Goal: Check status: Check status

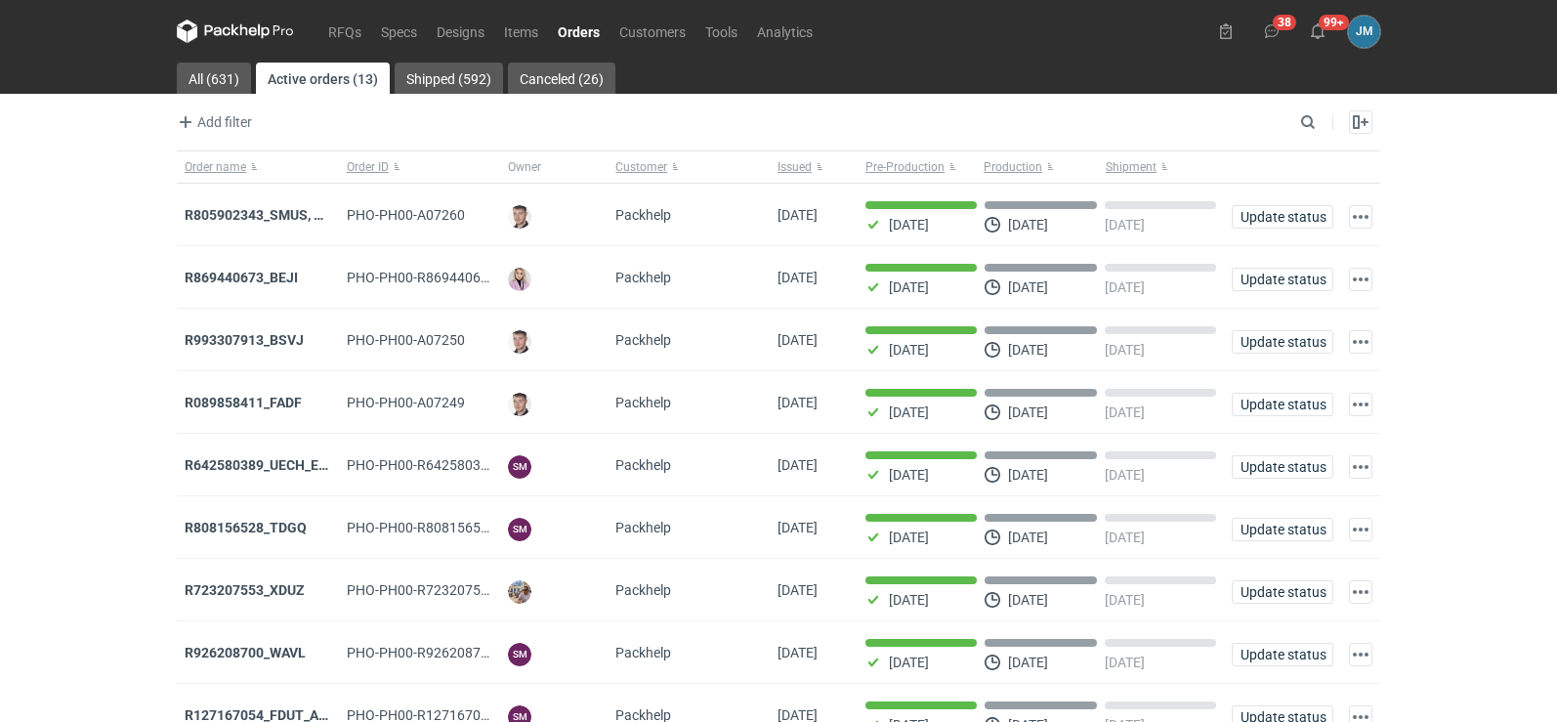
click at [222, 33] on icon at bounding box center [235, 31] width 117 height 23
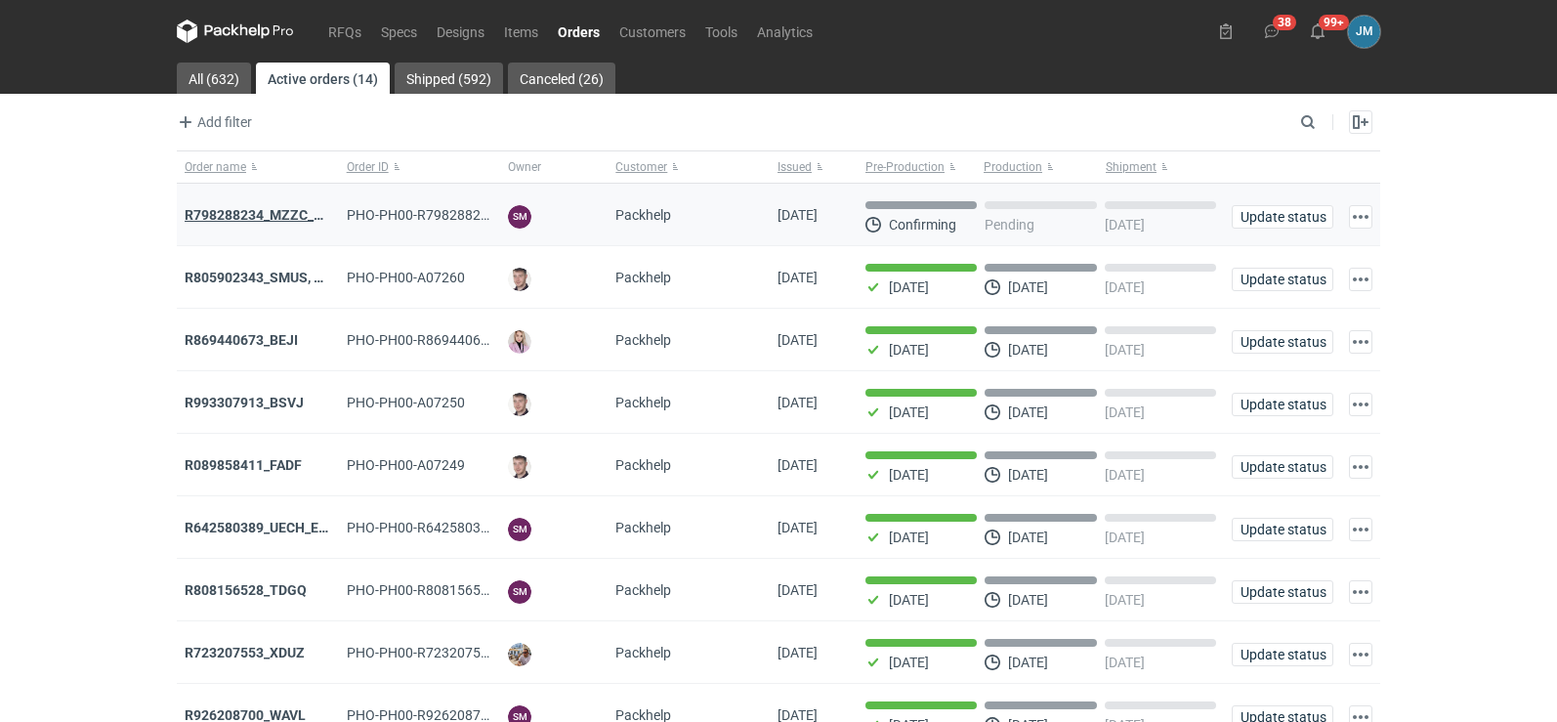
click at [268, 217] on strong "R798288234_MZZC_YZOD" at bounding box center [267, 215] width 165 height 16
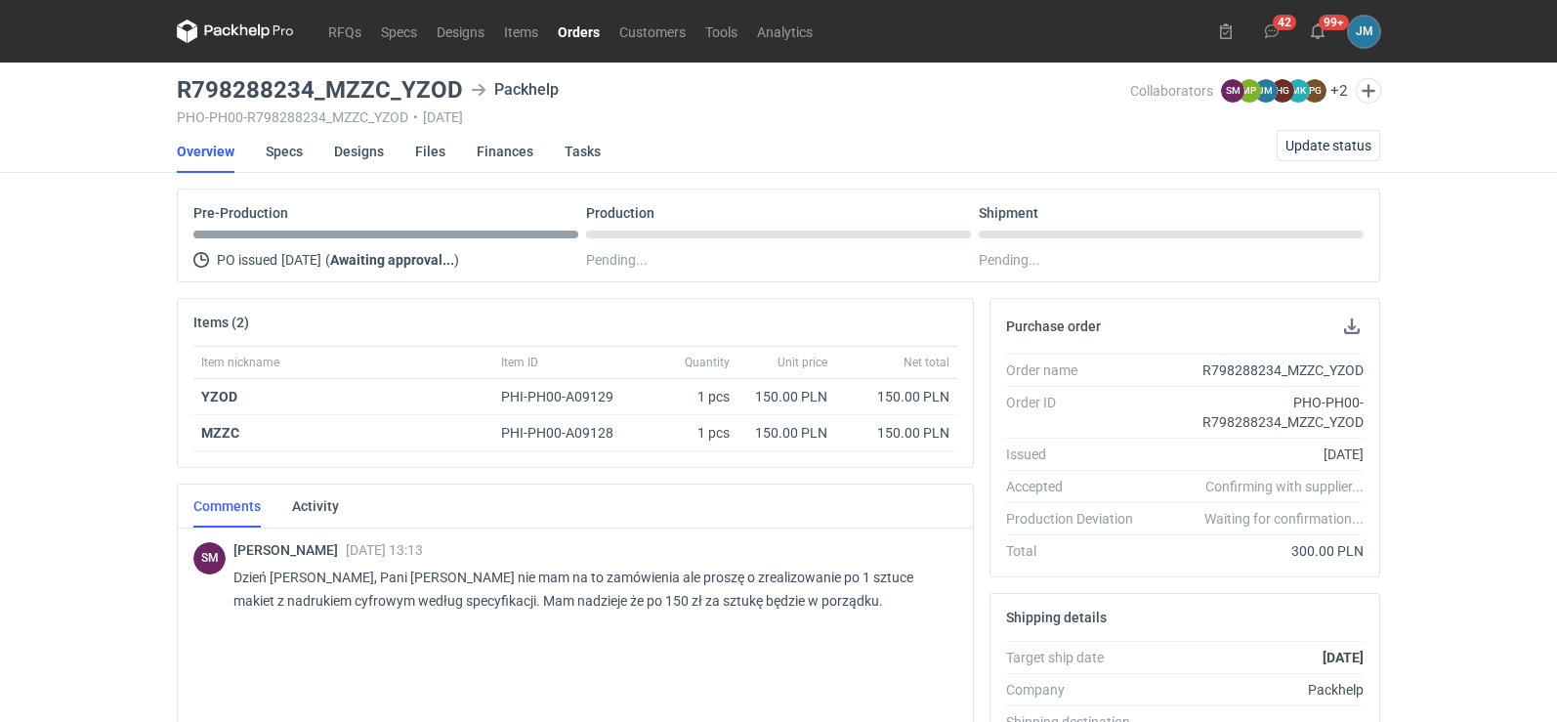
click at [240, 36] on icon at bounding box center [235, 31] width 117 height 23
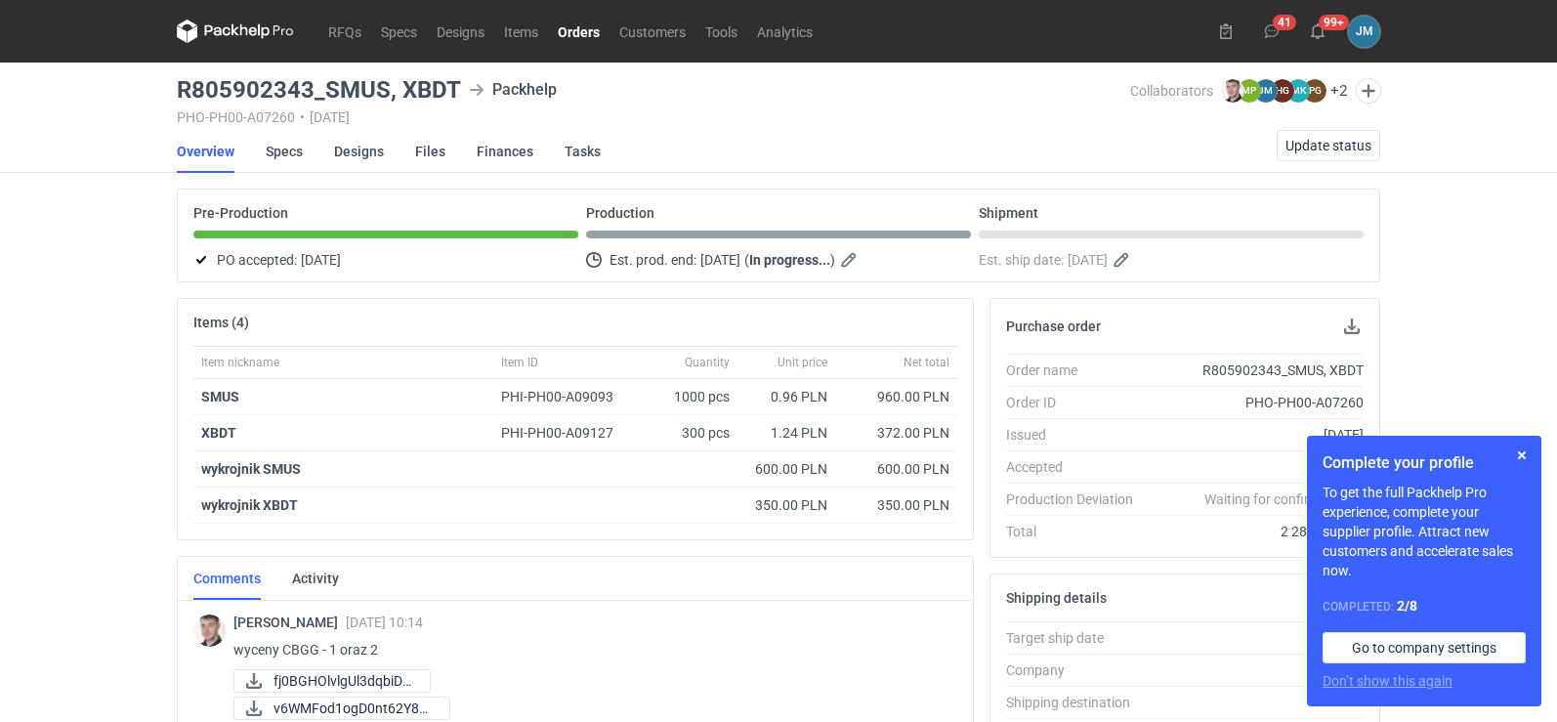
click at [246, 30] on icon at bounding box center [244, 30] width 8 height 12
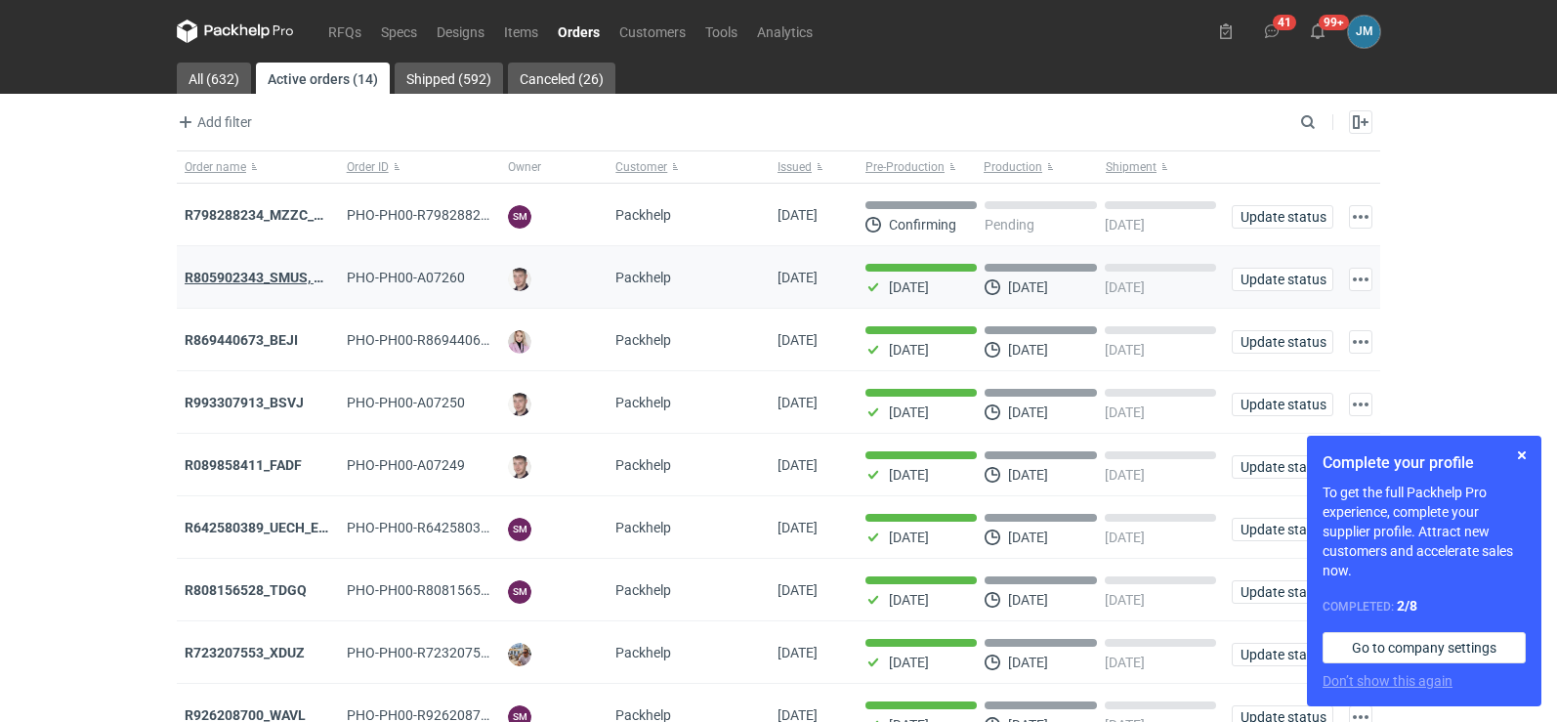
click at [237, 276] on strong "R805902343_SMUS, XBDT" at bounding box center [267, 278] width 164 height 16
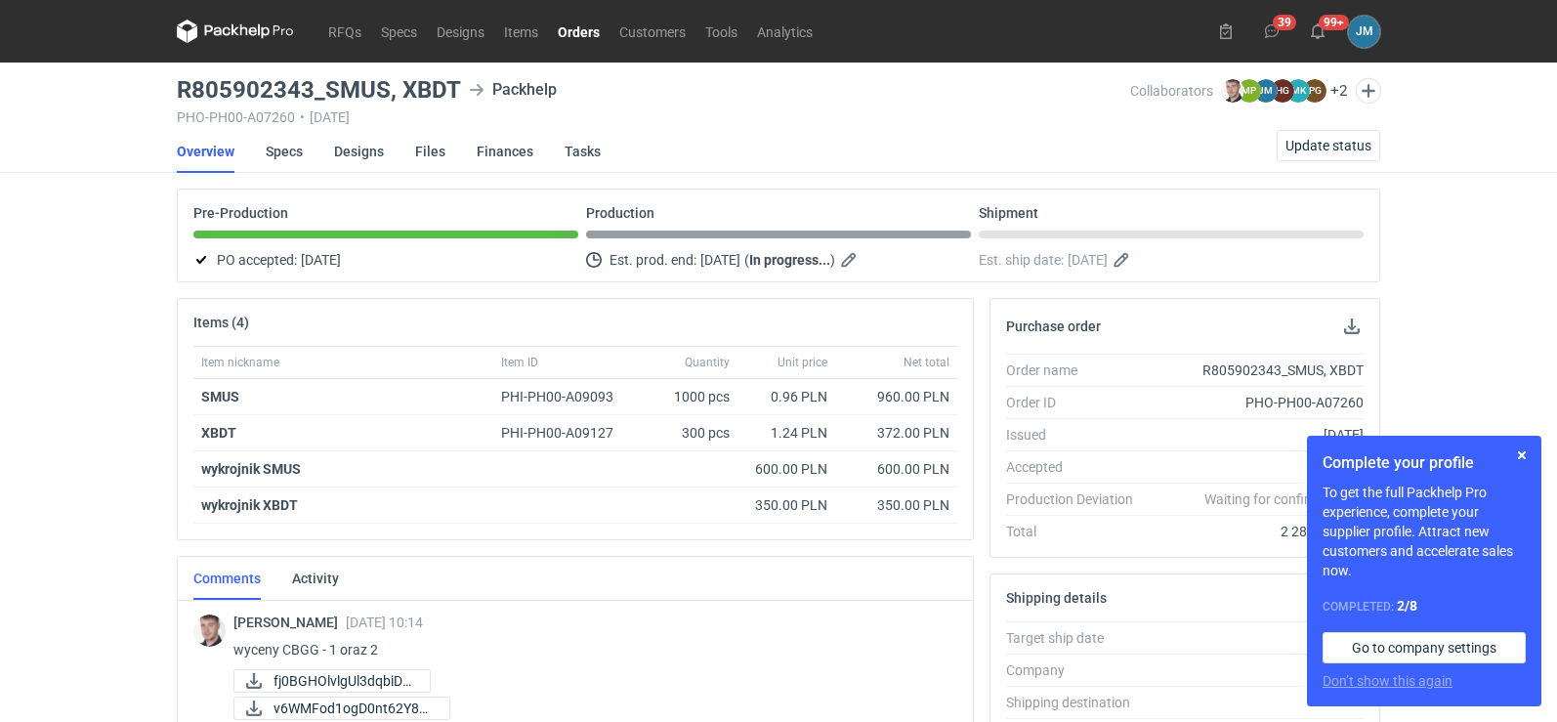
click at [246, 23] on icon at bounding box center [235, 31] width 117 height 23
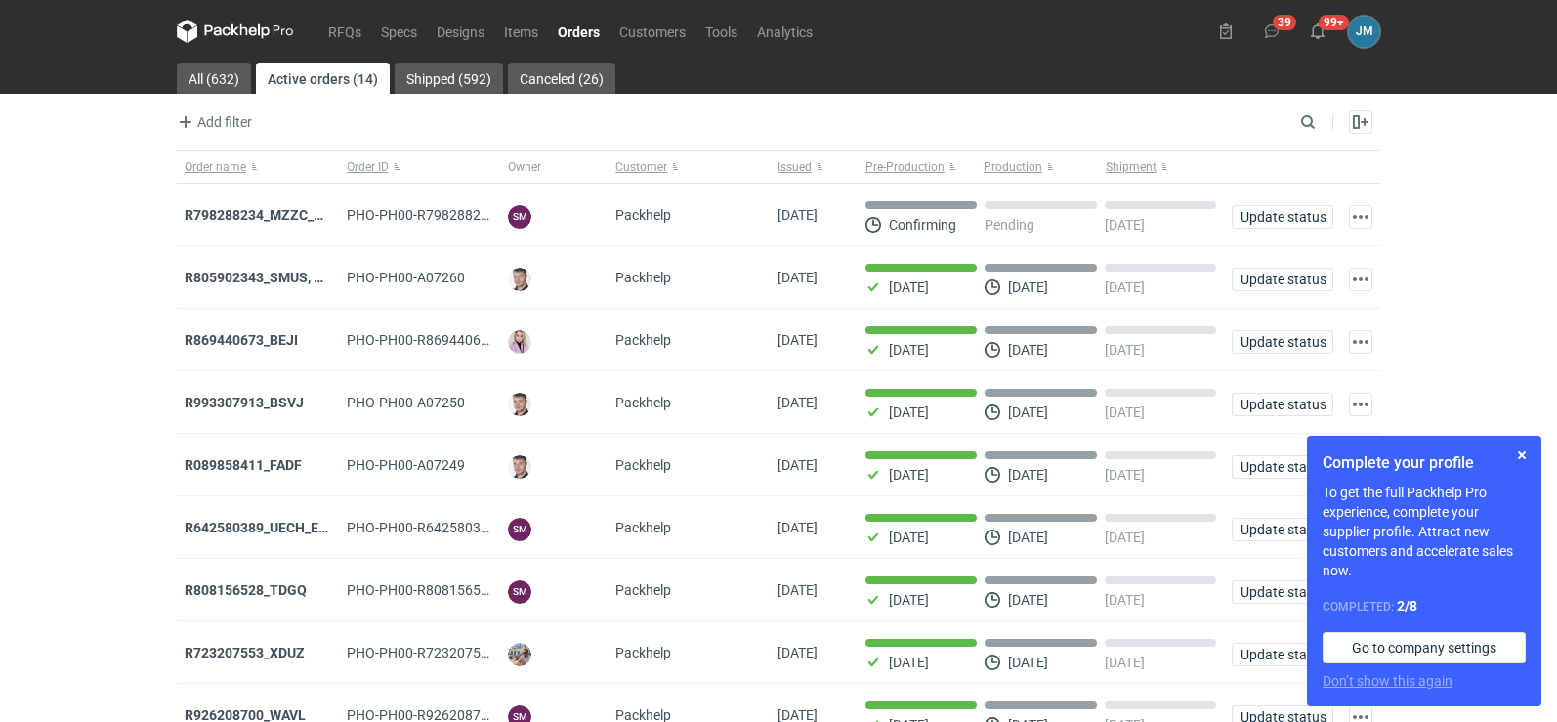
click at [236, 39] on icon at bounding box center [235, 31] width 117 height 23
click at [1524, 461] on button "button" at bounding box center [1521, 454] width 23 height 23
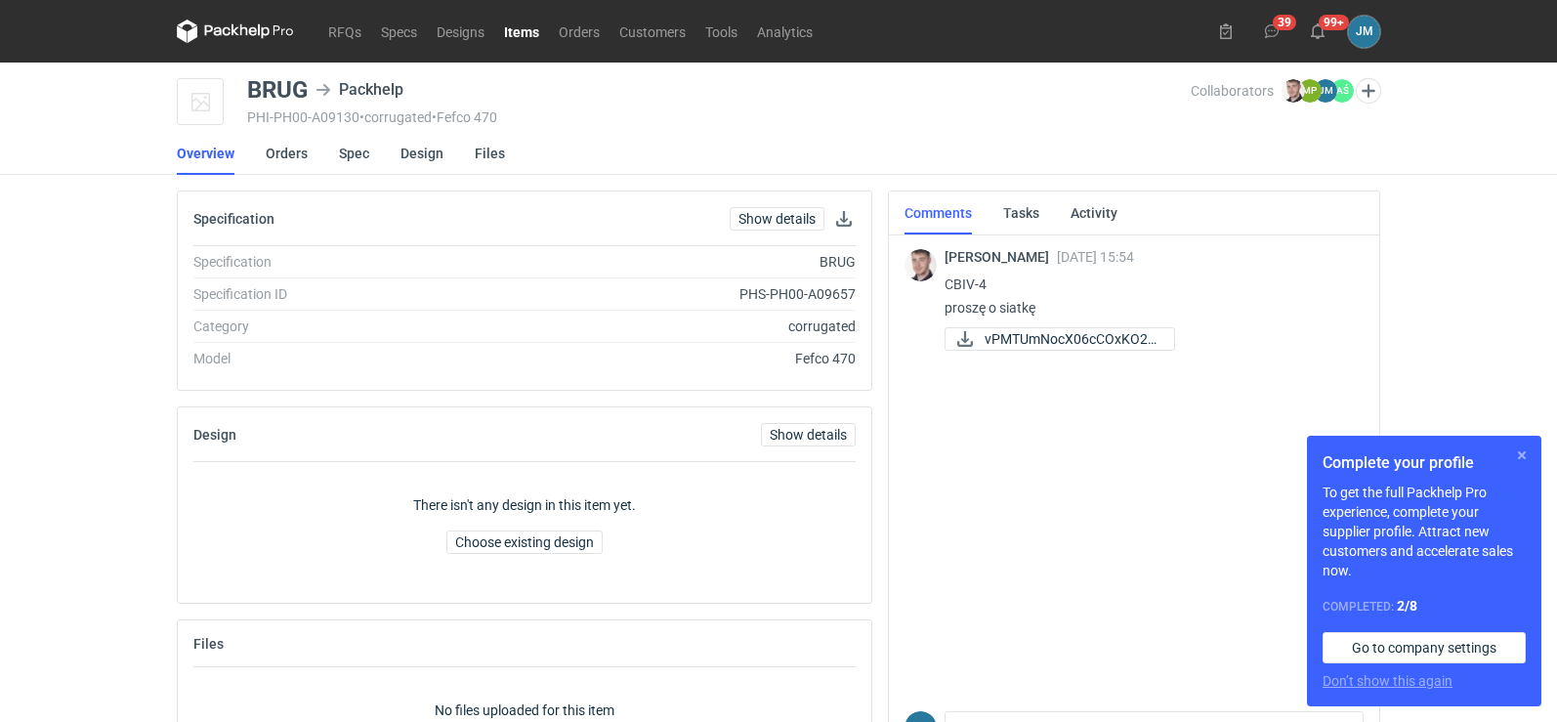
click at [1516, 449] on button "button" at bounding box center [1521, 454] width 23 height 23
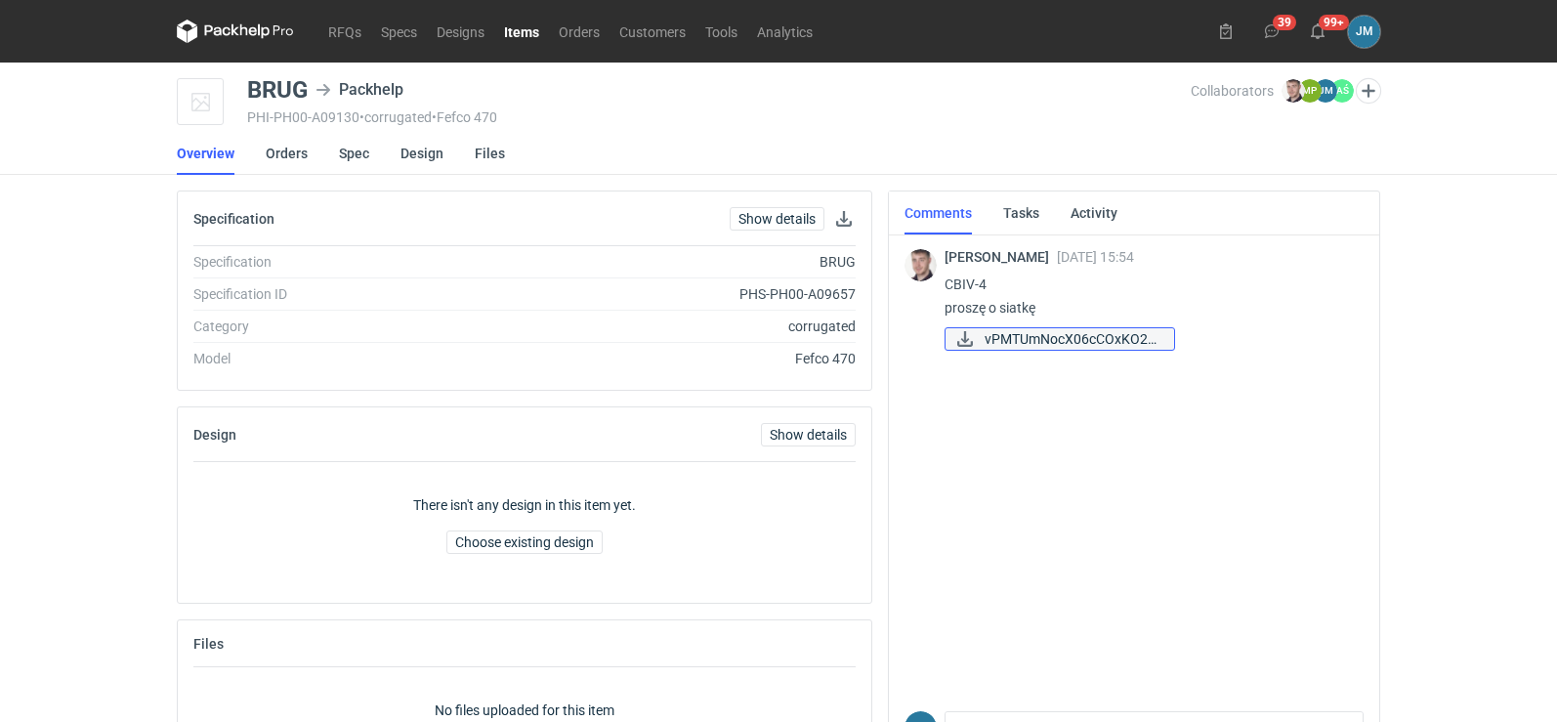
click at [1084, 345] on span "vPMTUmNocX06cCOxKO2s..." at bounding box center [1072, 338] width 174 height 21
click at [342, 158] on link "Spec" at bounding box center [354, 153] width 30 height 43
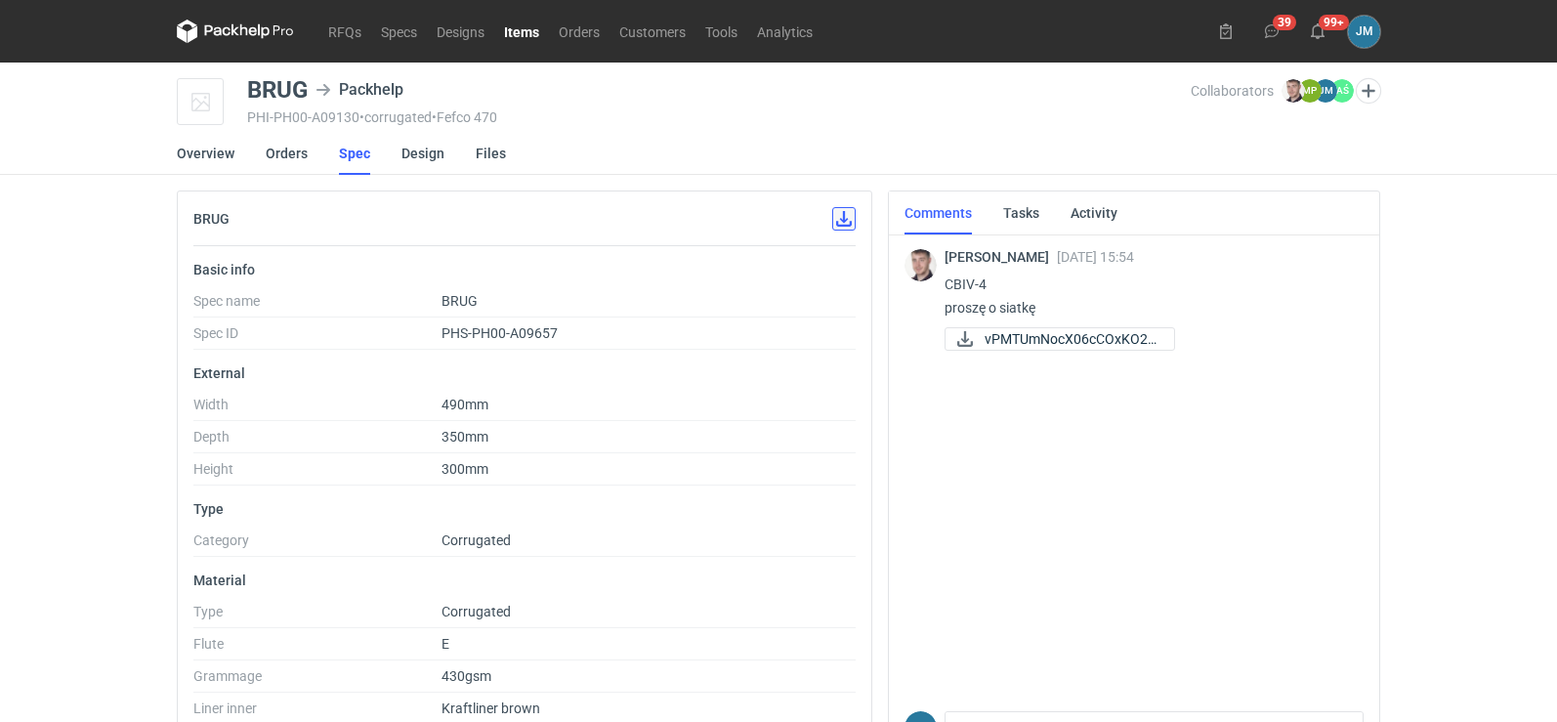
click at [841, 229] on button "button" at bounding box center [843, 218] width 23 height 23
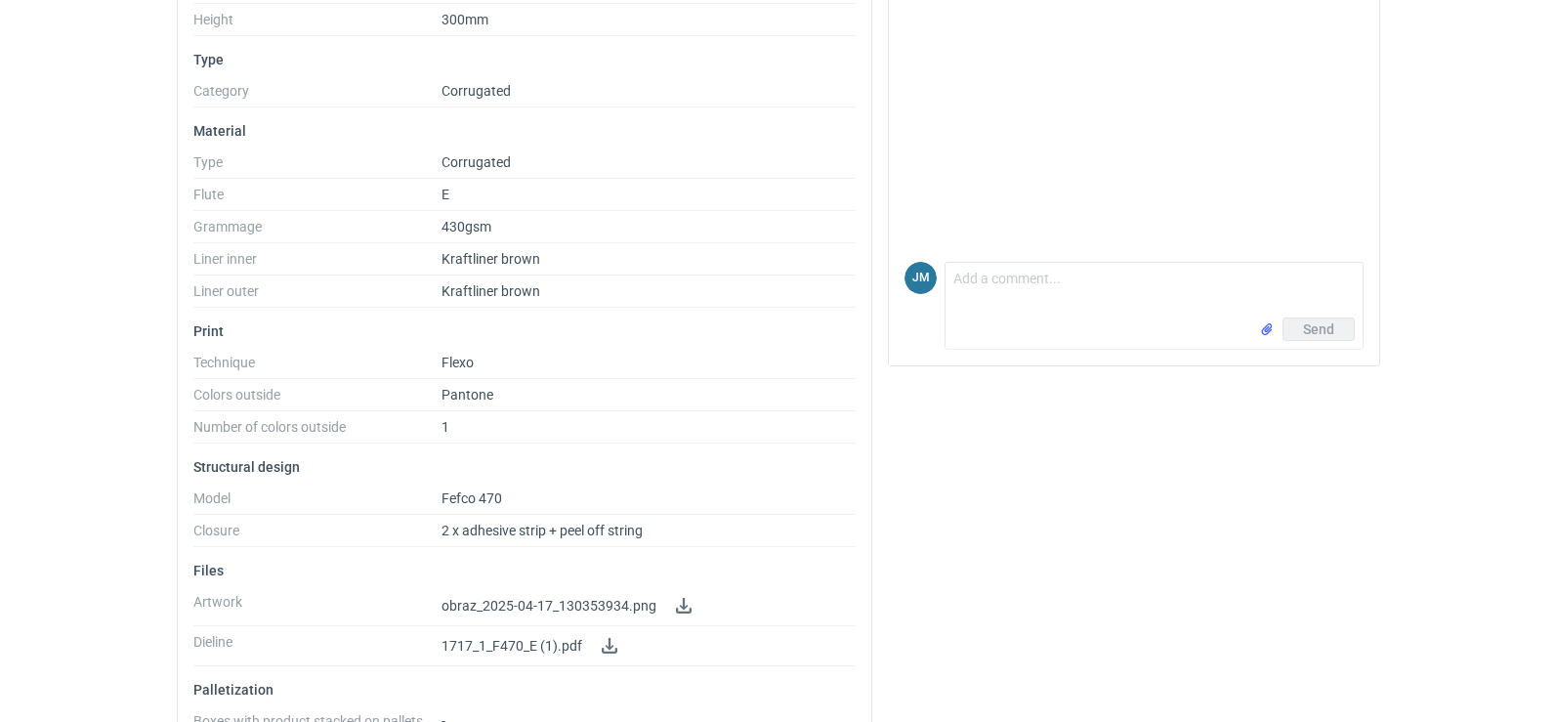
scroll to position [497, 0]
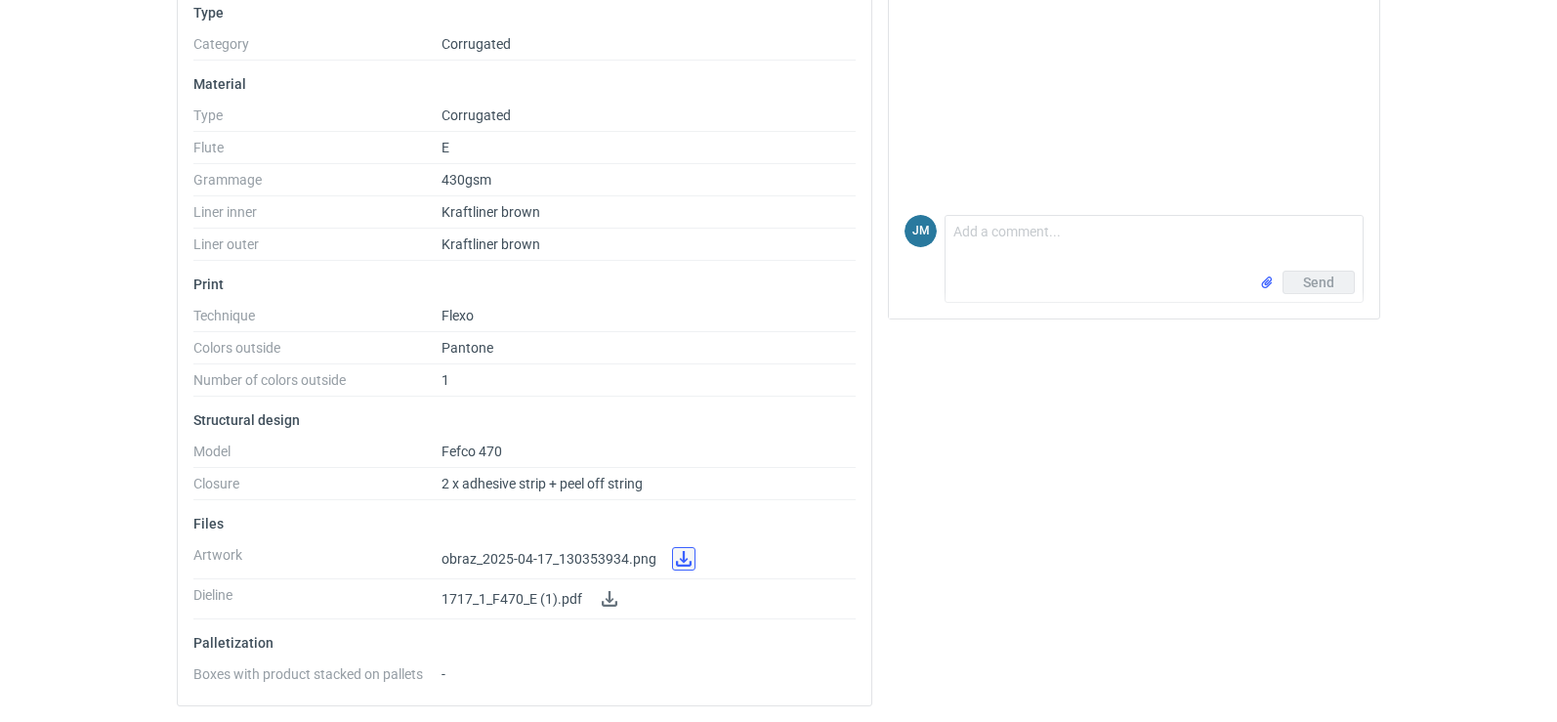
click at [675, 550] on link at bounding box center [683, 558] width 23 height 23
click at [608, 600] on link at bounding box center [609, 598] width 23 height 23
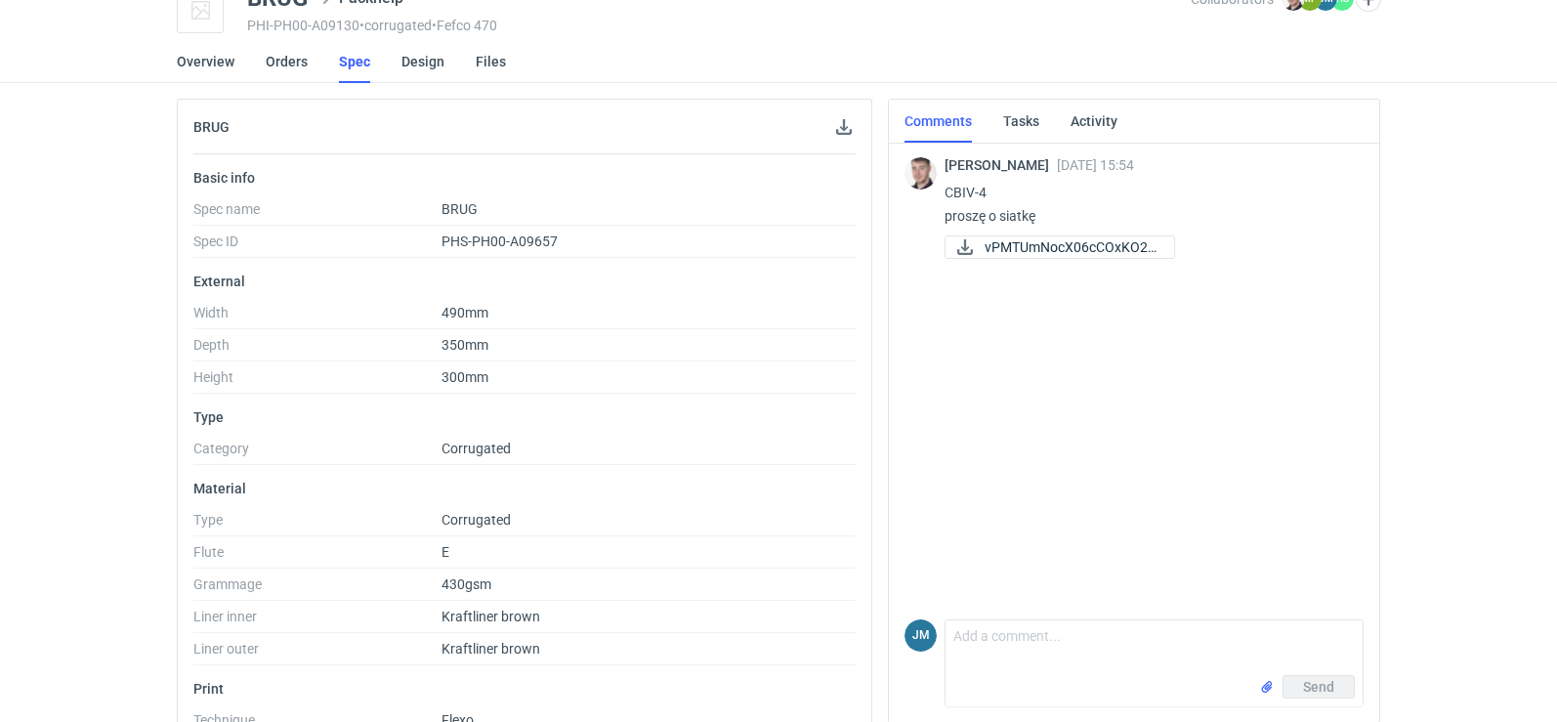
scroll to position [0, 0]
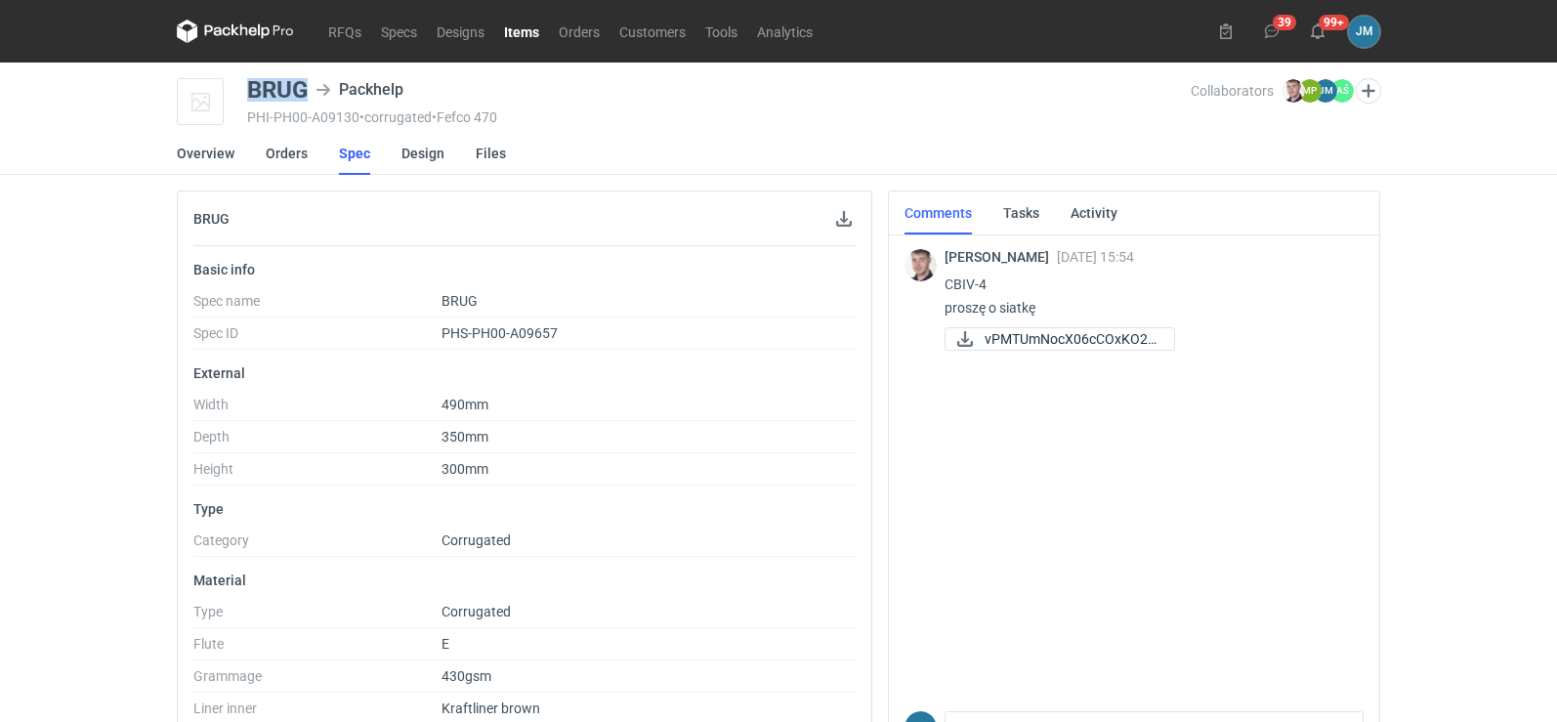
drag, startPoint x: 311, startPoint y: 87, endPoint x: 242, endPoint y: 88, distance: 68.4
click at [242, 88] on div "BRUG Packhelp PHI-PH00-A09130 • corrugated • Fefco 470 Collaborators Maciej Sik…" at bounding box center [778, 102] width 1203 height 49
copy div "BRUG"
click at [230, 44] on nav "RFQs Specs Designs Items Orders Customers Tools Analytics" at bounding box center [500, 31] width 646 height 63
click at [227, 40] on icon at bounding box center [235, 31] width 117 height 23
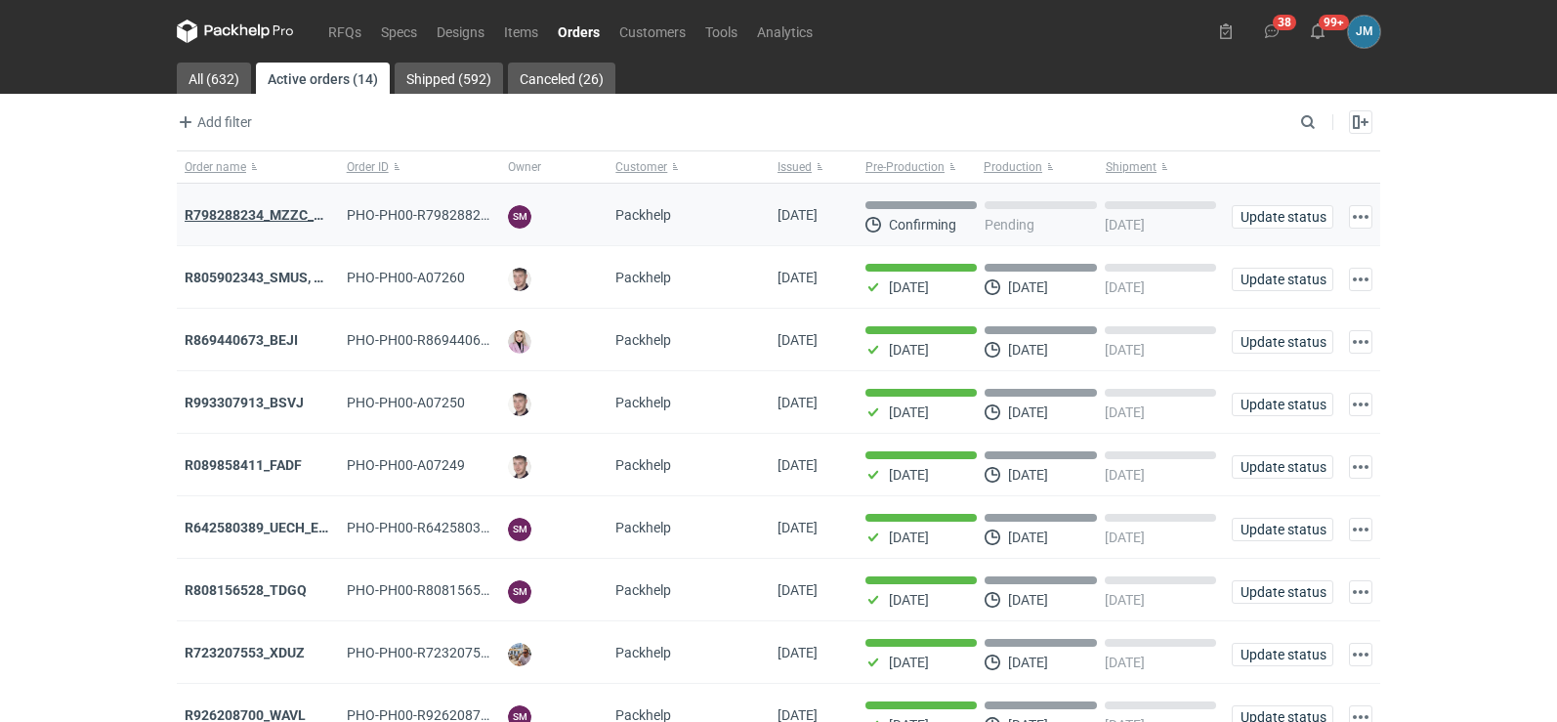
click at [293, 221] on strong "R798288234_MZZC_YZOD" at bounding box center [267, 215] width 165 height 16
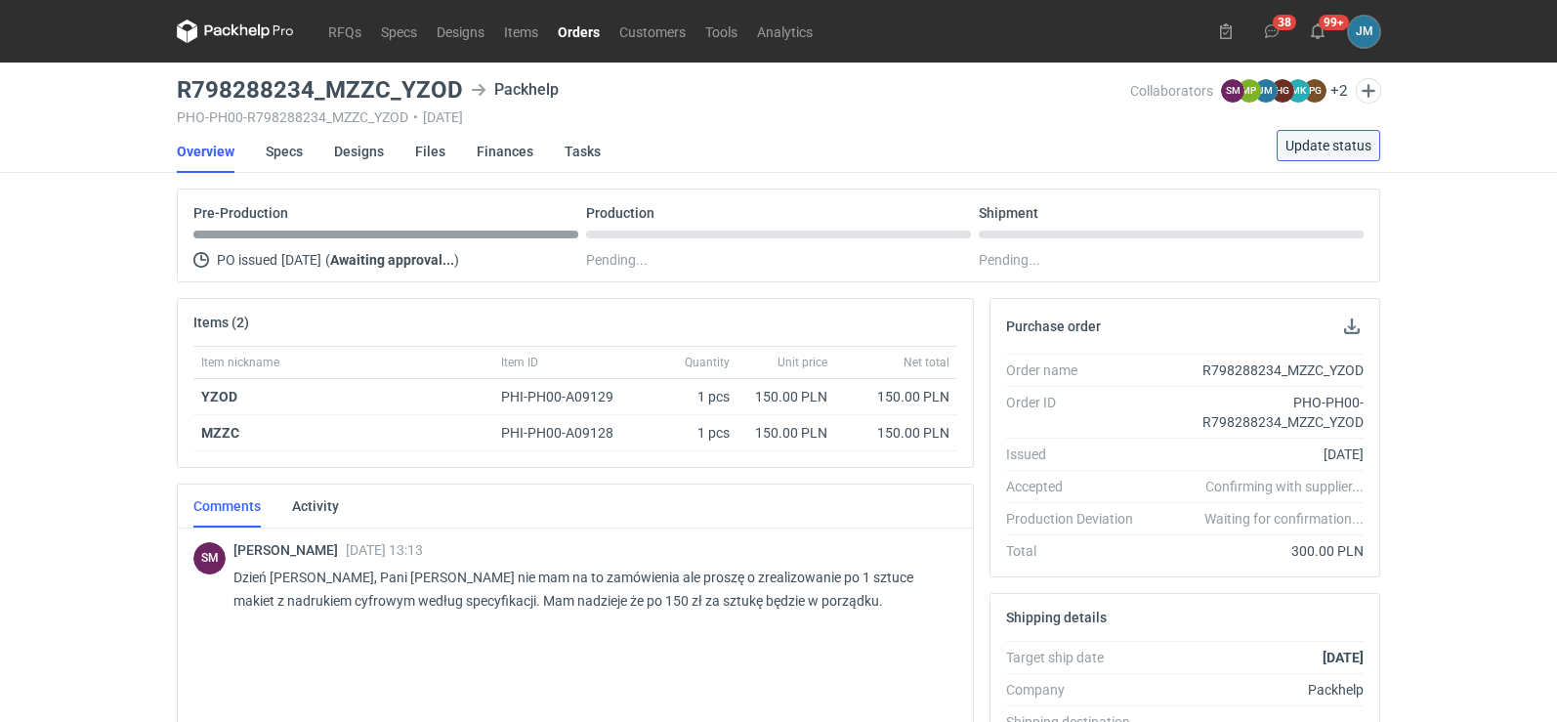
click at [1313, 149] on span "Update status" at bounding box center [1329, 146] width 86 height 14
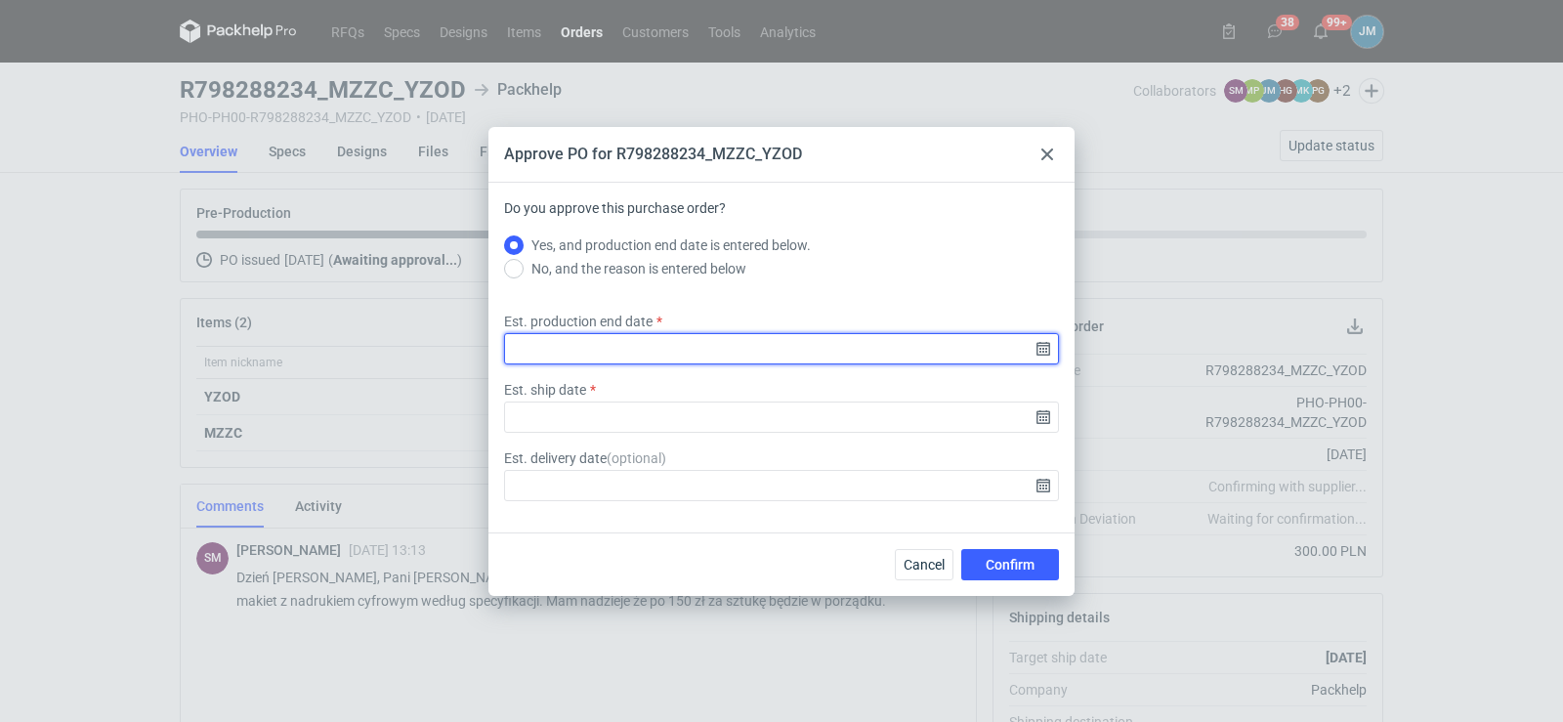
click at [1043, 354] on input "Est. production end date" at bounding box center [781, 348] width 555 height 31
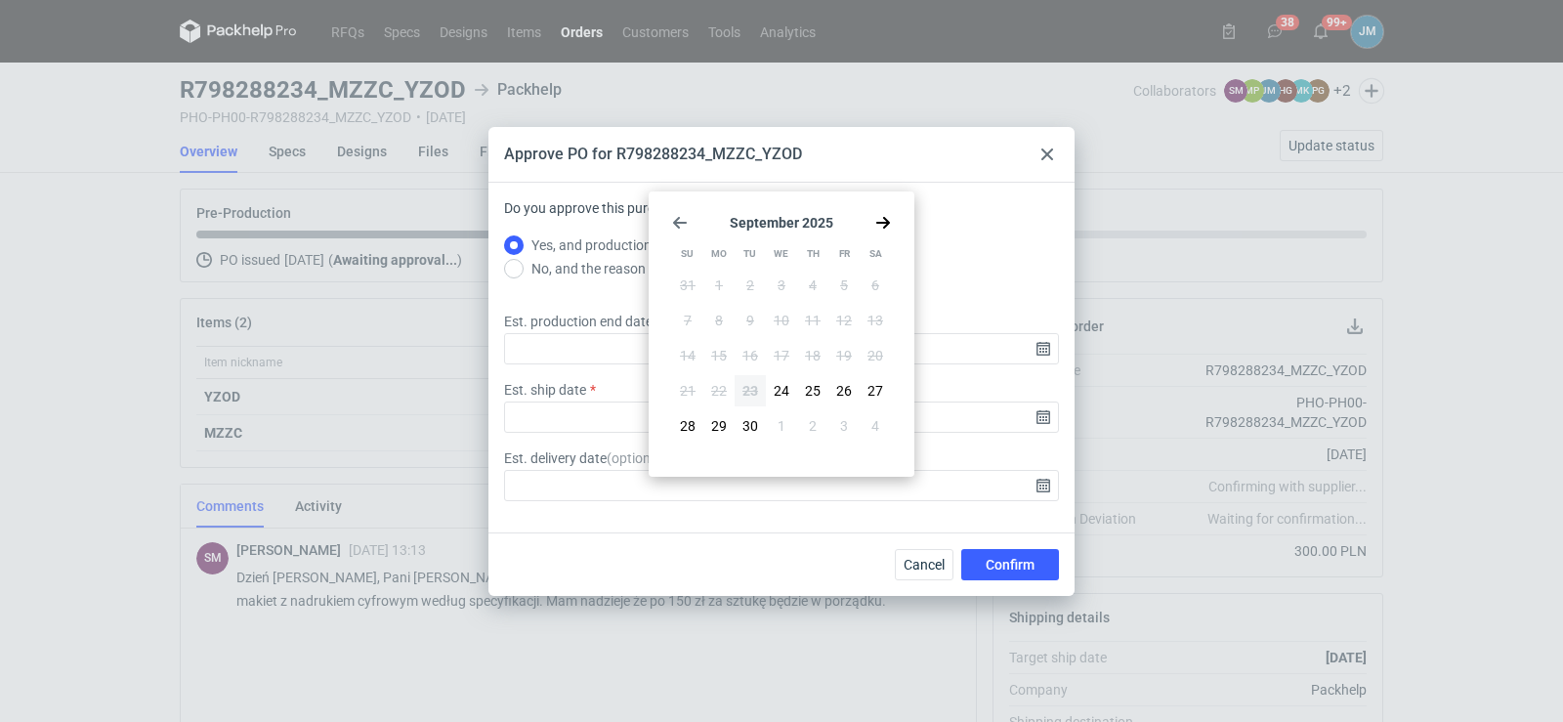
click at [90, 391] on div "Approve PO for R798288234_MZZC_YZOD Do you approve this purchase order? Yes, an…" at bounding box center [781, 361] width 1563 height 722
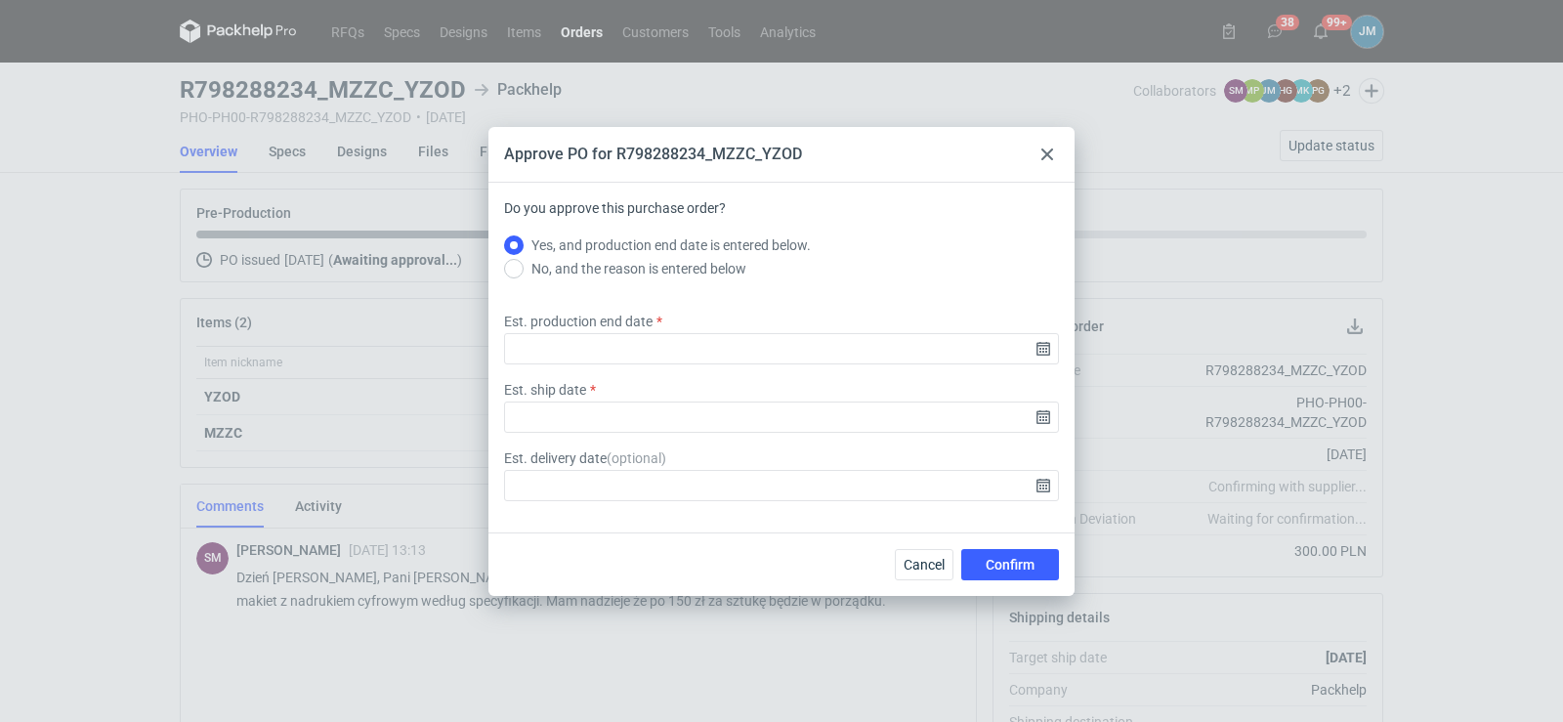
click at [1045, 163] on div at bounding box center [1046, 154] width 23 height 23
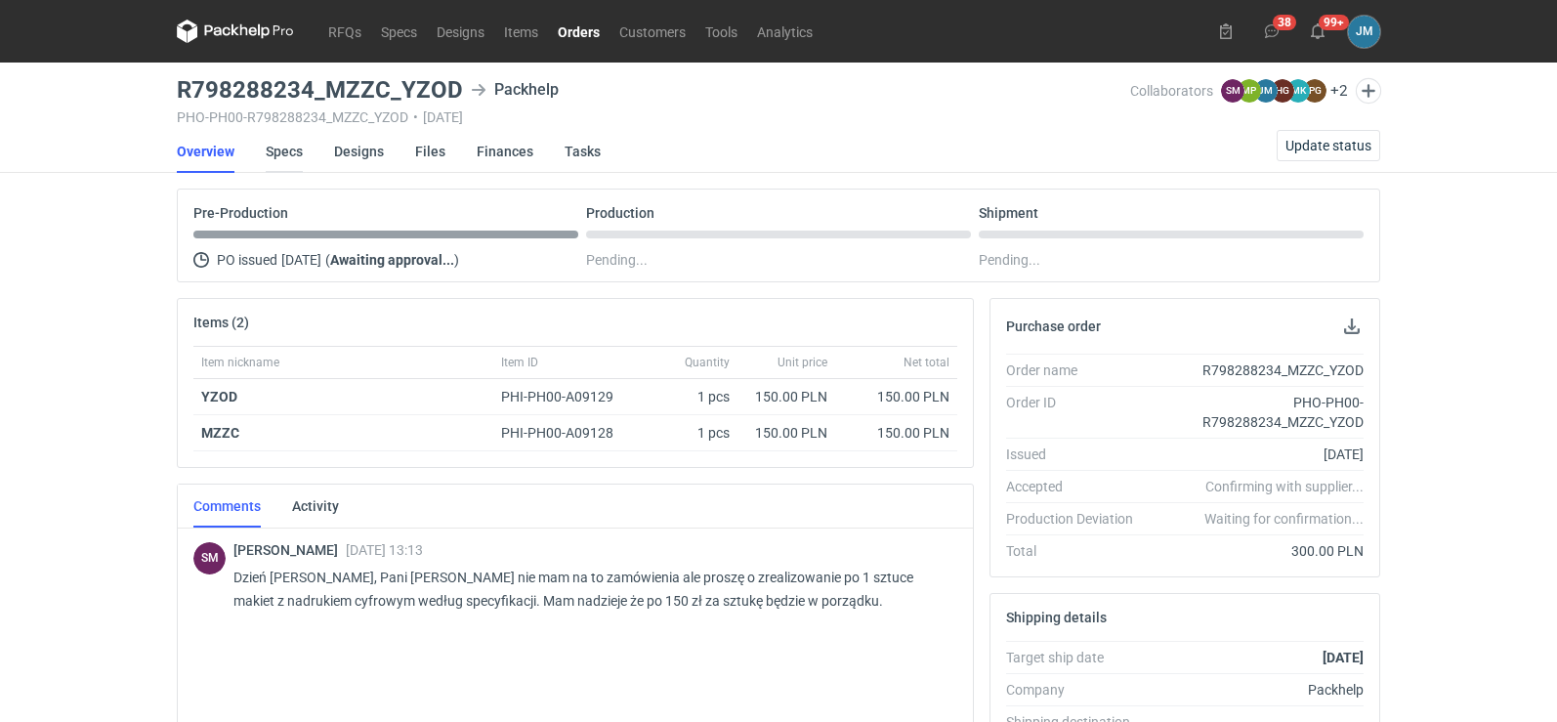
click at [274, 153] on link "Specs" at bounding box center [284, 151] width 37 height 43
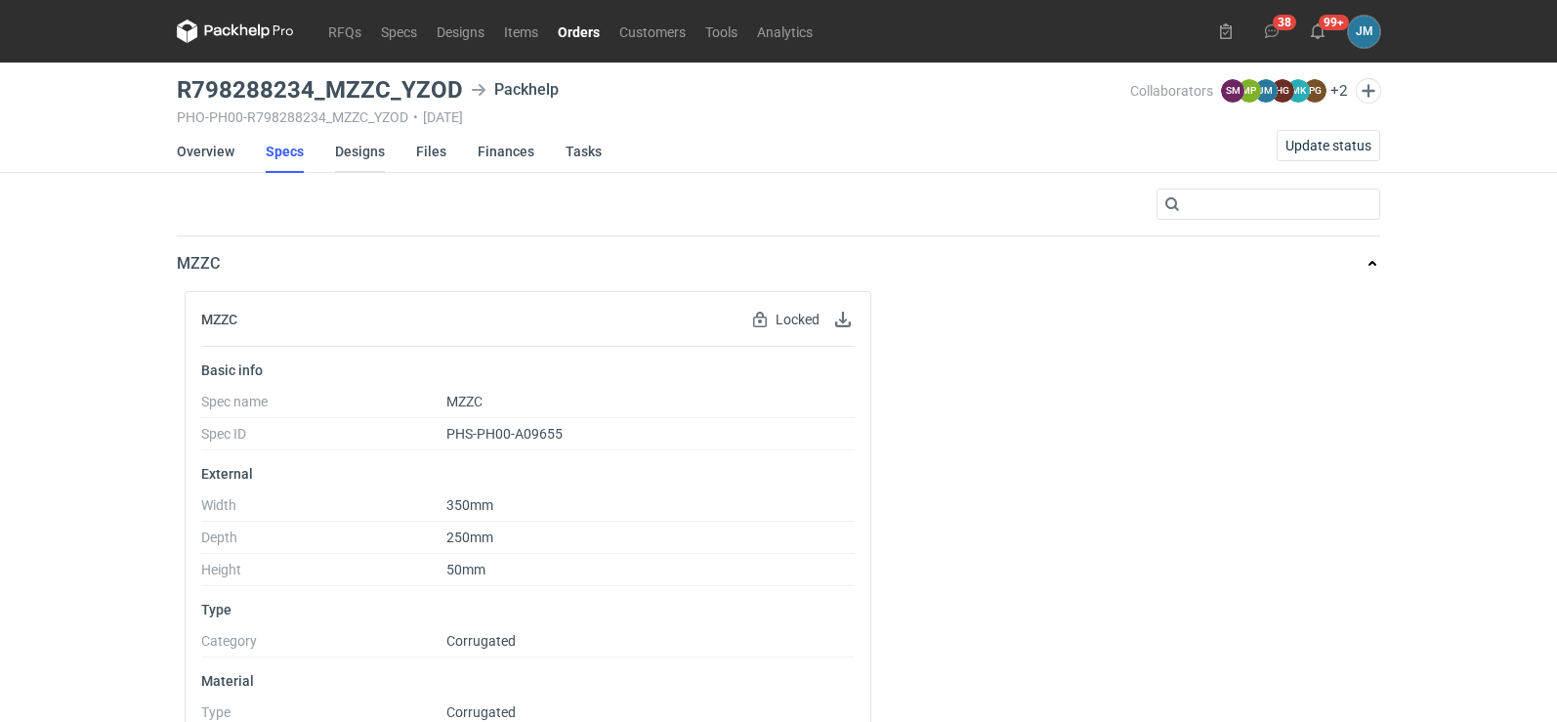
click at [366, 152] on link "Designs" at bounding box center [360, 151] width 50 height 43
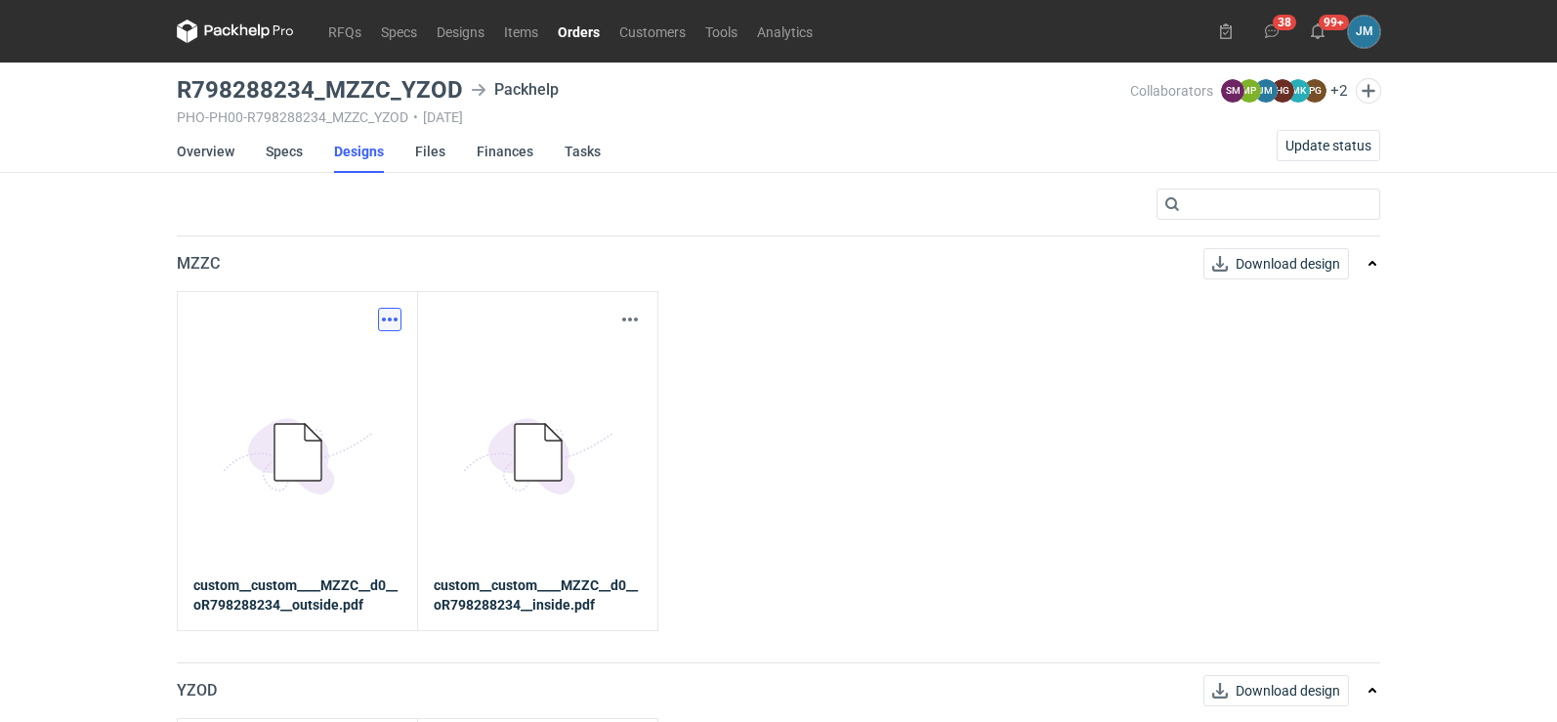
click at [393, 316] on button "button" at bounding box center [389, 319] width 23 height 23
click at [345, 360] on link "Download design part" at bounding box center [304, 362] width 180 height 31
click at [257, 35] on icon at bounding box center [235, 31] width 117 height 23
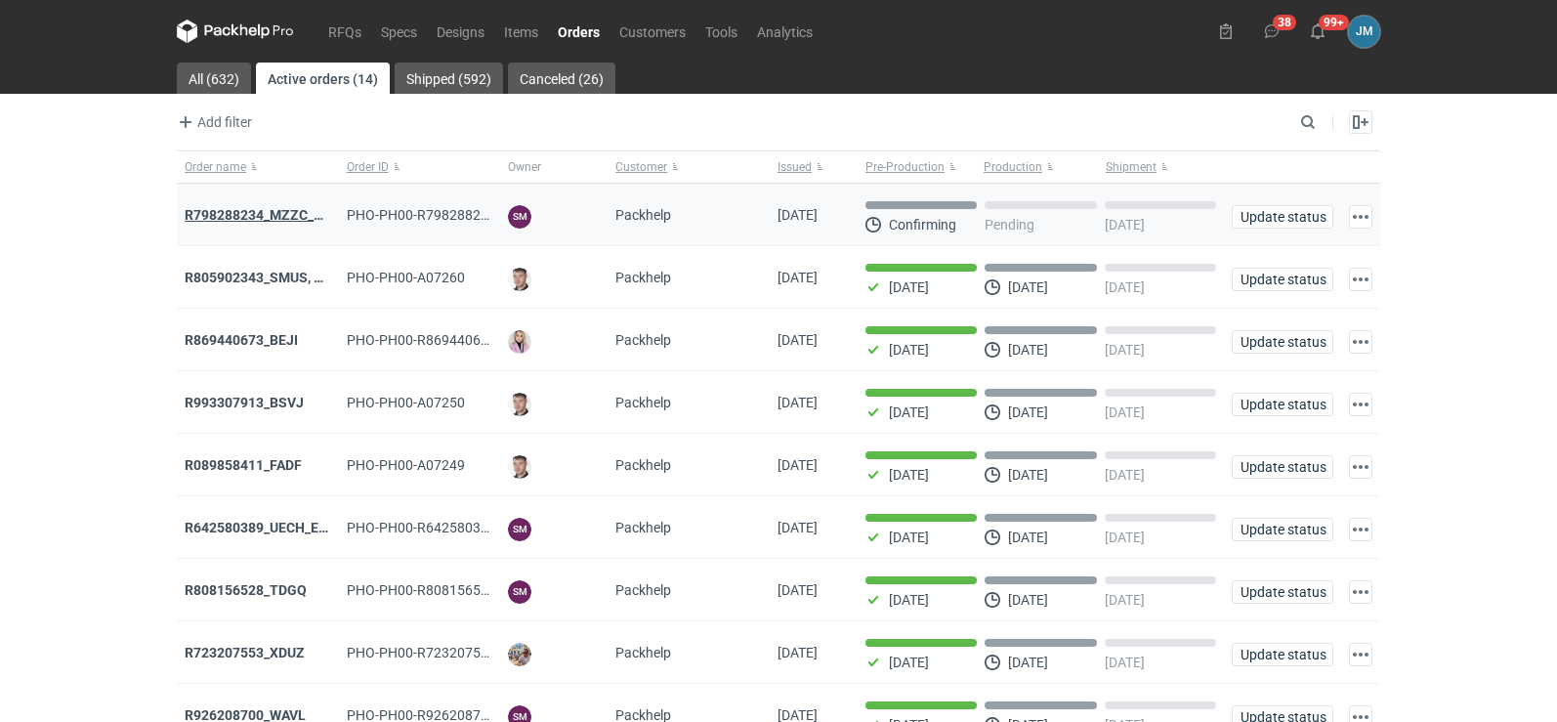
click at [265, 209] on strong "R798288234_MZZC_YZOD" at bounding box center [267, 215] width 165 height 16
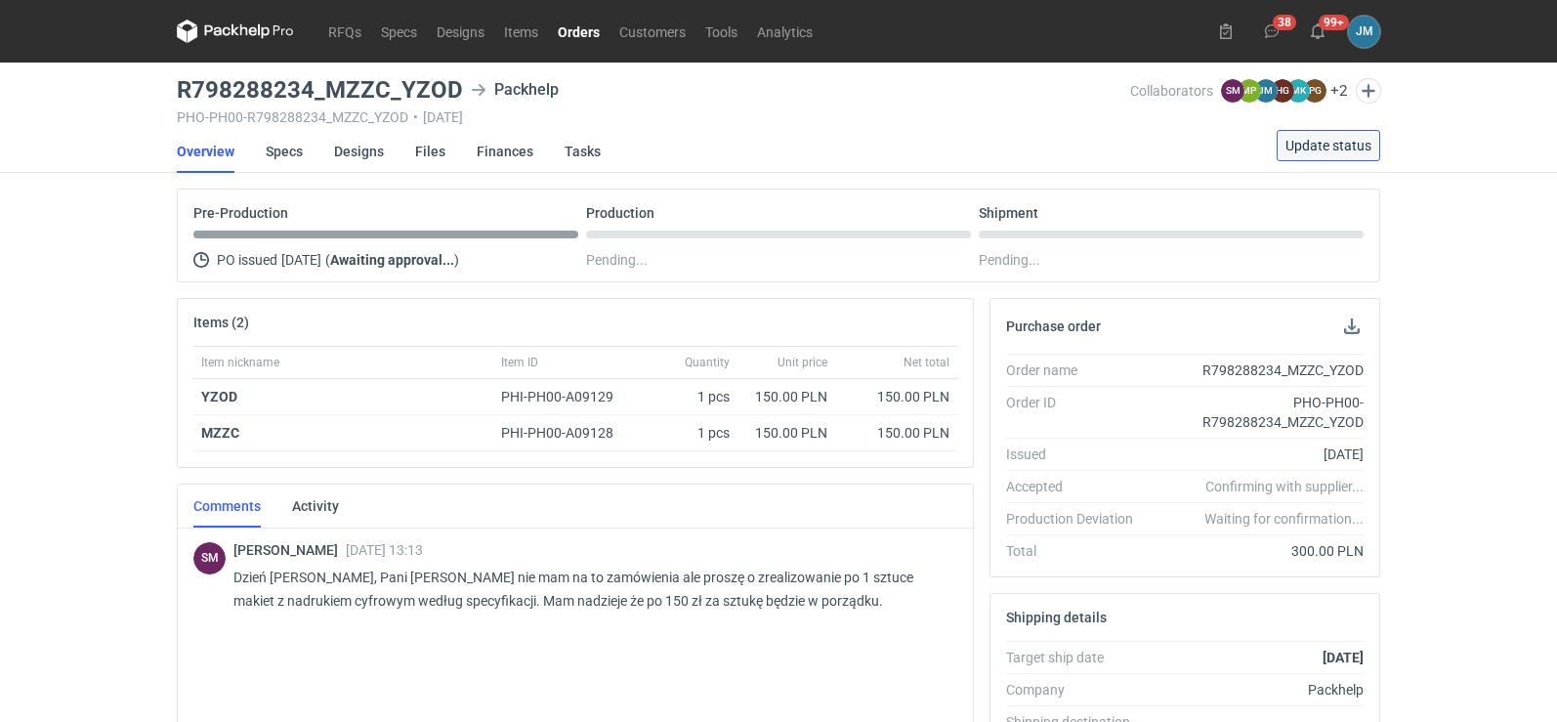
click at [1325, 151] on span "Update status" at bounding box center [1329, 146] width 86 height 14
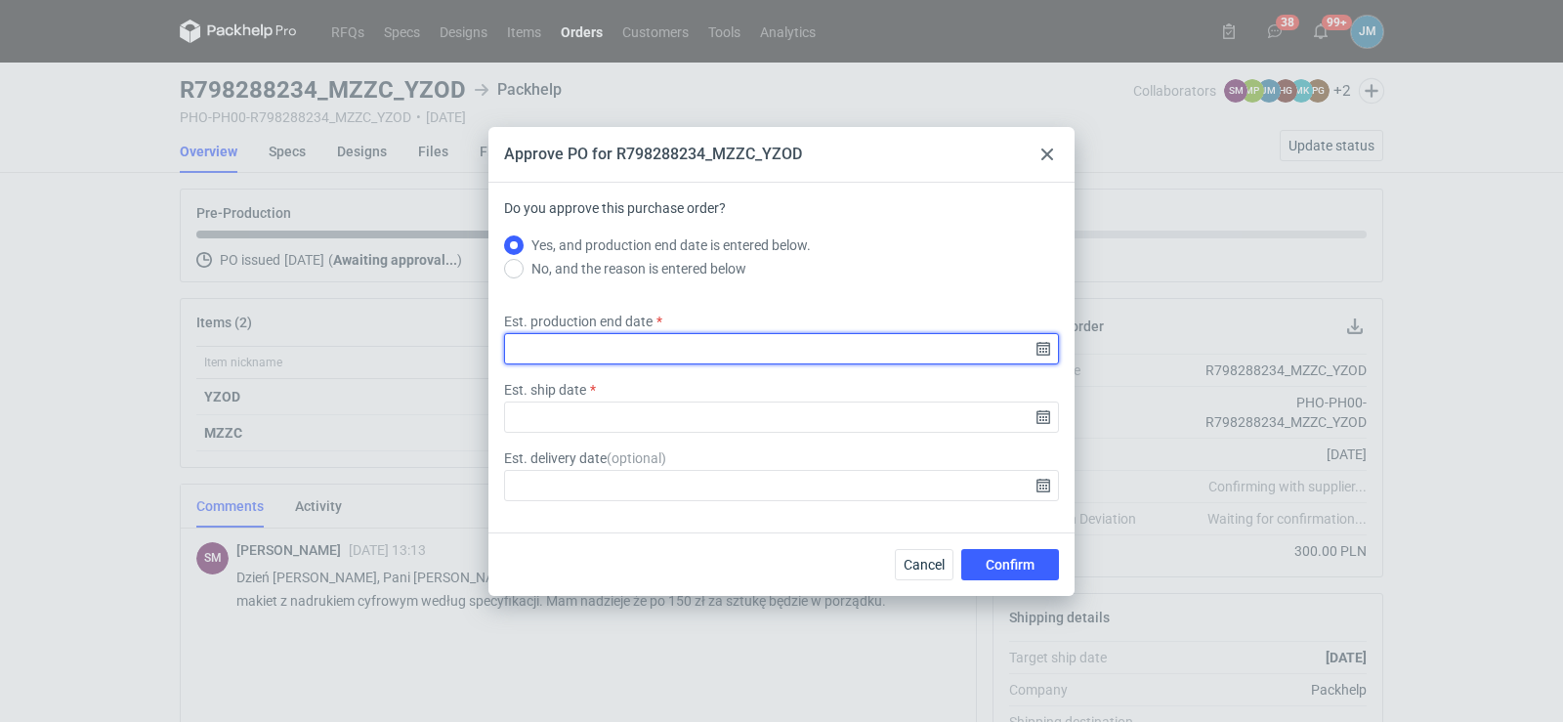
click at [1038, 357] on input "Est. production end date" at bounding box center [781, 348] width 555 height 31
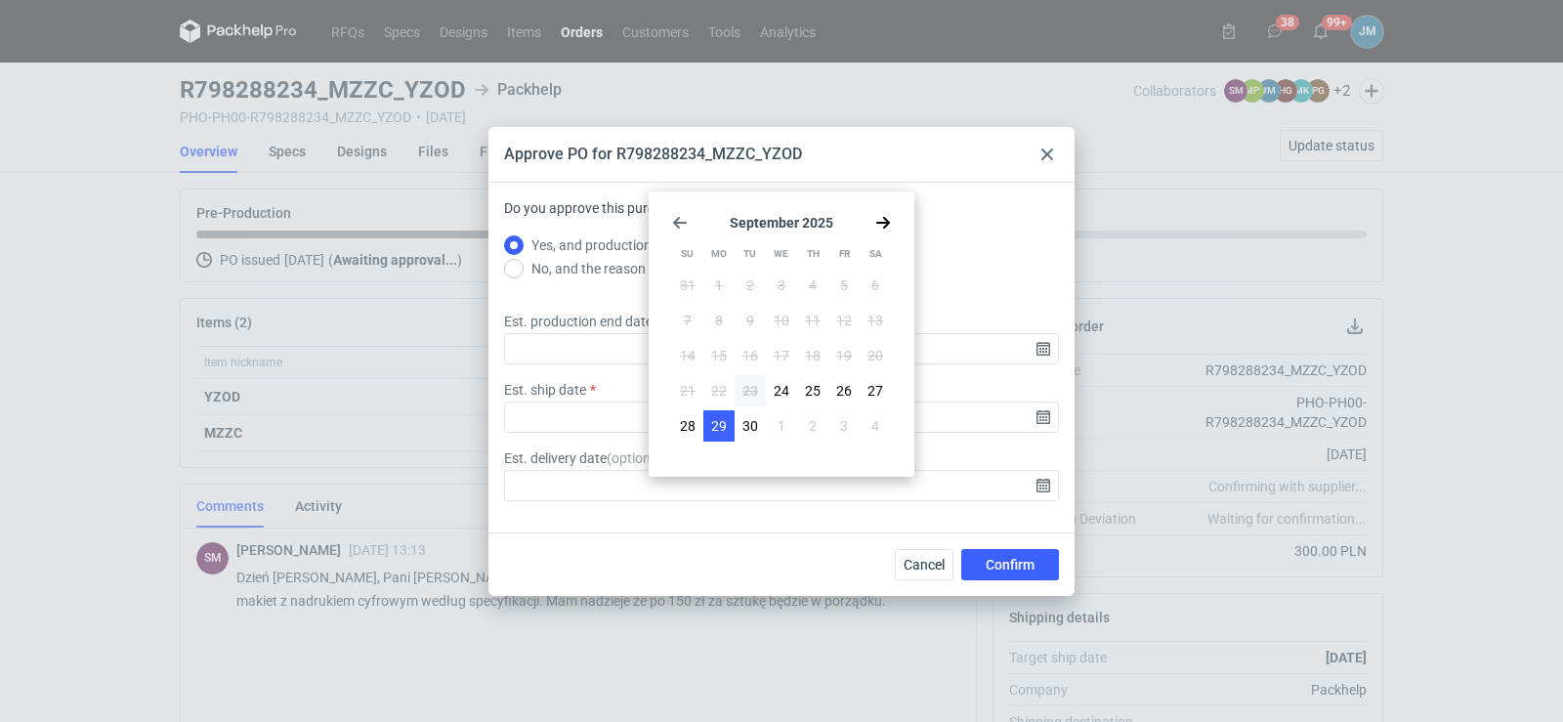
click at [715, 427] on span "29" at bounding box center [719, 426] width 16 height 20
type input "2025-09-29"
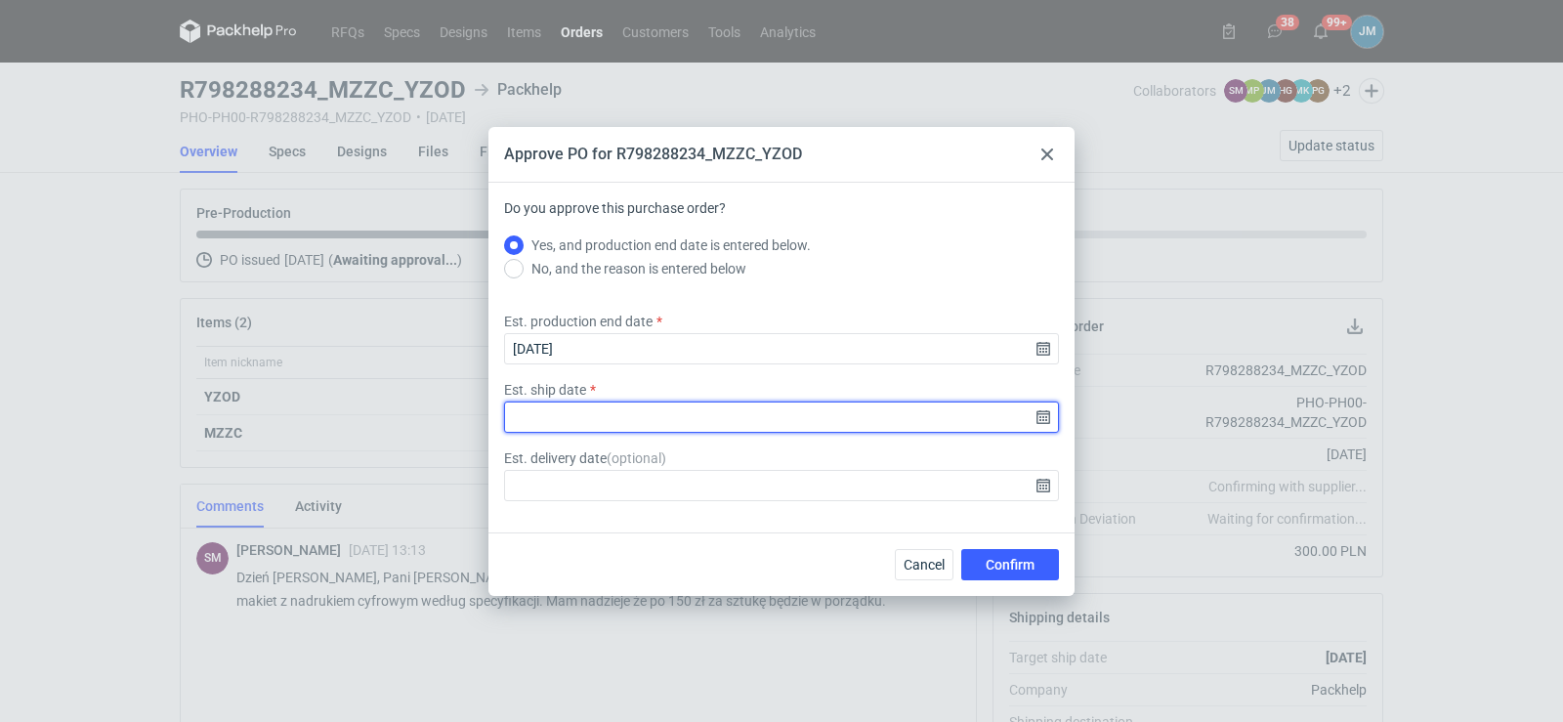
click at [1046, 425] on input "Est. ship date" at bounding box center [781, 416] width 555 height 31
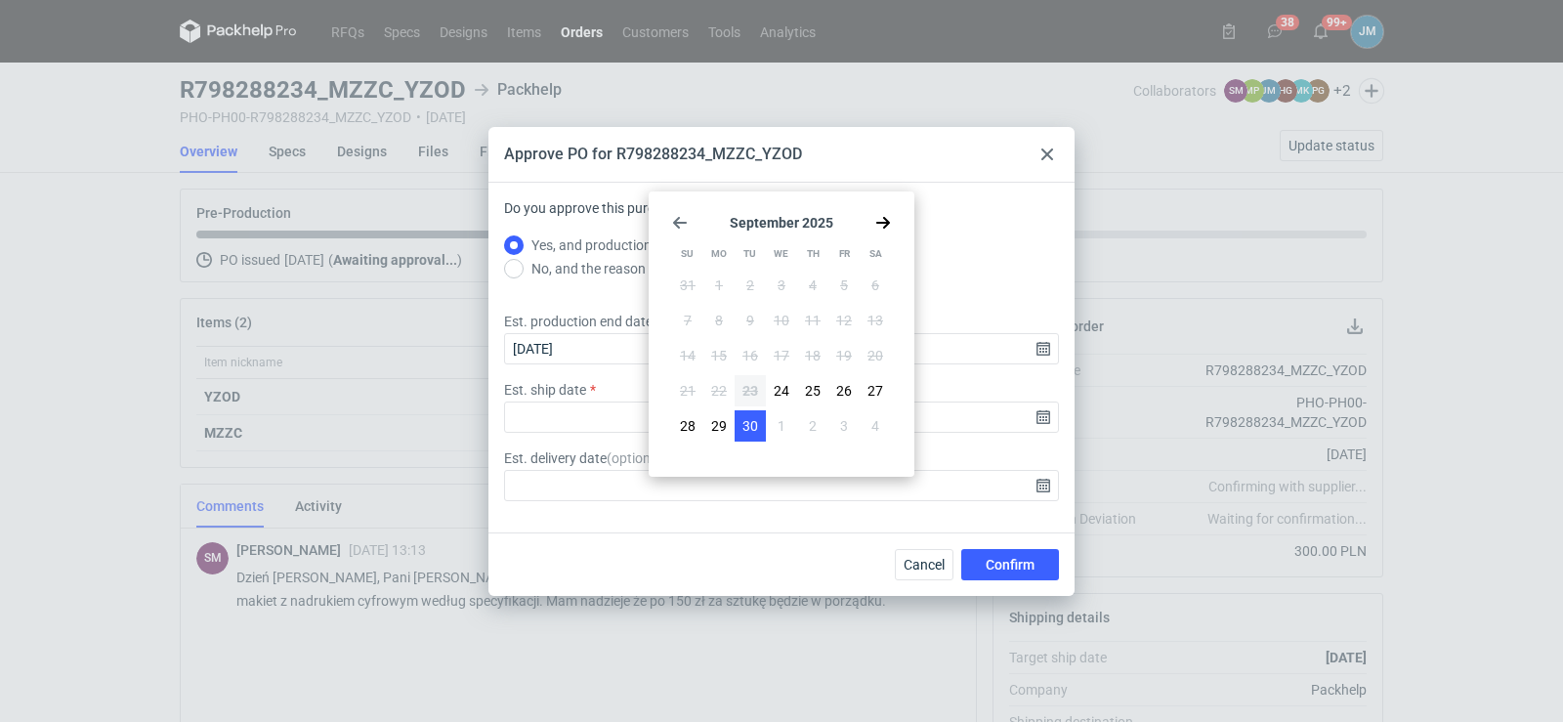
click at [749, 427] on span "30" at bounding box center [750, 426] width 16 height 20
type input "2025-09-30"
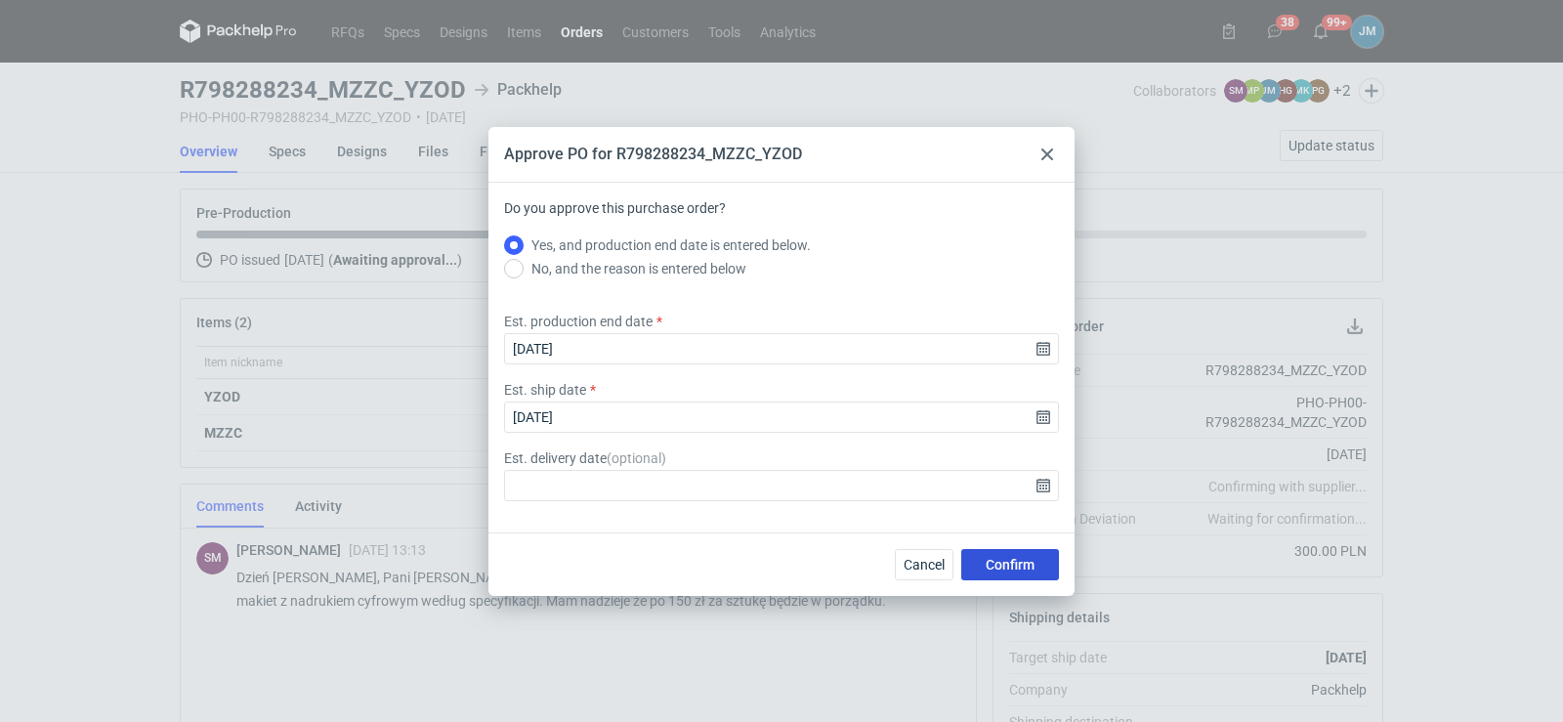
click at [992, 567] on span "Confirm" at bounding box center [1010, 565] width 49 height 14
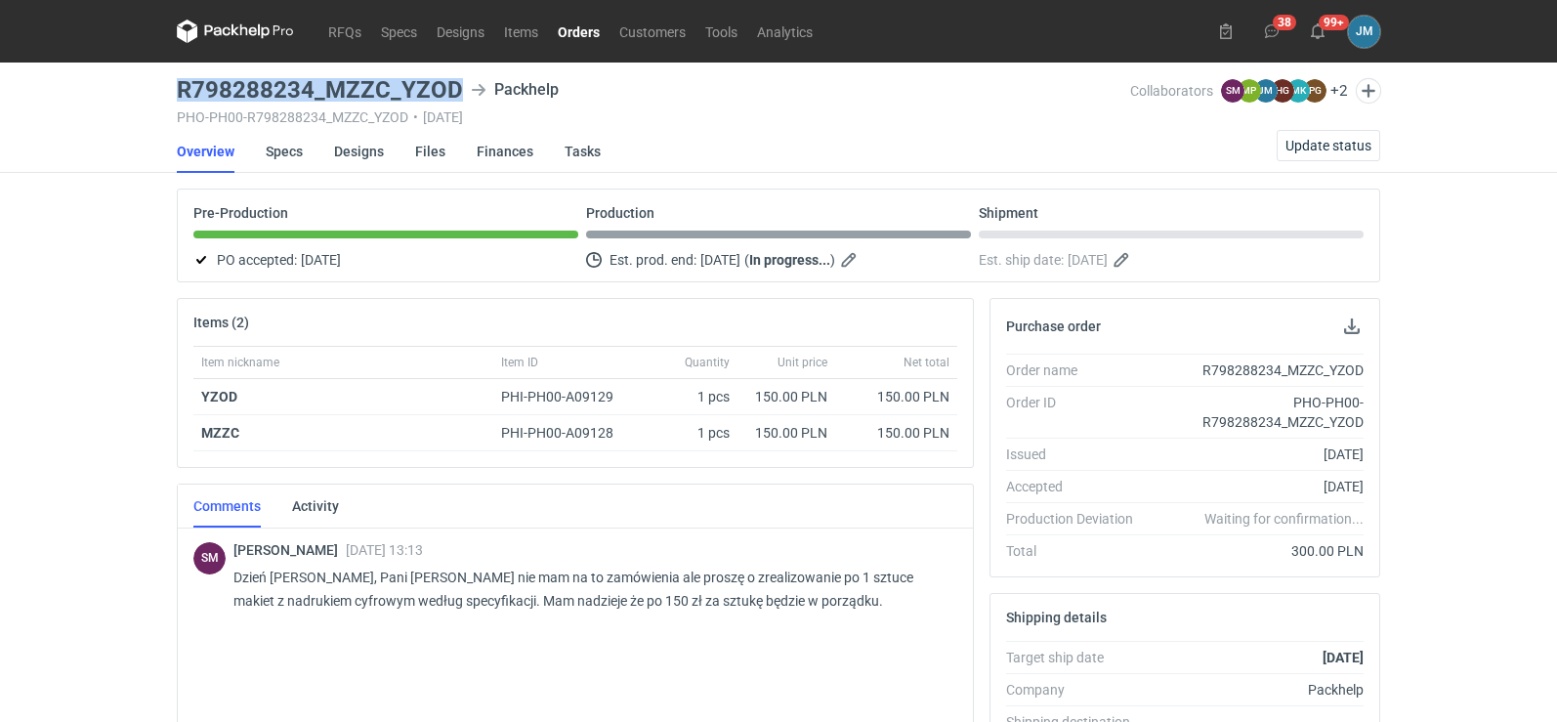
drag, startPoint x: 460, startPoint y: 90, endPoint x: 170, endPoint y: 85, distance: 290.2
click at [170, 85] on main "R798288234_MZZC_YZOD Packhelp PHO-PH00-R798288234_MZZC_YZOD • 22/09/2025 Collab…" at bounding box center [778, 669] width 1219 height 1212
copy h3 "R798288234_MZZC_YZOD"
click at [285, 155] on link "Specs" at bounding box center [284, 151] width 37 height 43
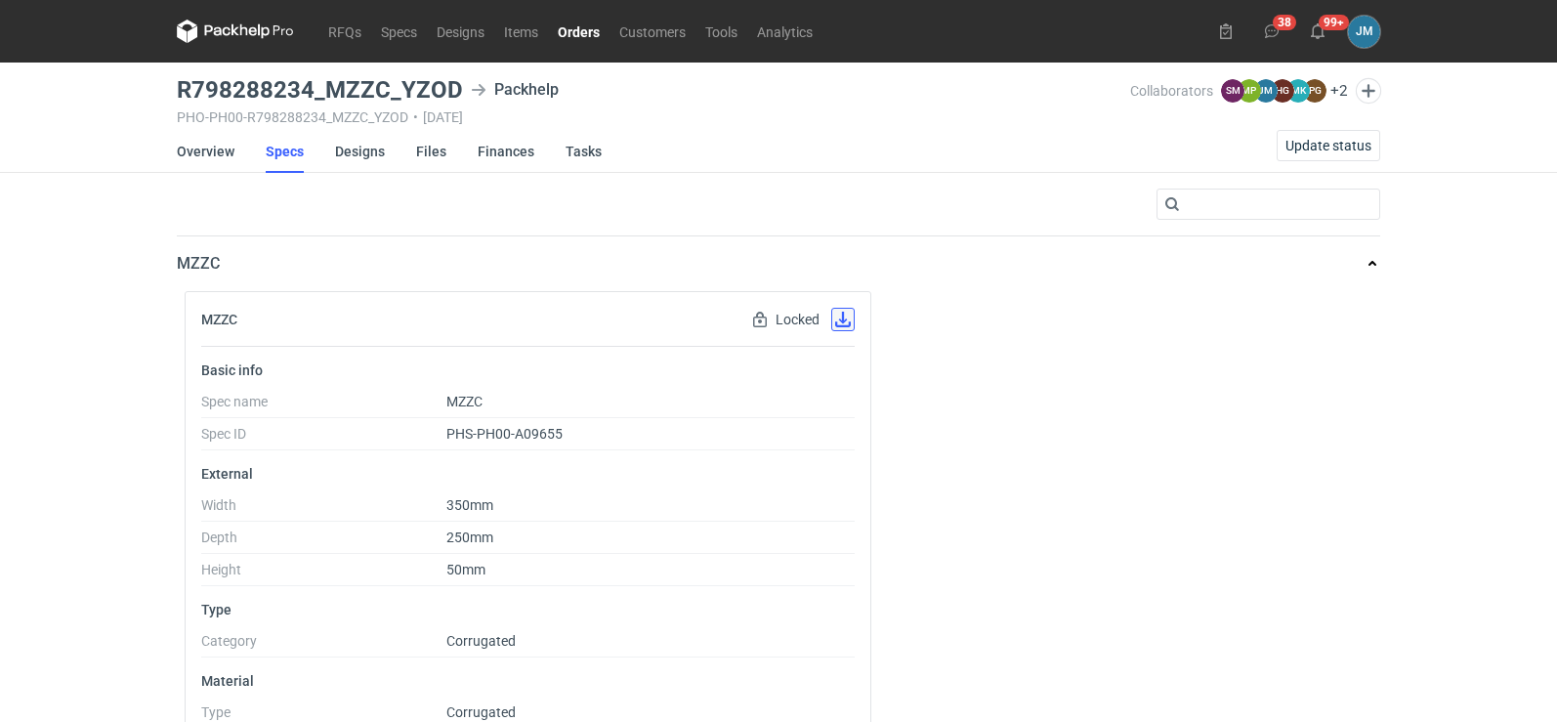
click at [847, 316] on button "button" at bounding box center [842, 319] width 23 height 23
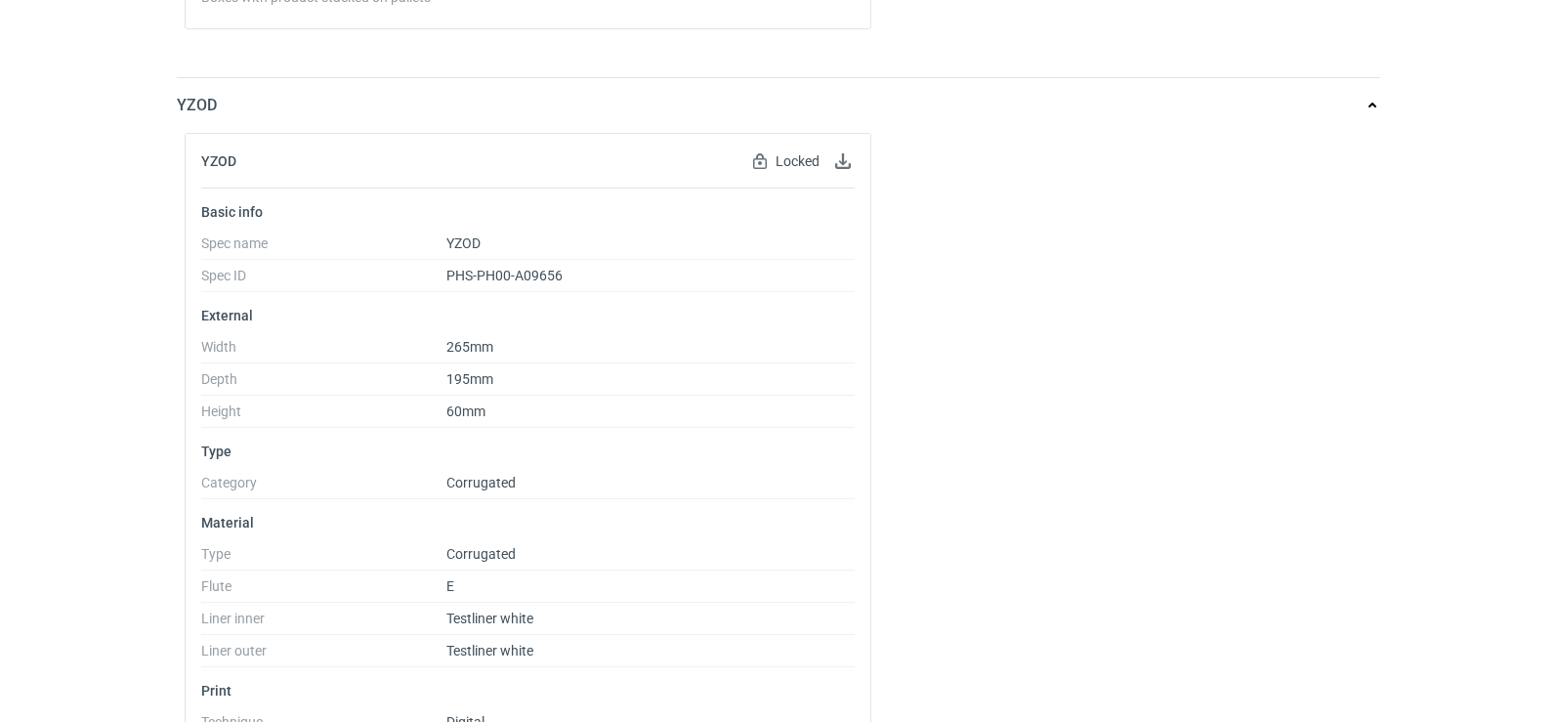
scroll to position [1172, 0]
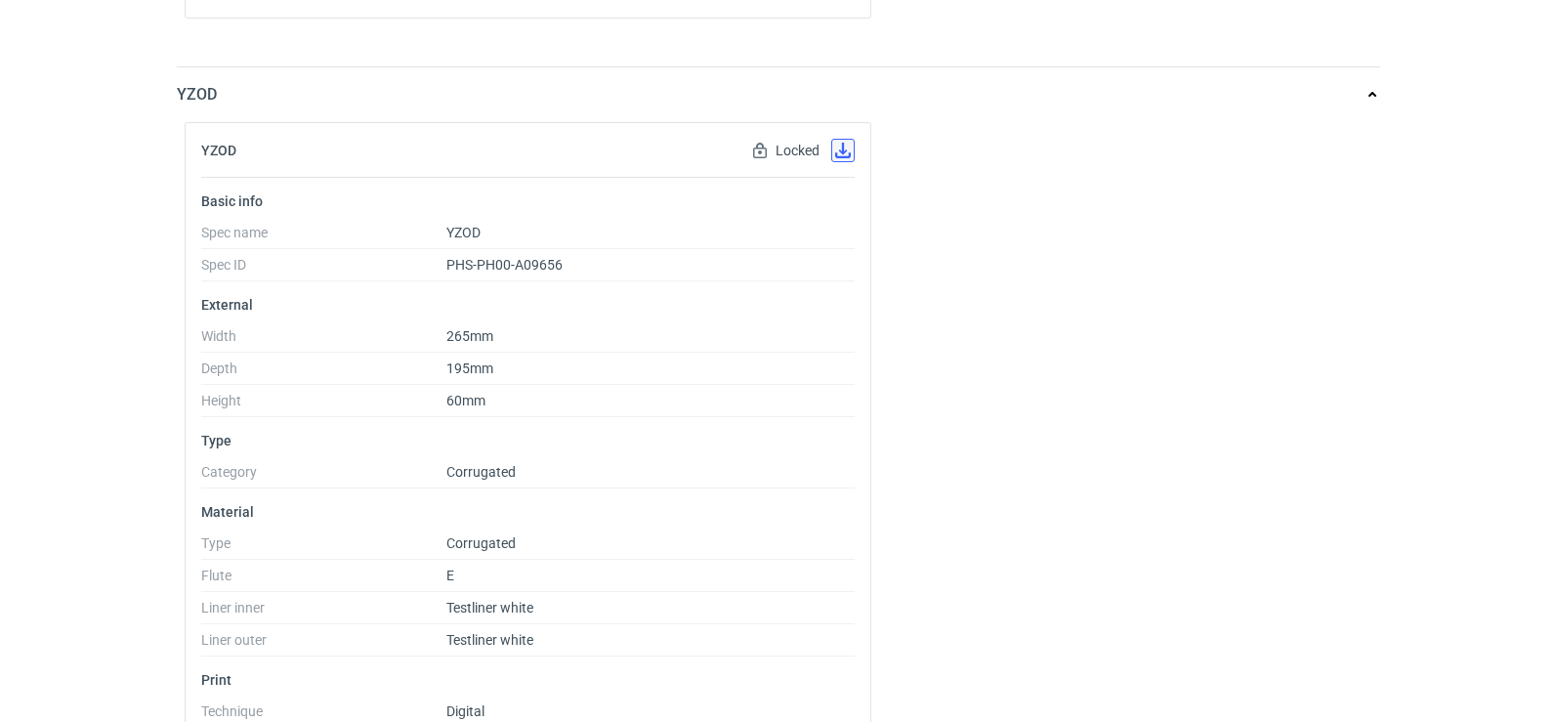
click at [839, 160] on button "button" at bounding box center [842, 150] width 23 height 23
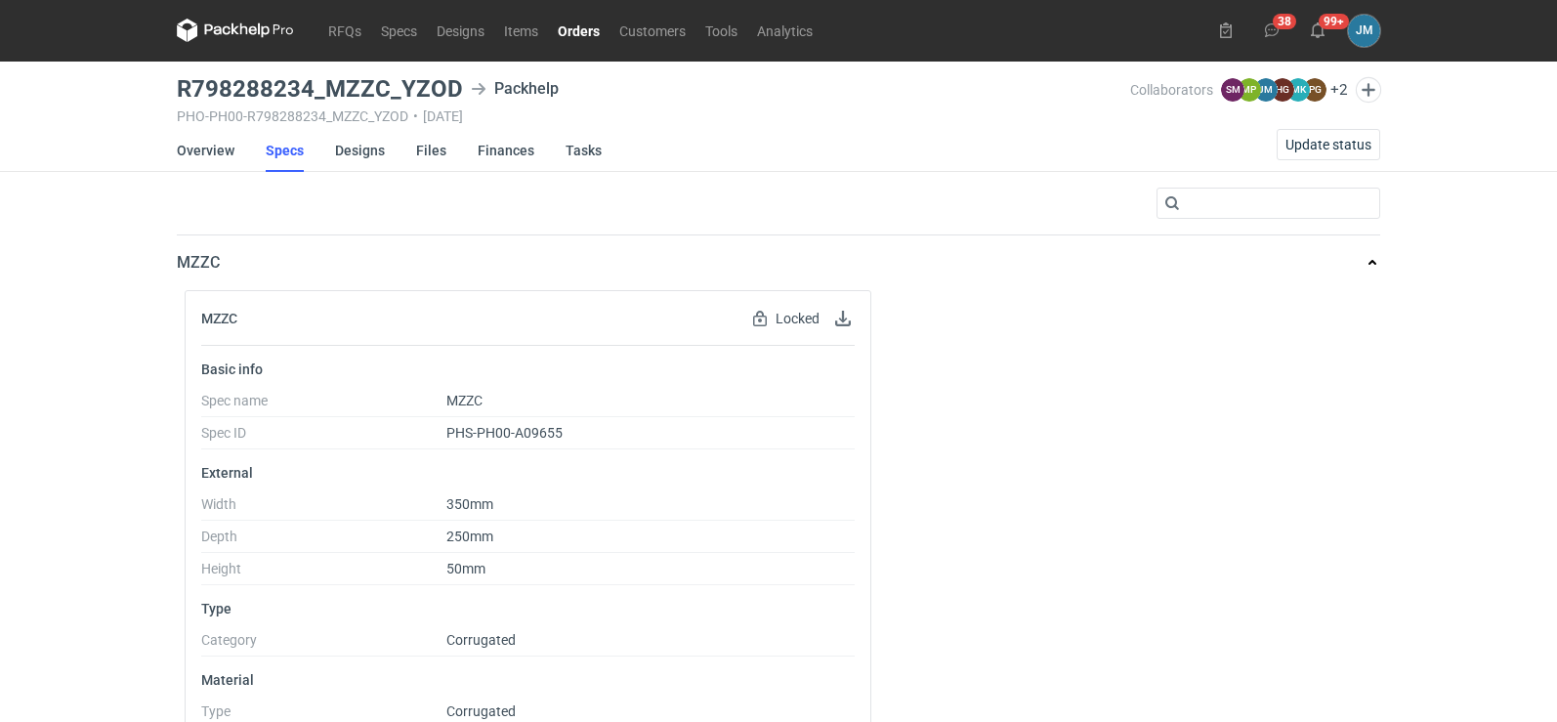
scroll to position [0, 0]
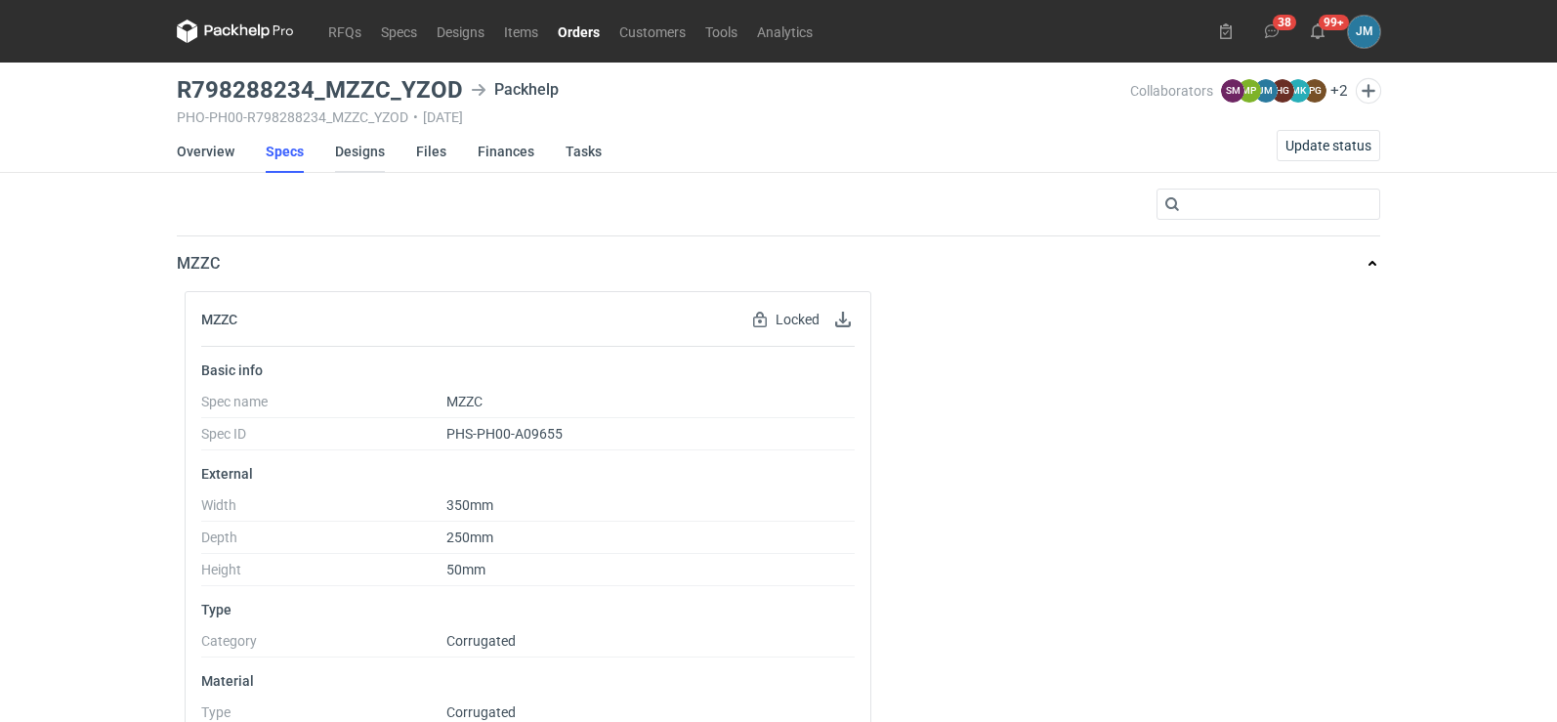
click at [364, 149] on link "Designs" at bounding box center [360, 151] width 50 height 43
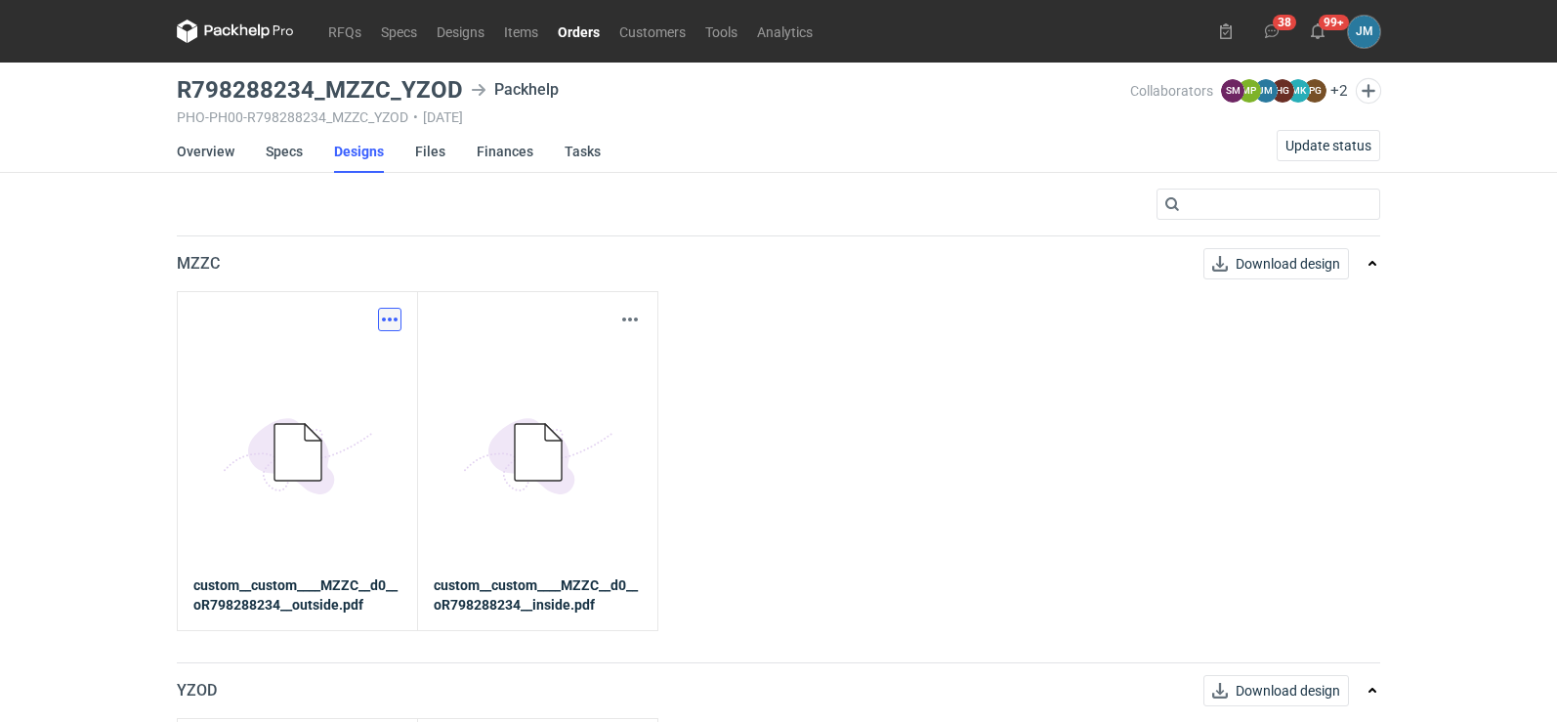
click at [390, 318] on button "button" at bounding box center [389, 319] width 23 height 23
click at [366, 369] on link "Download design part" at bounding box center [304, 362] width 180 height 31
click at [629, 316] on button "button" at bounding box center [629, 319] width 23 height 23
click at [578, 352] on link "Download design part" at bounding box center [544, 362] width 180 height 31
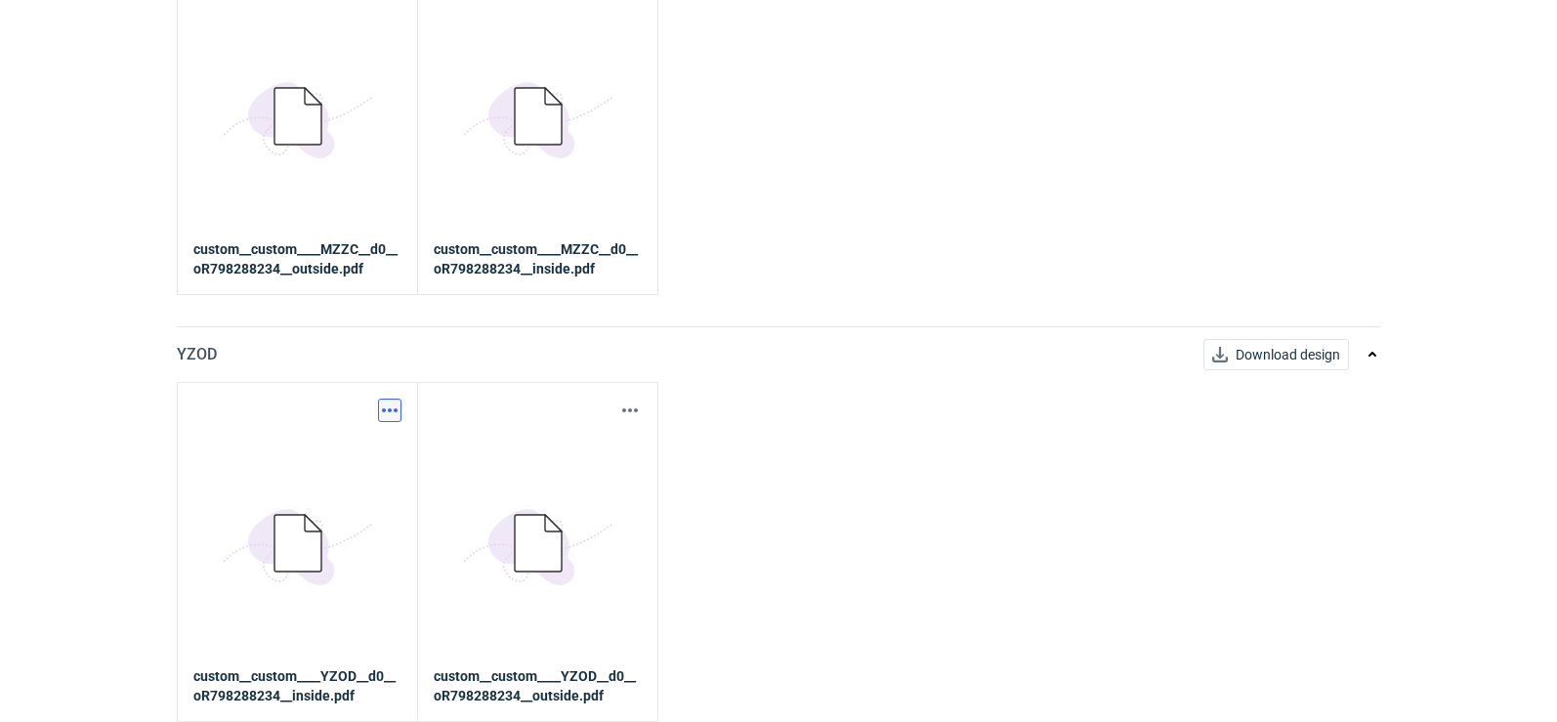
click at [396, 418] on button "button" at bounding box center [389, 410] width 23 height 23
click at [329, 456] on link "Download design part" at bounding box center [304, 453] width 180 height 31
click at [627, 415] on button "button" at bounding box center [629, 410] width 23 height 23
click at [583, 455] on link "Download design part" at bounding box center [544, 453] width 180 height 31
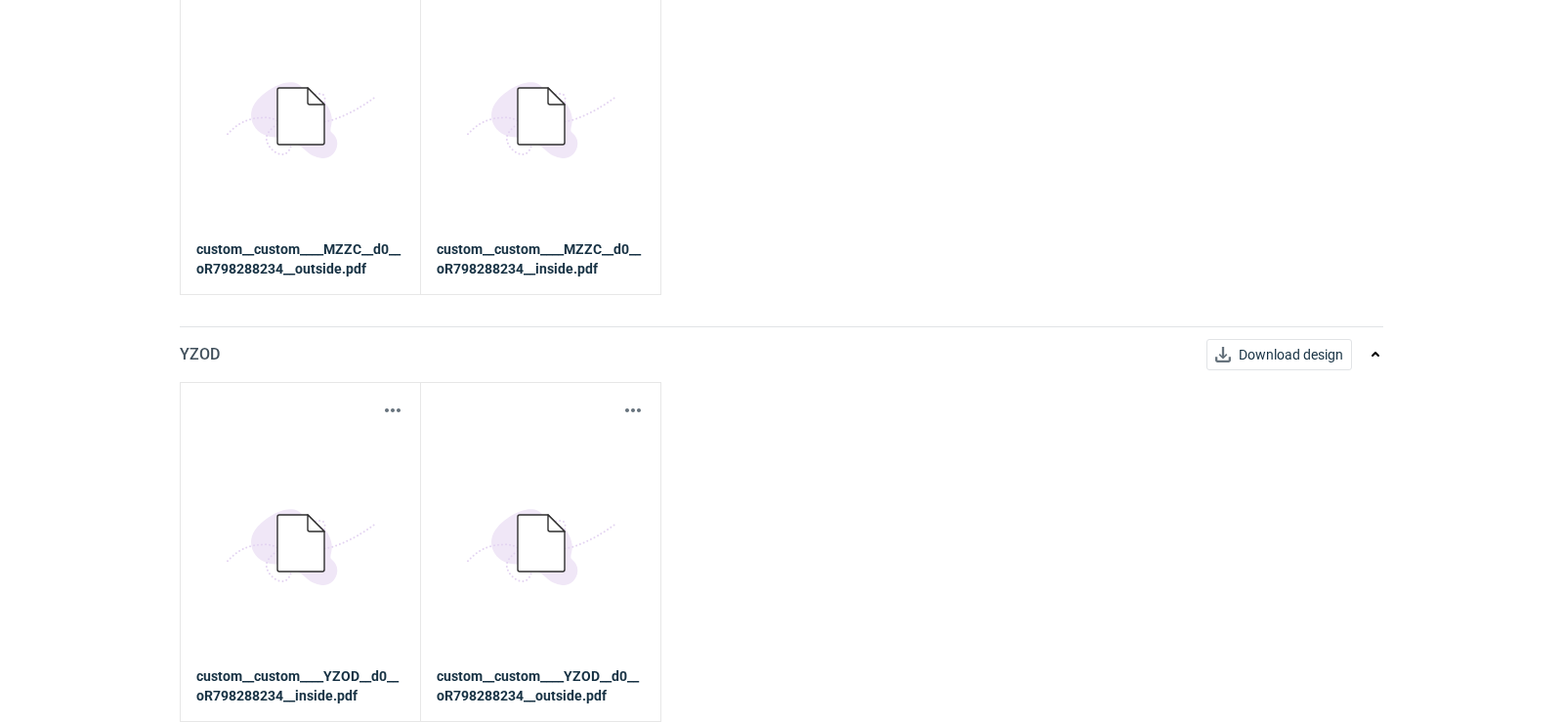
scroll to position [0, 0]
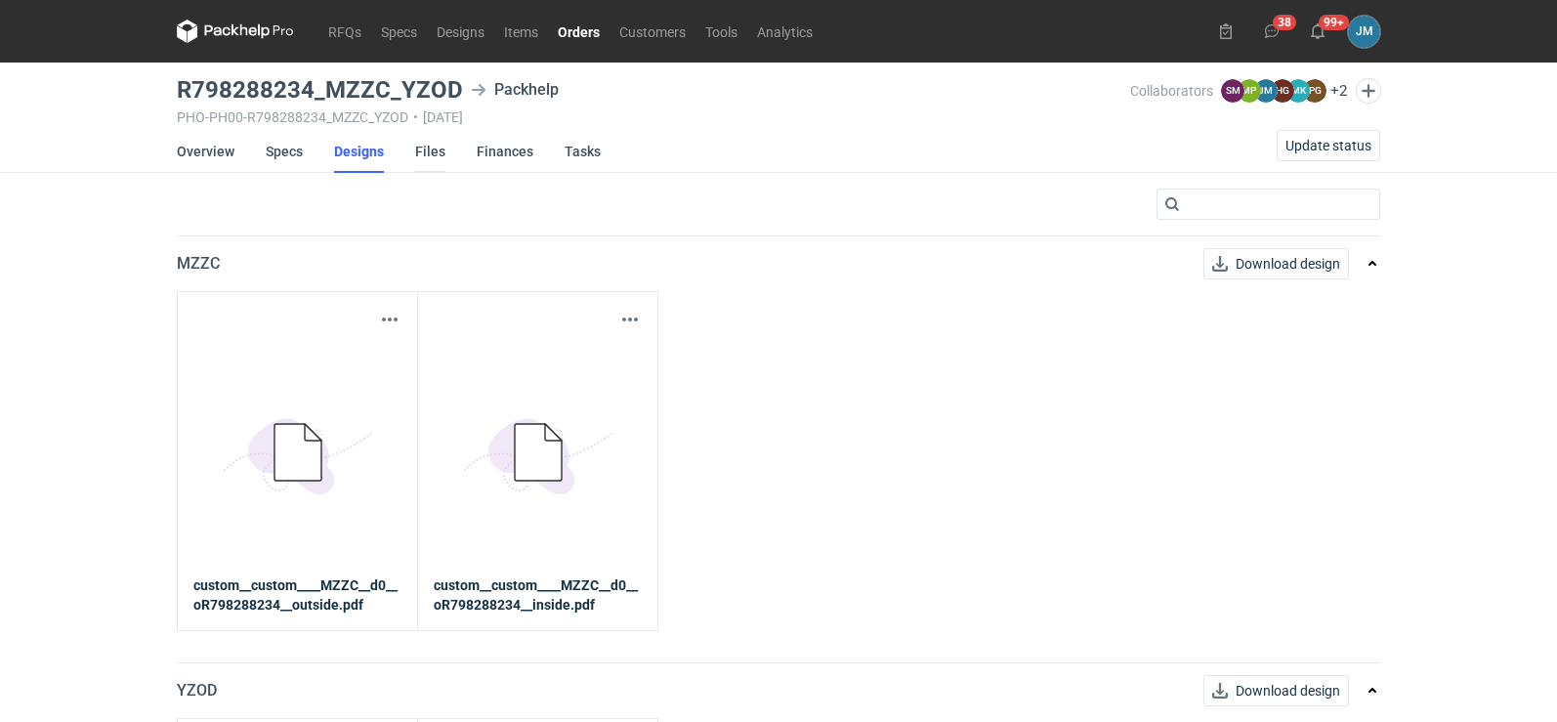
click at [422, 142] on link "Files" at bounding box center [430, 151] width 30 height 43
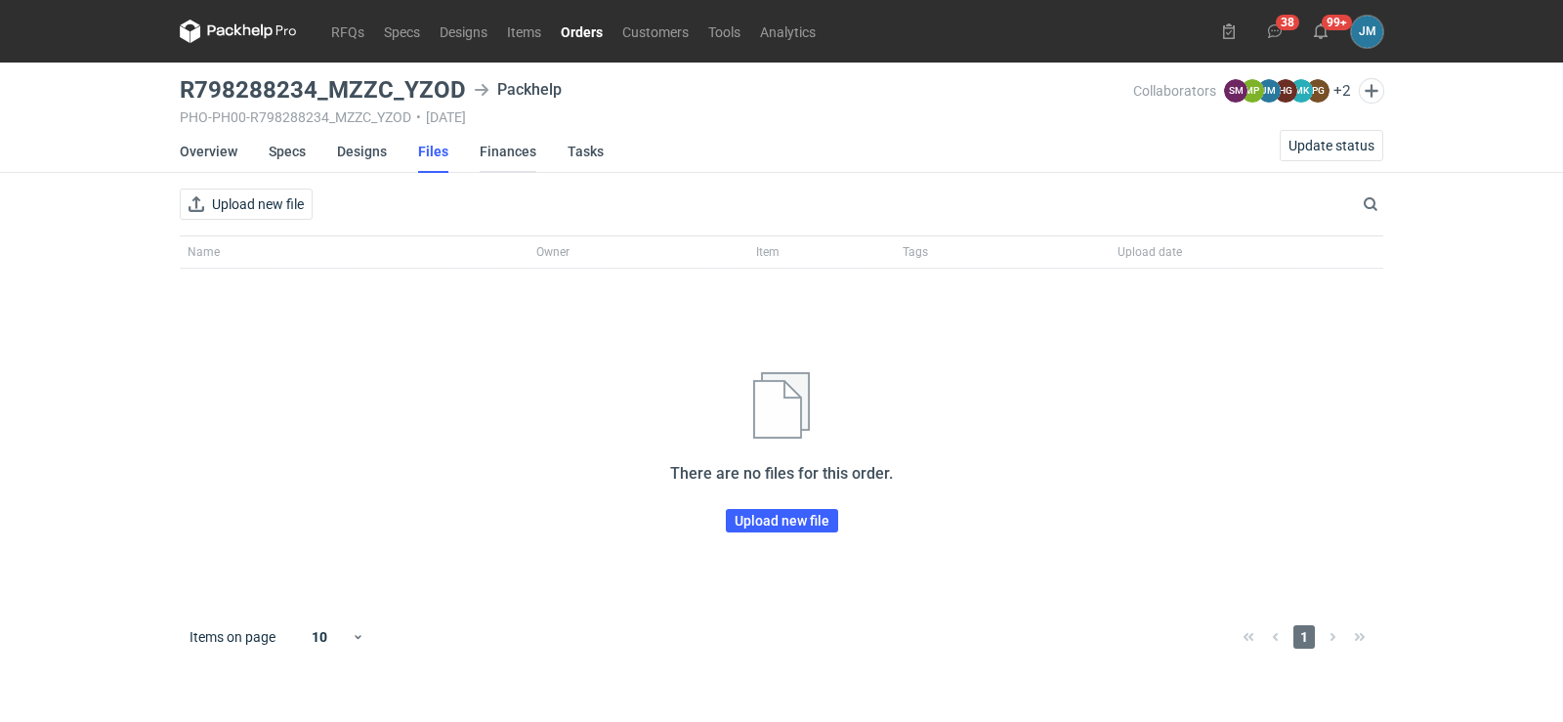
click at [512, 147] on link "Finances" at bounding box center [508, 151] width 57 height 43
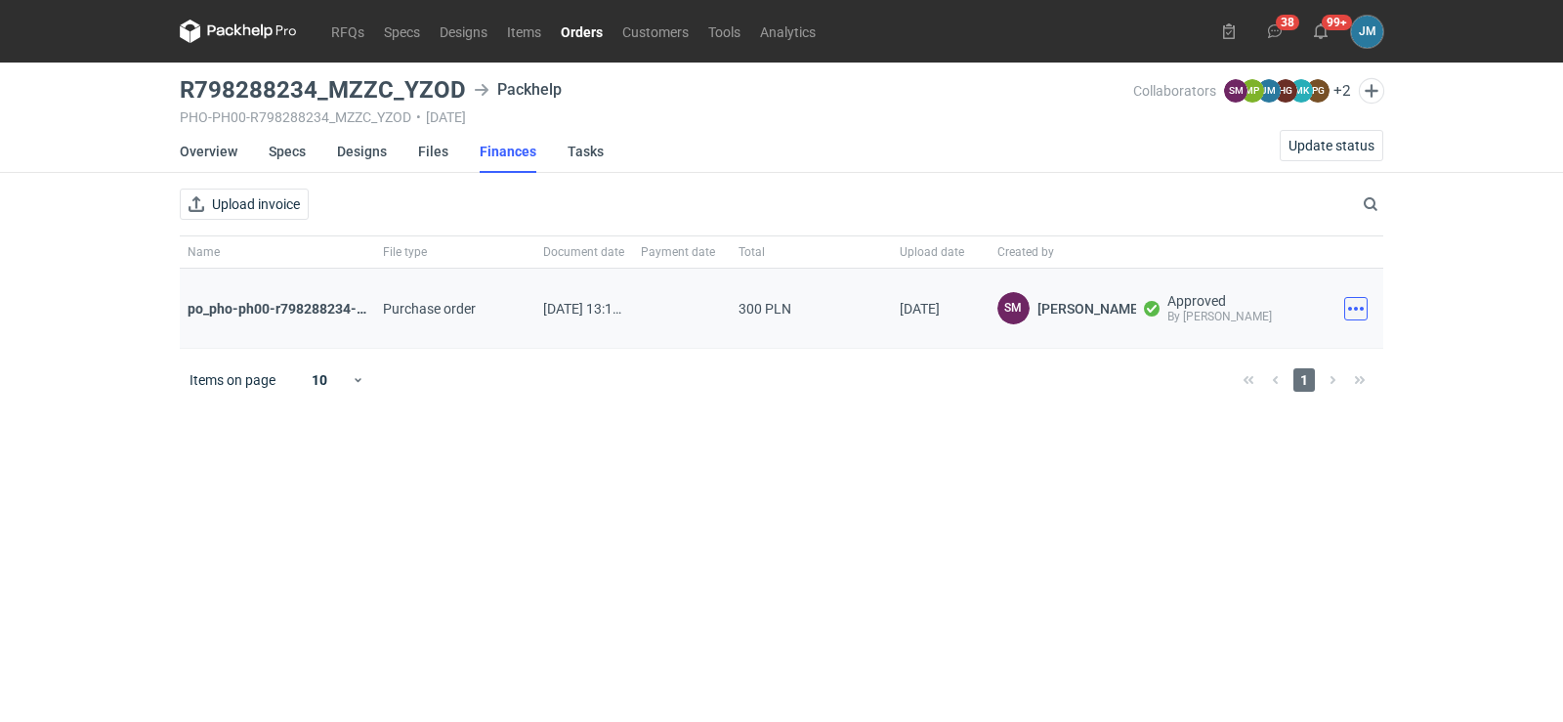
click at [1358, 318] on button "button" at bounding box center [1355, 308] width 23 height 23
click at [1252, 340] on button "Download" at bounding box center [1270, 351] width 180 height 31
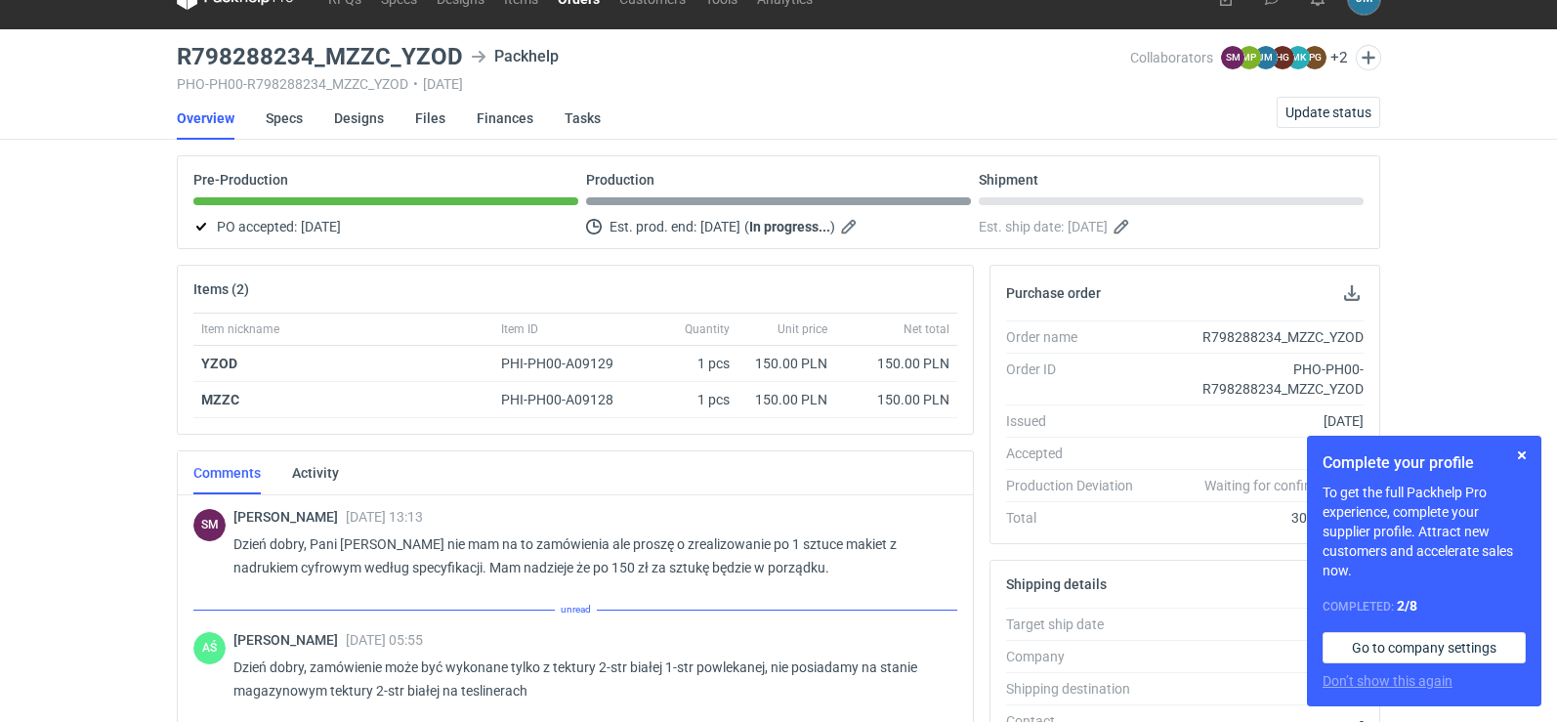
scroll to position [424, 0]
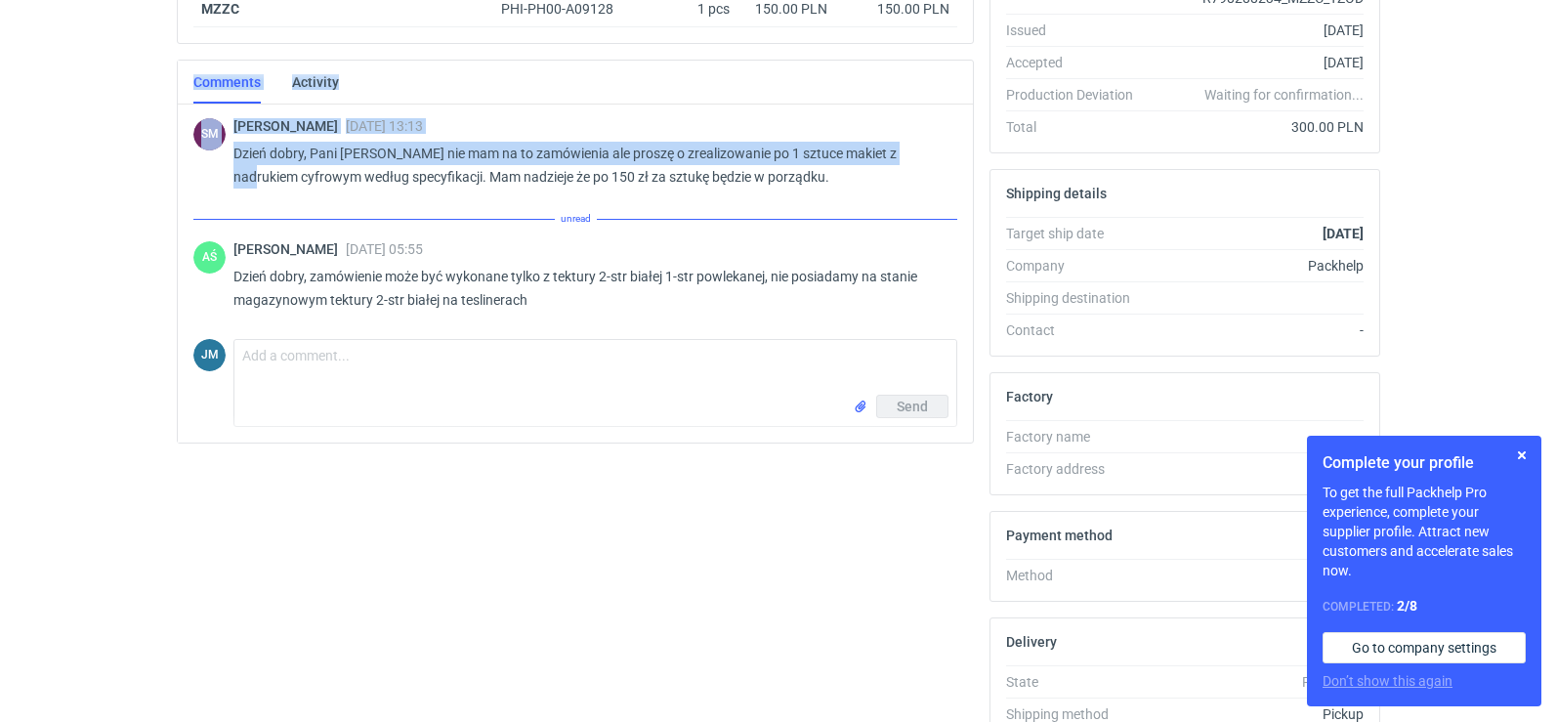
drag, startPoint x: 177, startPoint y: 86, endPoint x: 218, endPoint y: 175, distance: 97.9
click at [218, 175] on div "Comments Activity SM Sebastian Markut 22 Sep 2025 13:13 Dzień dobry, Pani Joann…" at bounding box center [575, 252] width 797 height 384
click at [176, 182] on div "Items (2) Item nickname Item ID Quantity Unit price Net total YZOD PHI-PH00-A09…" at bounding box center [575, 331] width 813 height 914
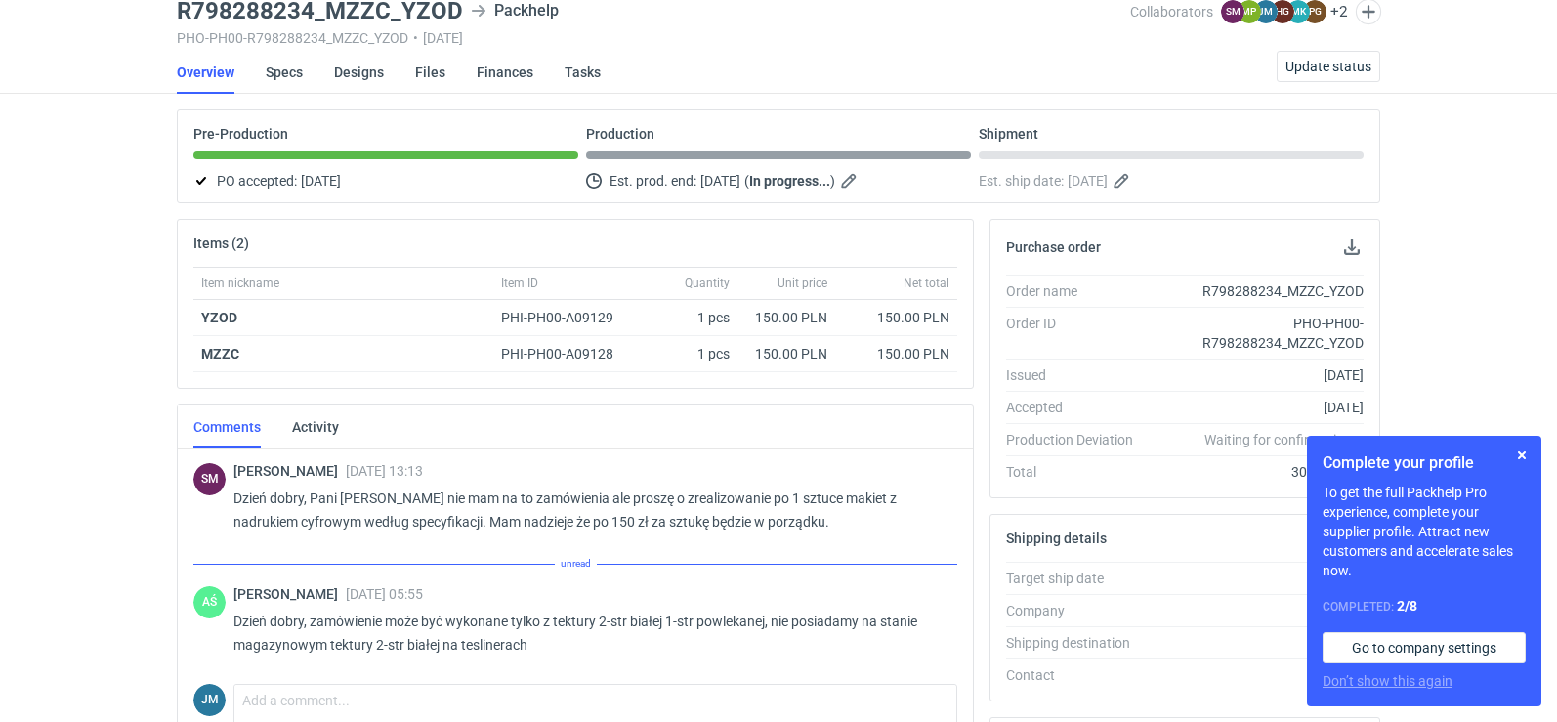
scroll to position [0, 0]
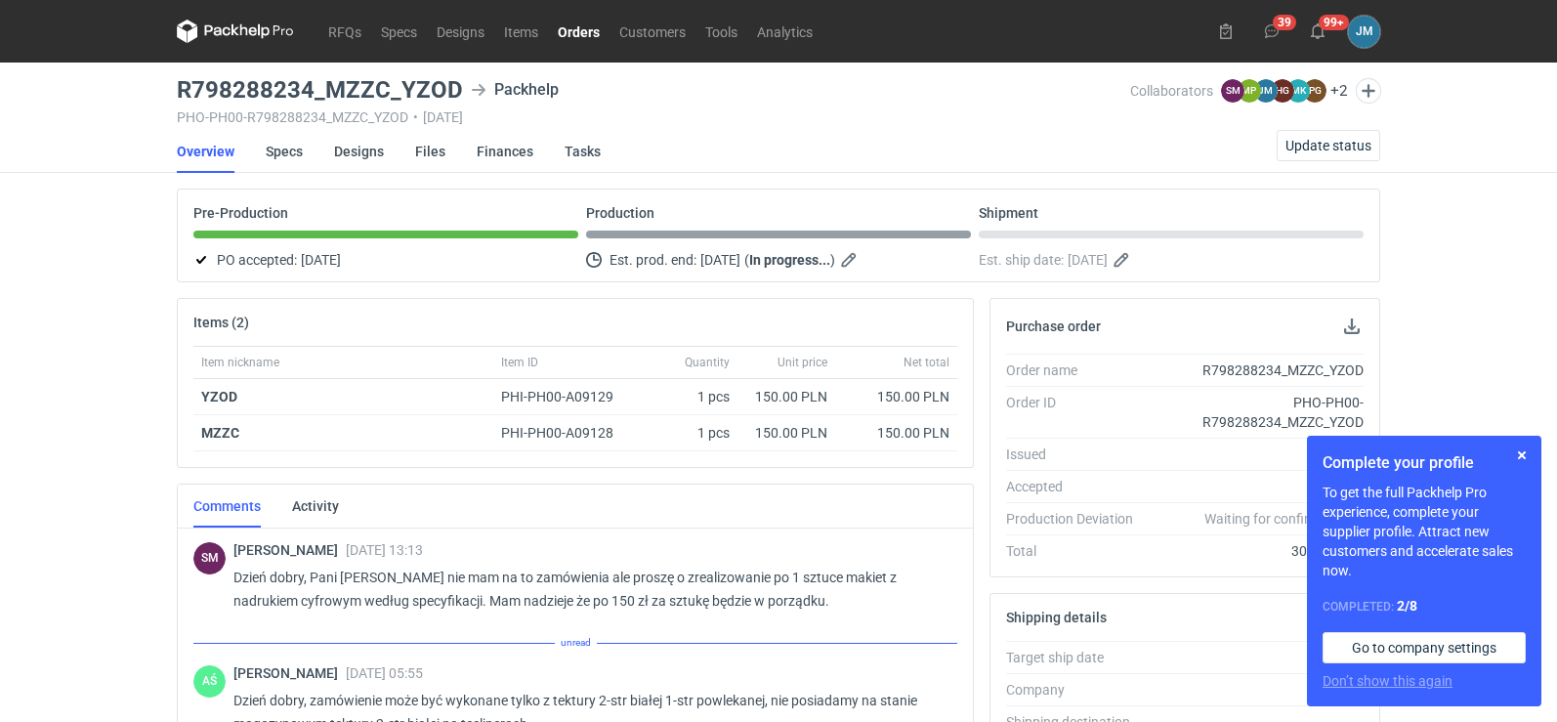
click at [219, 30] on icon at bounding box center [235, 31] width 117 height 23
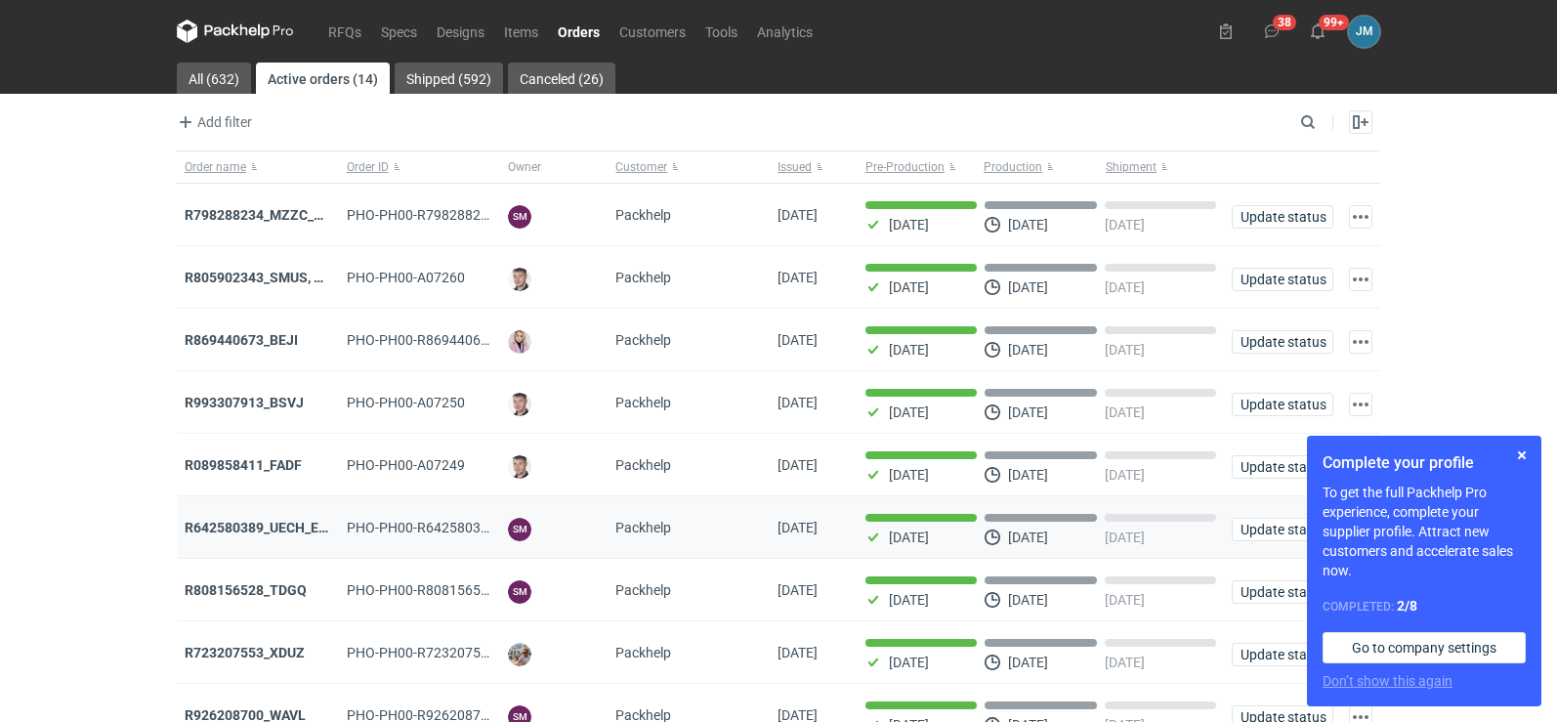
scroll to position [159, 0]
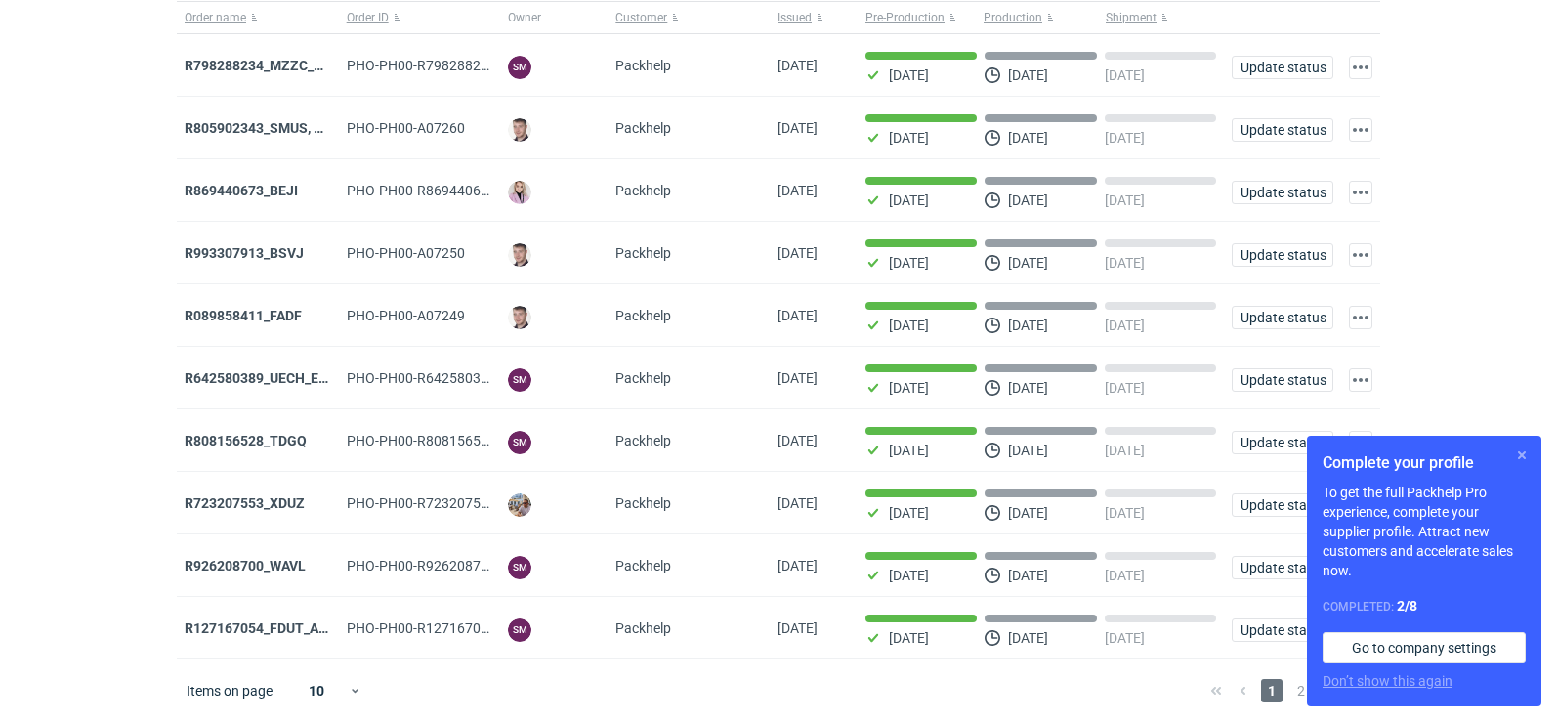
click at [1525, 461] on button "button" at bounding box center [1521, 454] width 23 height 23
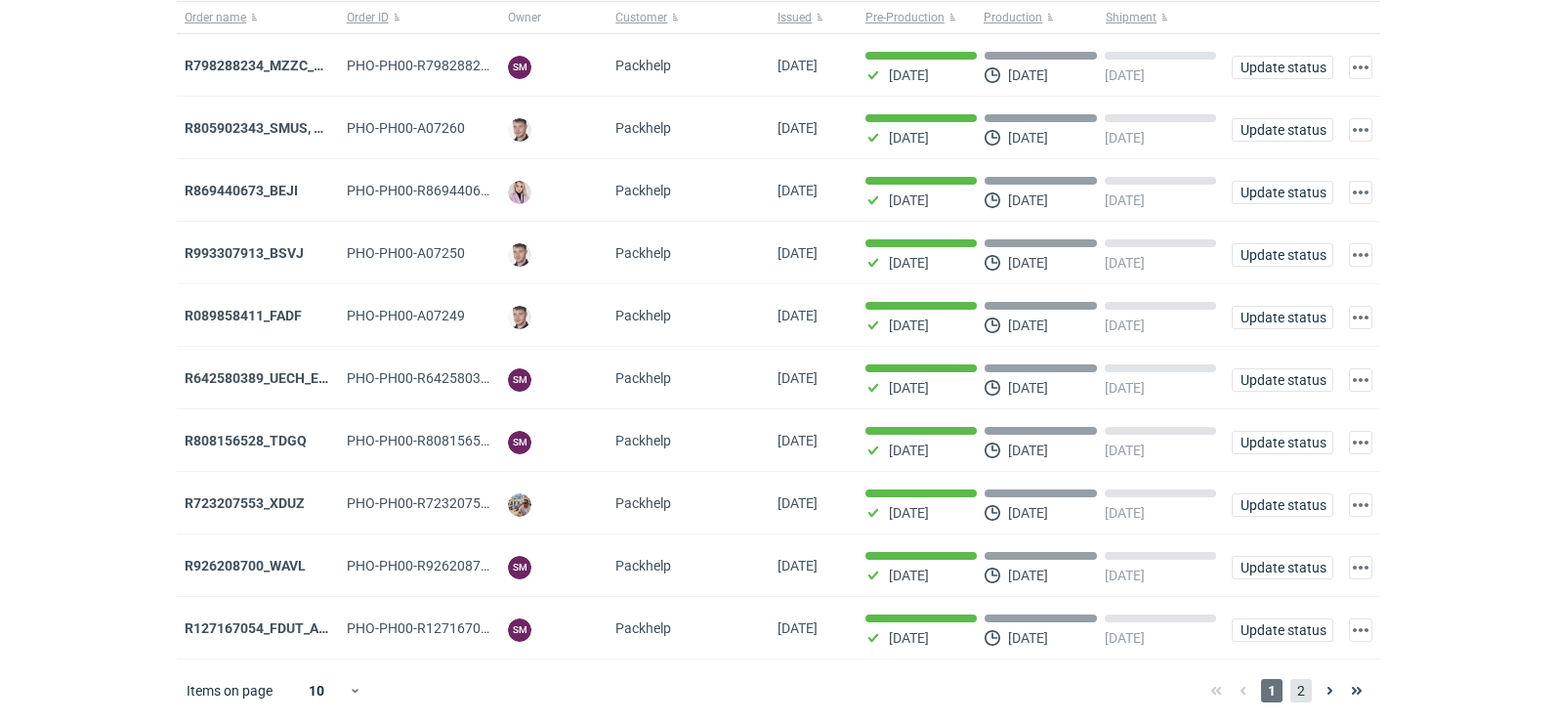
click at [1305, 690] on span "2" at bounding box center [1300, 690] width 21 height 23
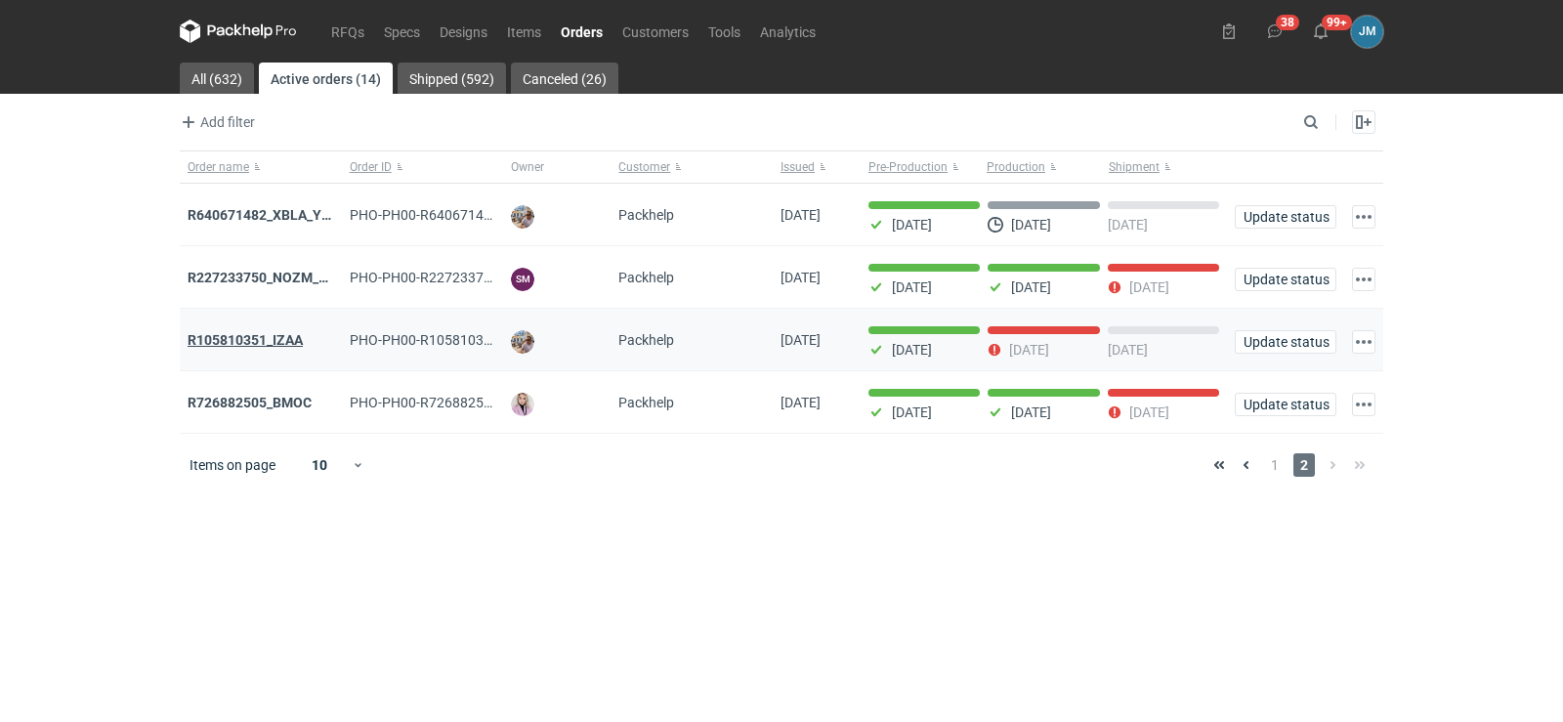
click at [274, 344] on strong "R105810351_IZAA" at bounding box center [245, 340] width 115 height 16
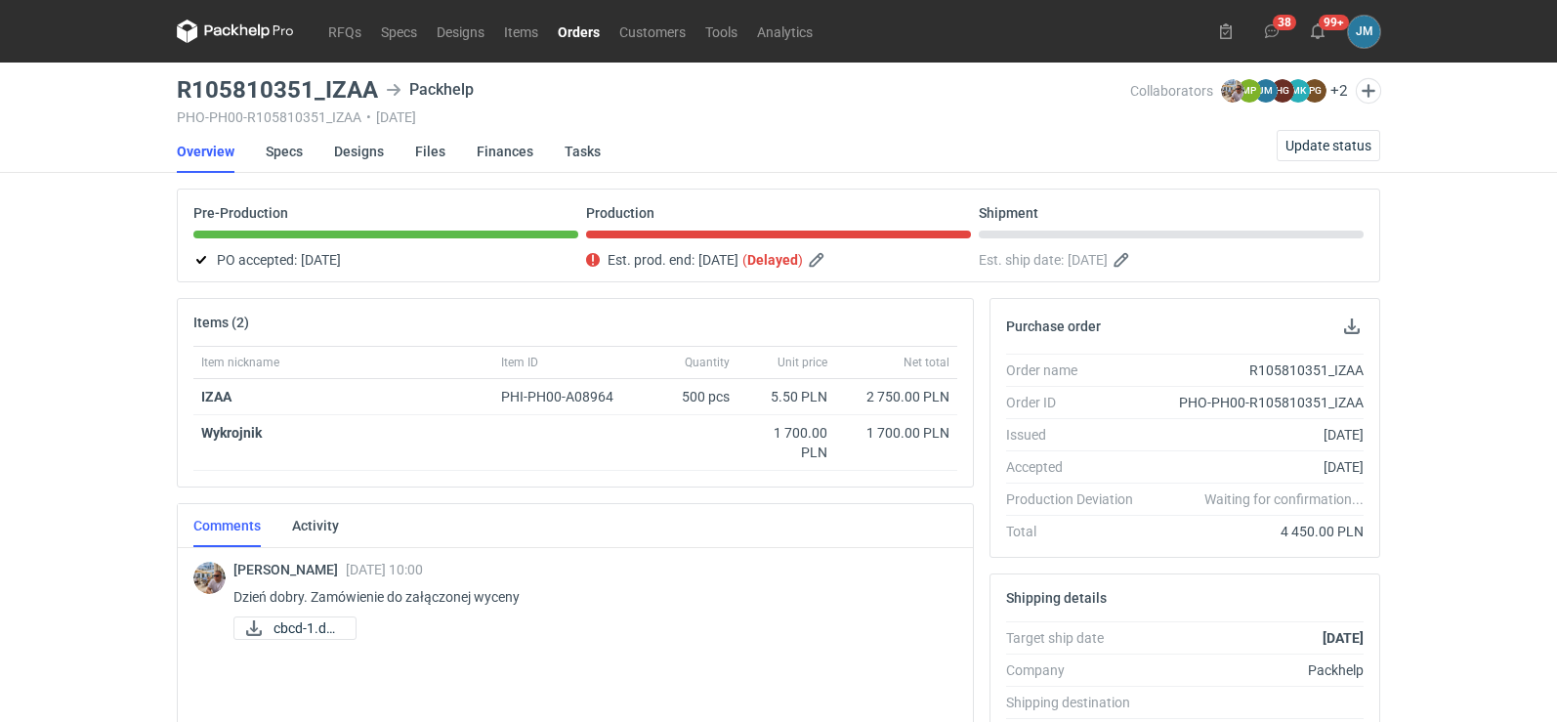
click at [261, 32] on icon at bounding box center [235, 31] width 117 height 23
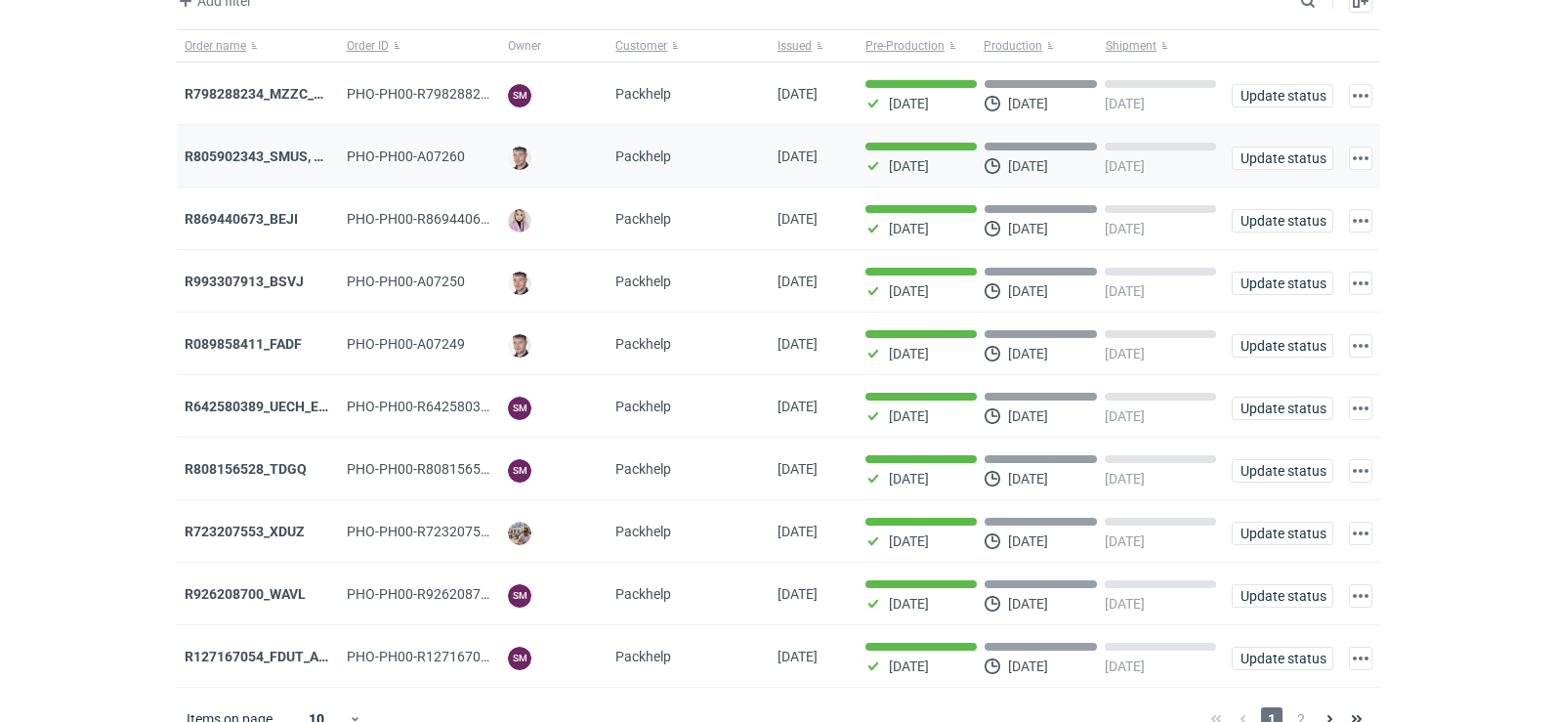
scroll to position [159, 0]
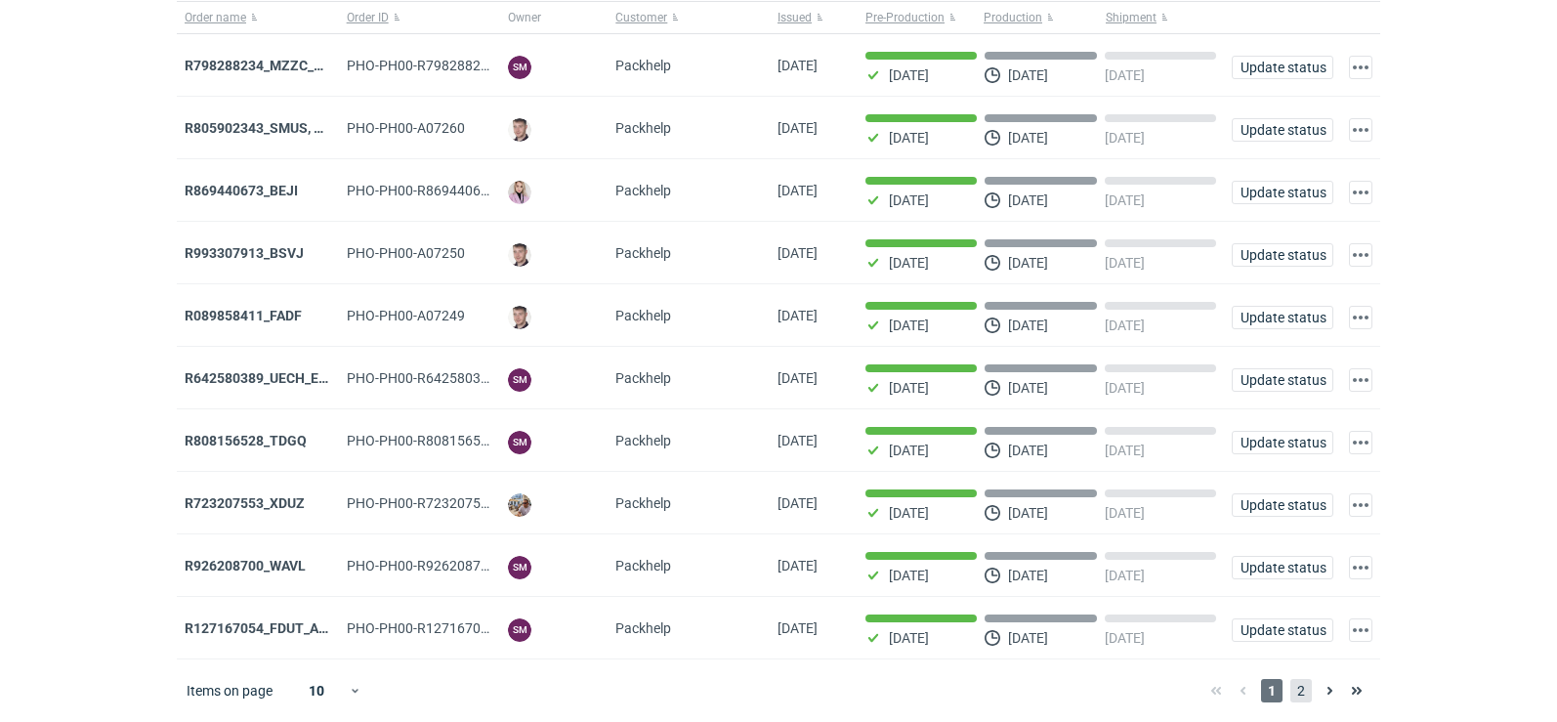
click at [1295, 695] on span "2" at bounding box center [1300, 690] width 21 height 23
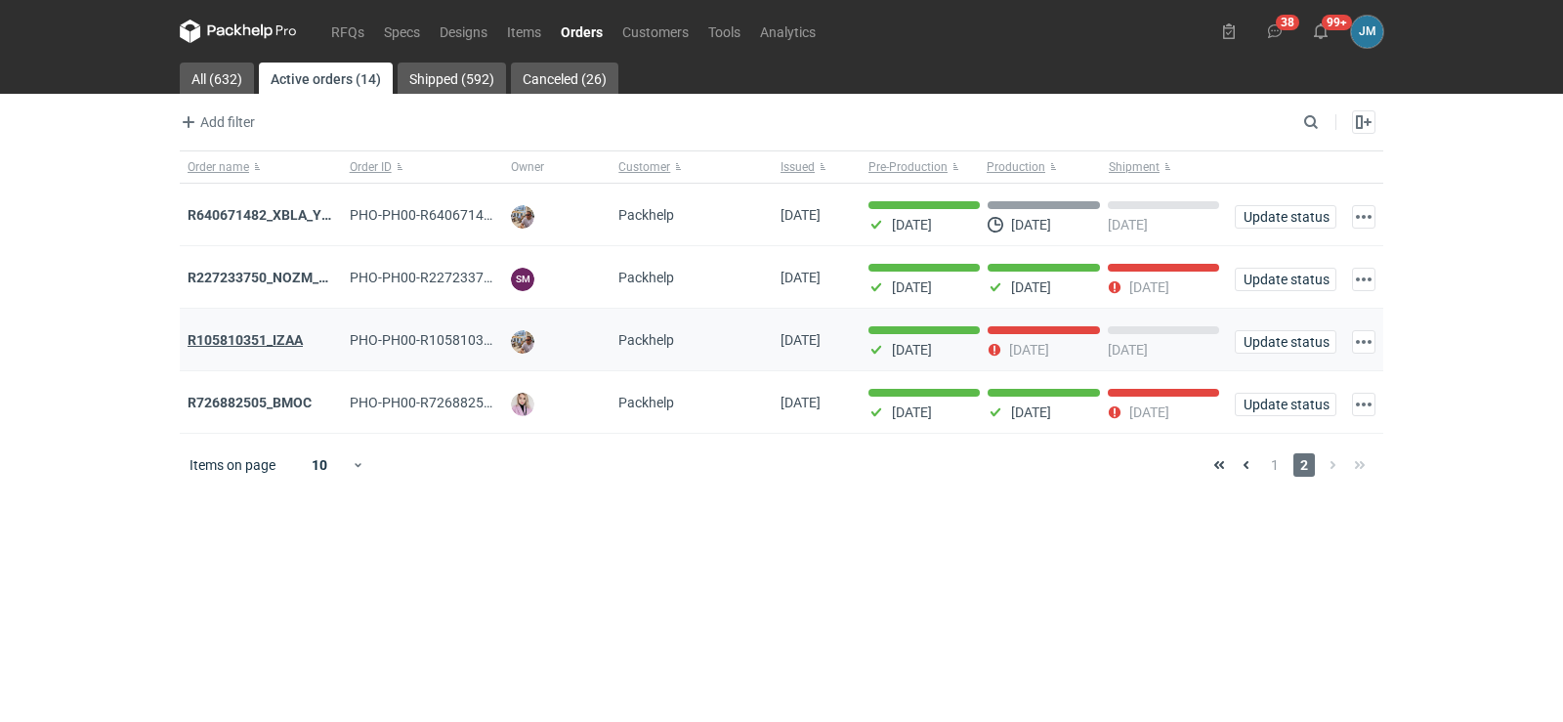
click at [259, 342] on strong "R105810351_IZAA" at bounding box center [245, 340] width 115 height 16
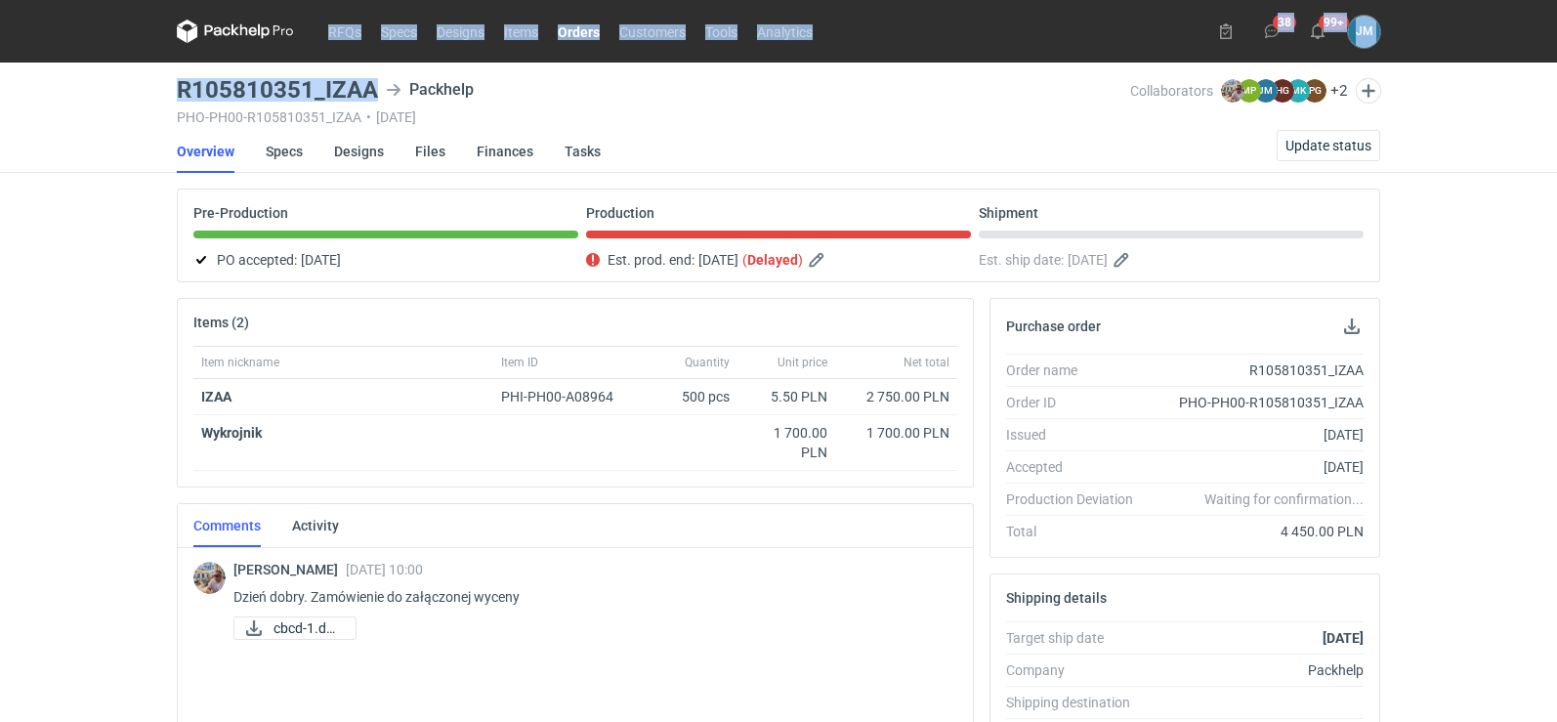
drag, startPoint x: 379, startPoint y: 88, endPoint x: 124, endPoint y: 84, distance: 255.0
click at [124, 84] on div "RFQs Specs Designs Items Orders Customers Tools Analytics 38 99+ JM Joanna Myśl…" at bounding box center [778, 361] width 1557 height 722
copy div "RFQs Specs Designs Items Orders Customers Tools Analytics 38 99+ JM Joanna Myśl…"
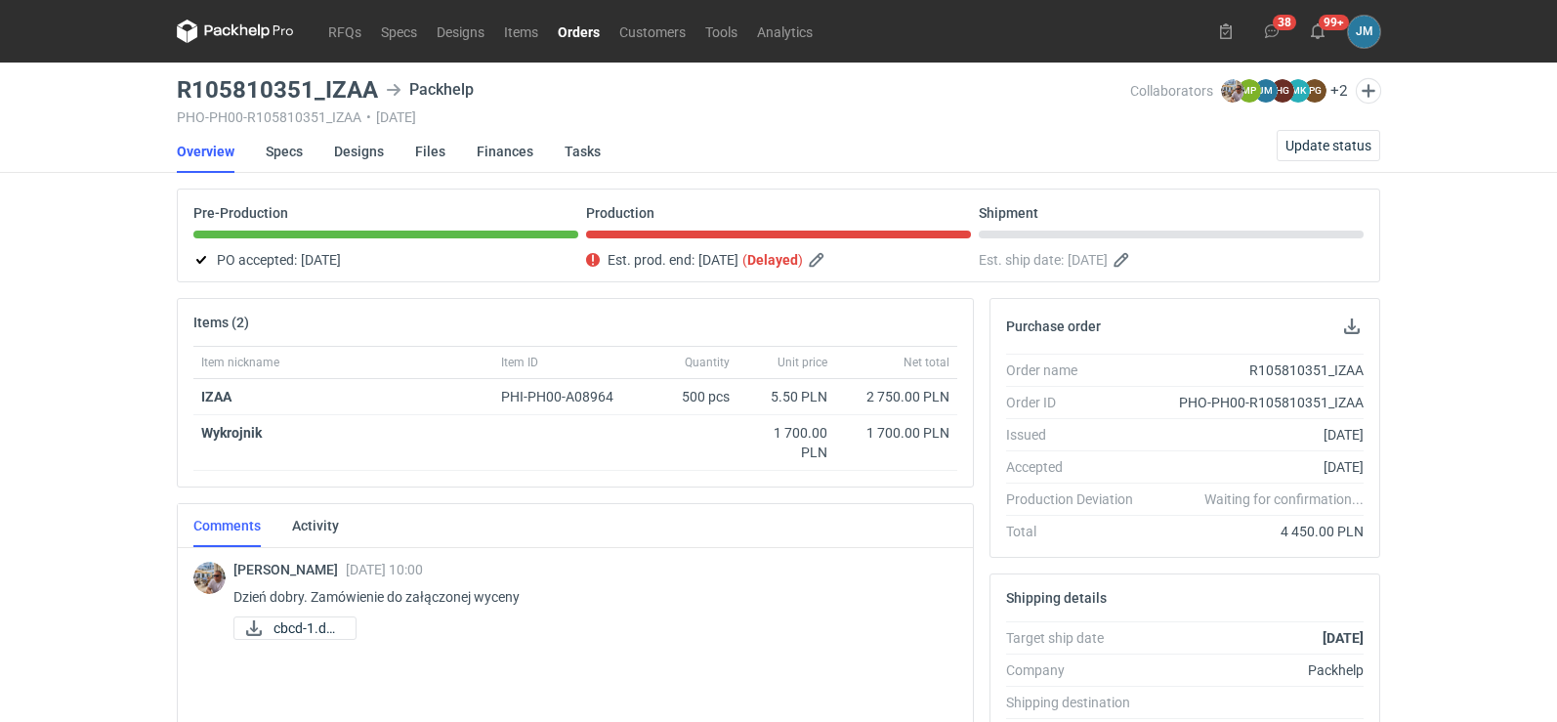
click at [77, 204] on div "RFQs Specs Designs Items Orders Customers Tools Analytics 38 99+ JM Joanna Myśl…" at bounding box center [778, 361] width 1557 height 722
click at [1302, 144] on span "Update status" at bounding box center [1329, 146] width 86 height 14
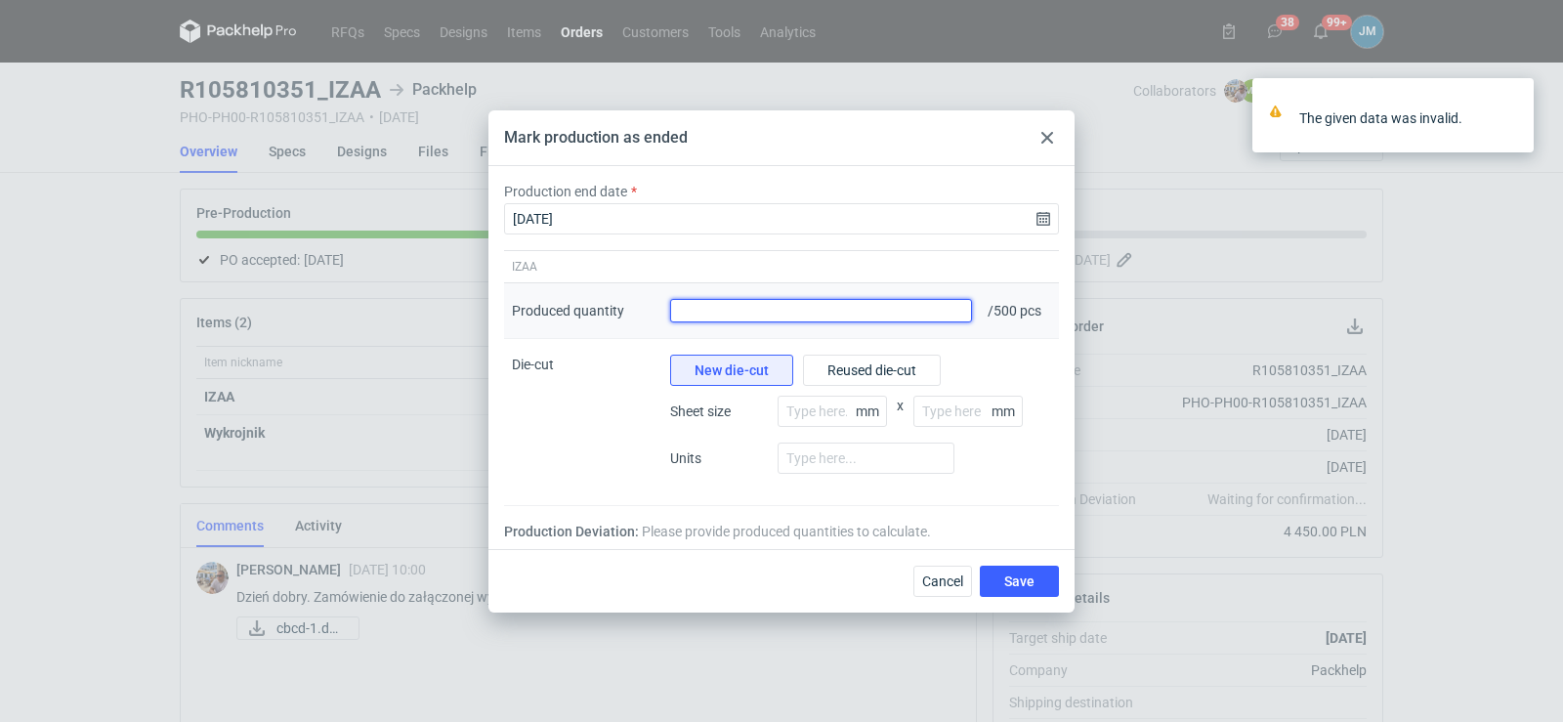
click at [859, 308] on input "Produced quantity" at bounding box center [821, 310] width 302 height 23
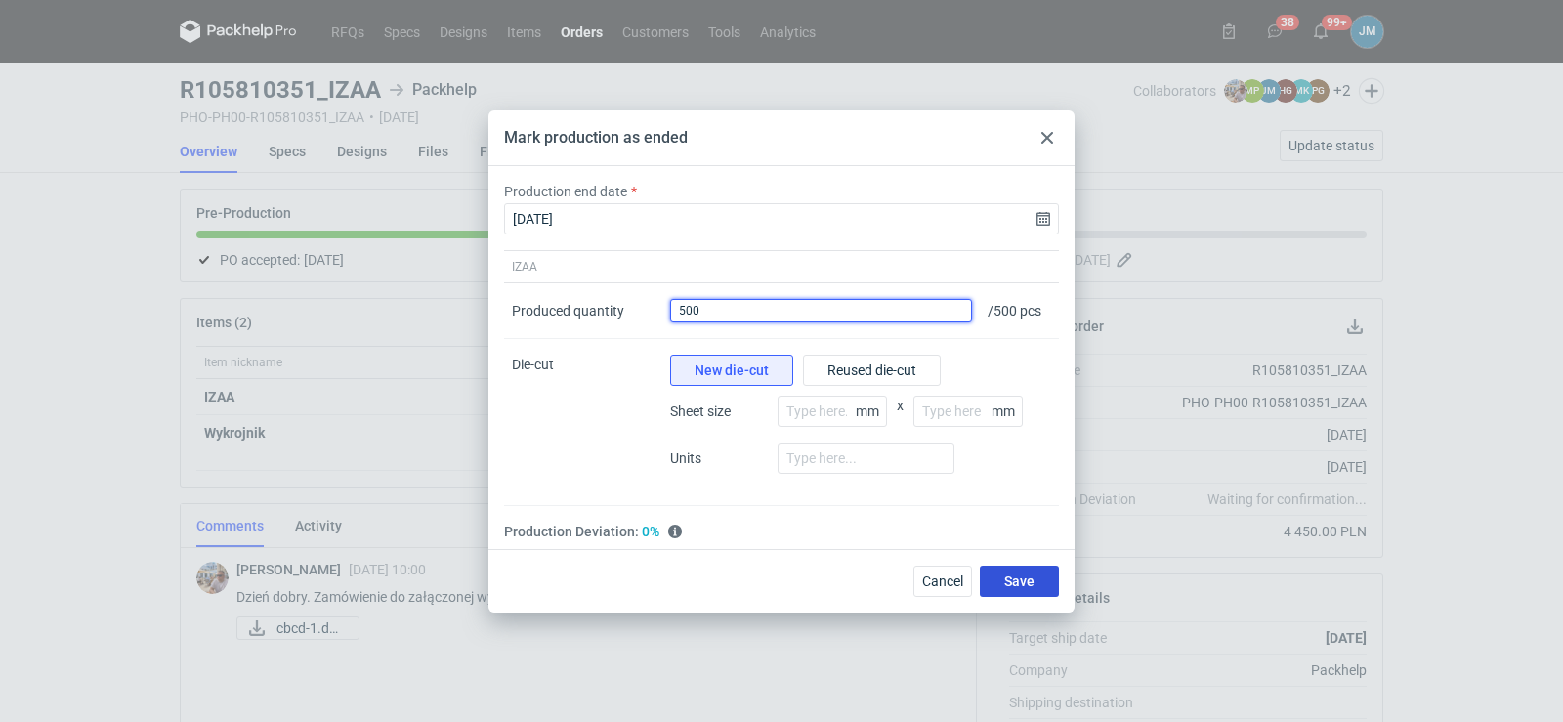
type input "500"
click at [1016, 587] on span "Save" at bounding box center [1019, 581] width 30 height 14
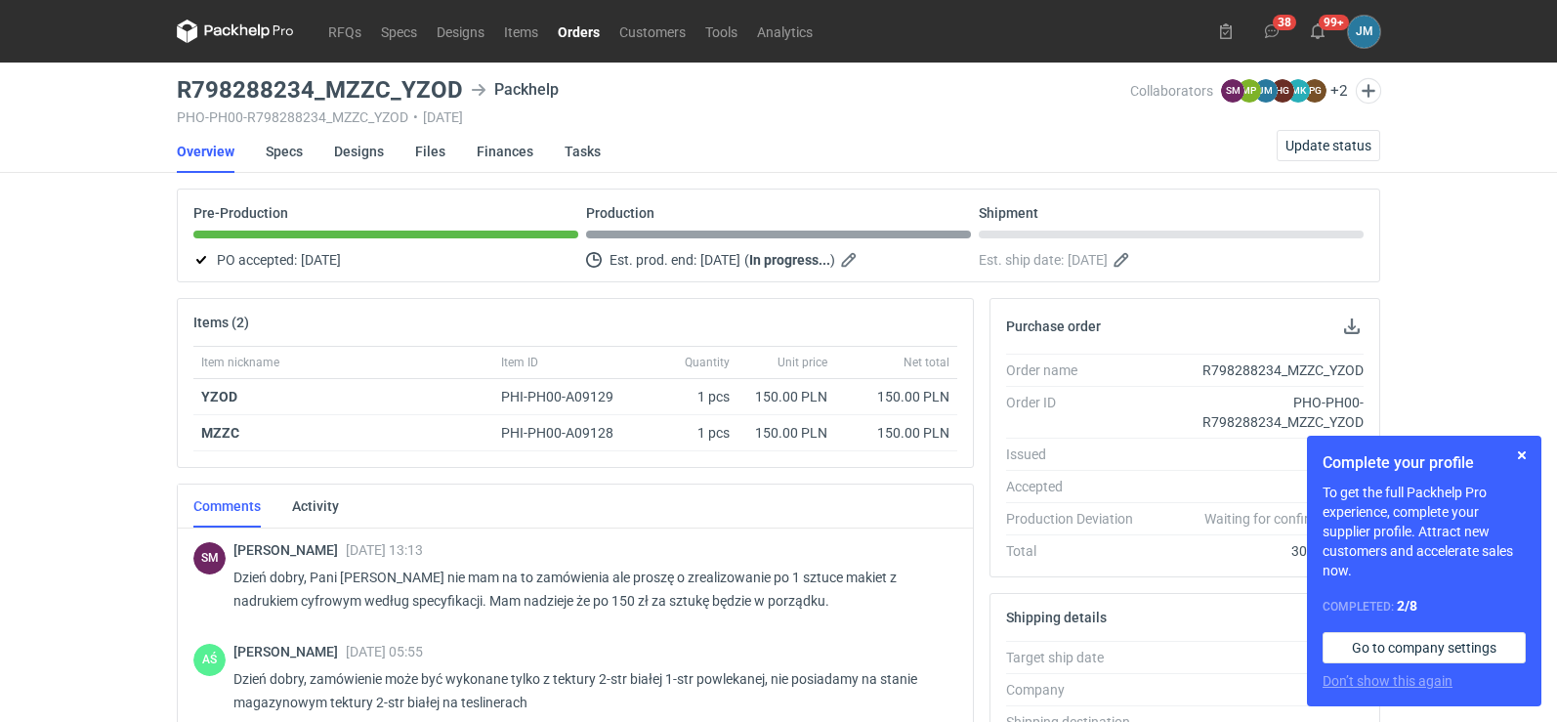
click at [248, 33] on icon at bounding box center [235, 31] width 117 height 23
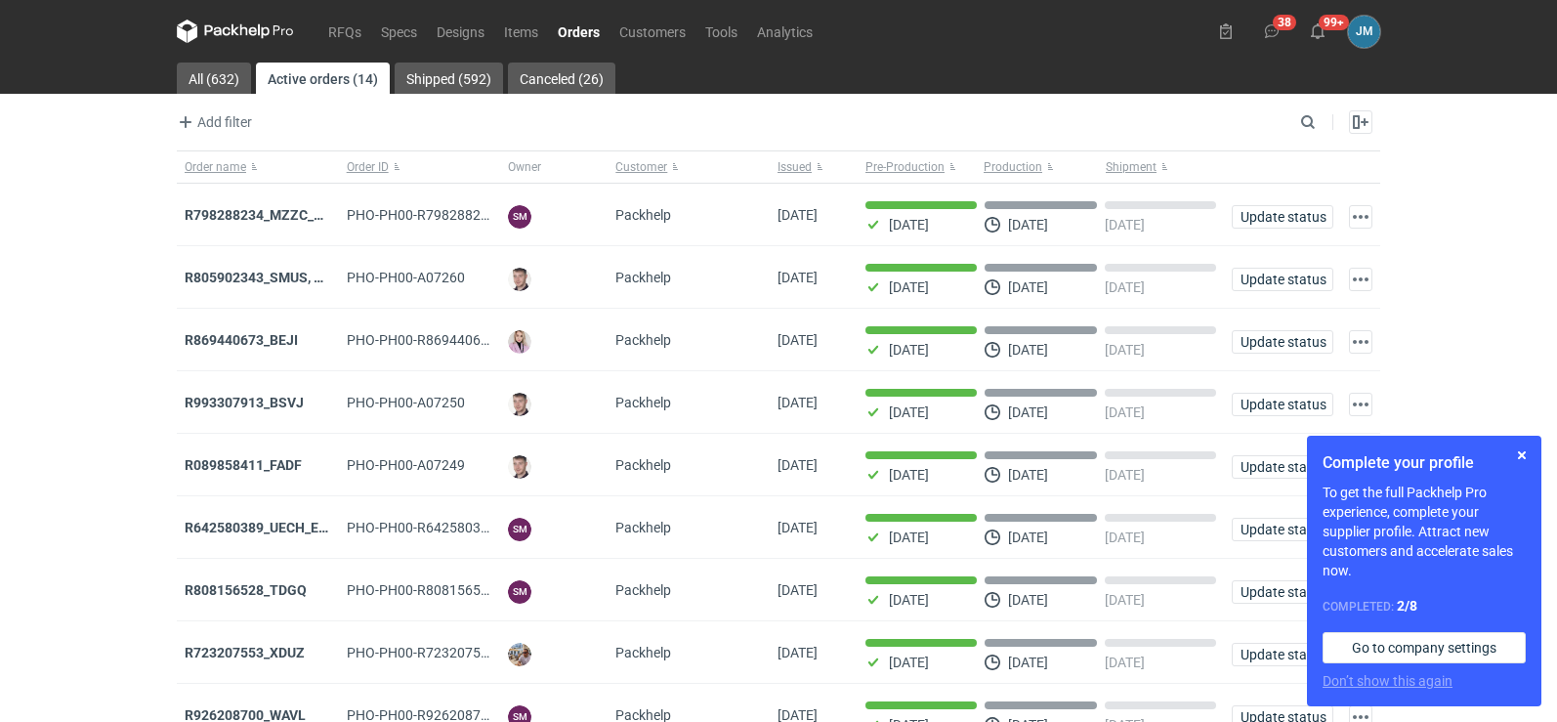
click at [236, 30] on icon at bounding box center [235, 31] width 117 height 23
drag, startPoint x: 1526, startPoint y: 459, endPoint x: 1189, endPoint y: 284, distance: 379.7
click at [1526, 458] on button "button" at bounding box center [1521, 454] width 23 height 23
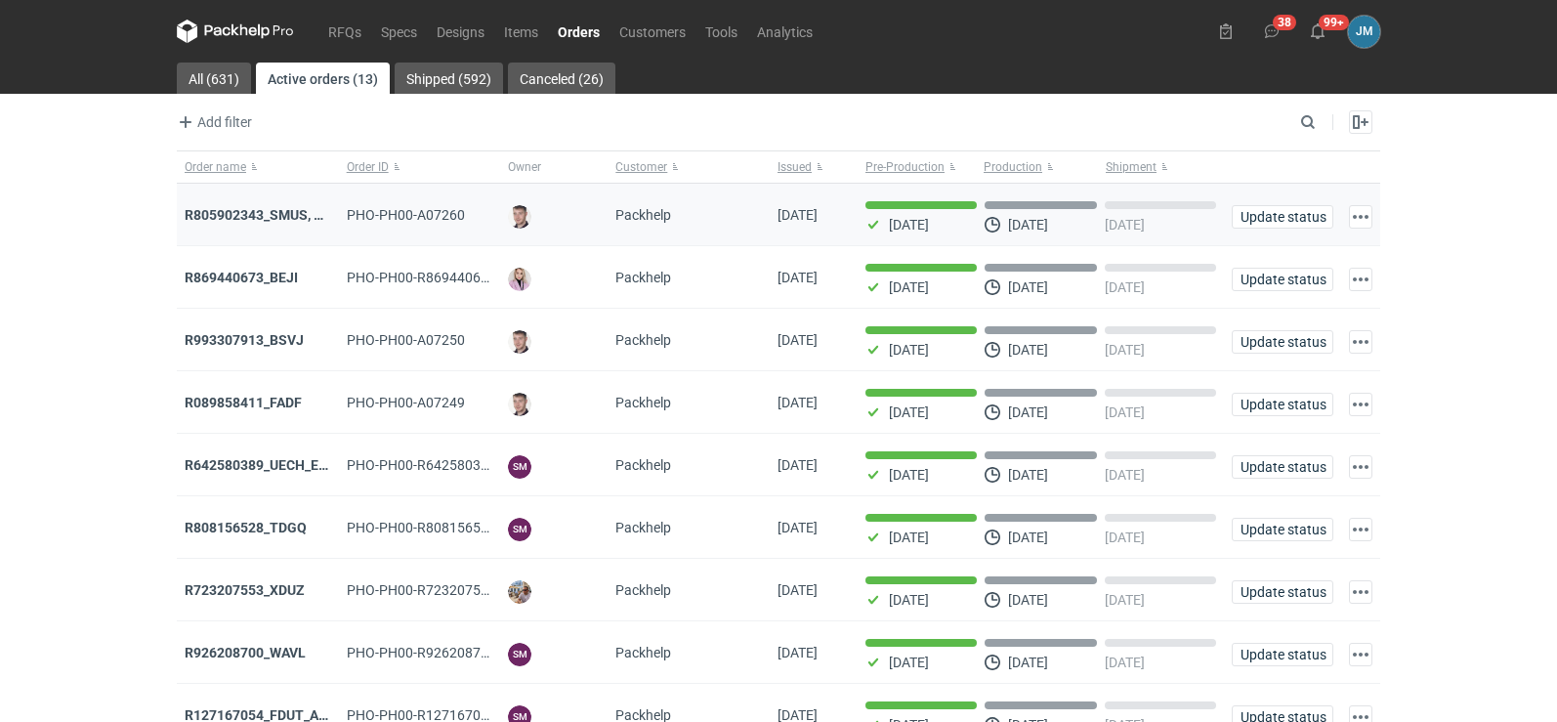
scroll to position [159, 0]
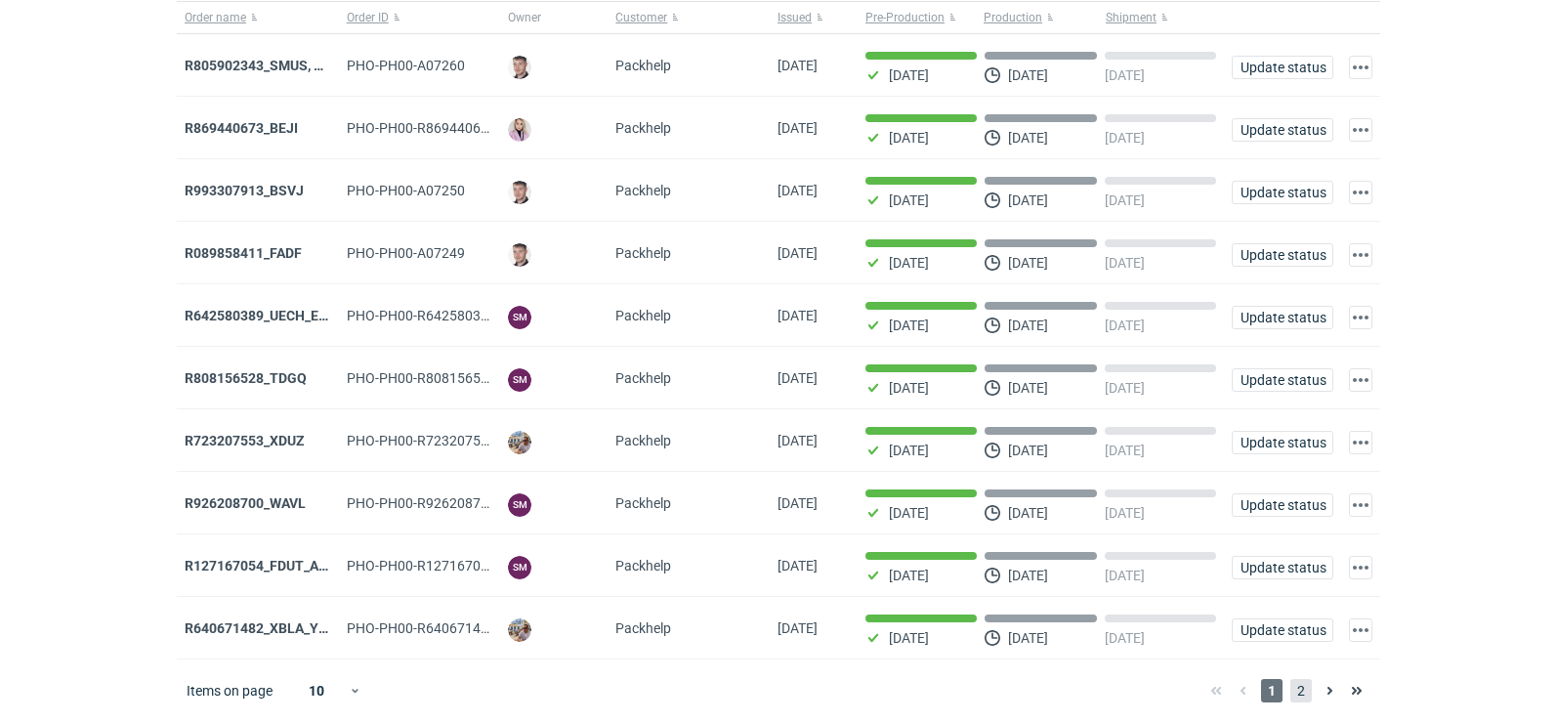
click at [1306, 692] on span "2" at bounding box center [1300, 690] width 21 height 23
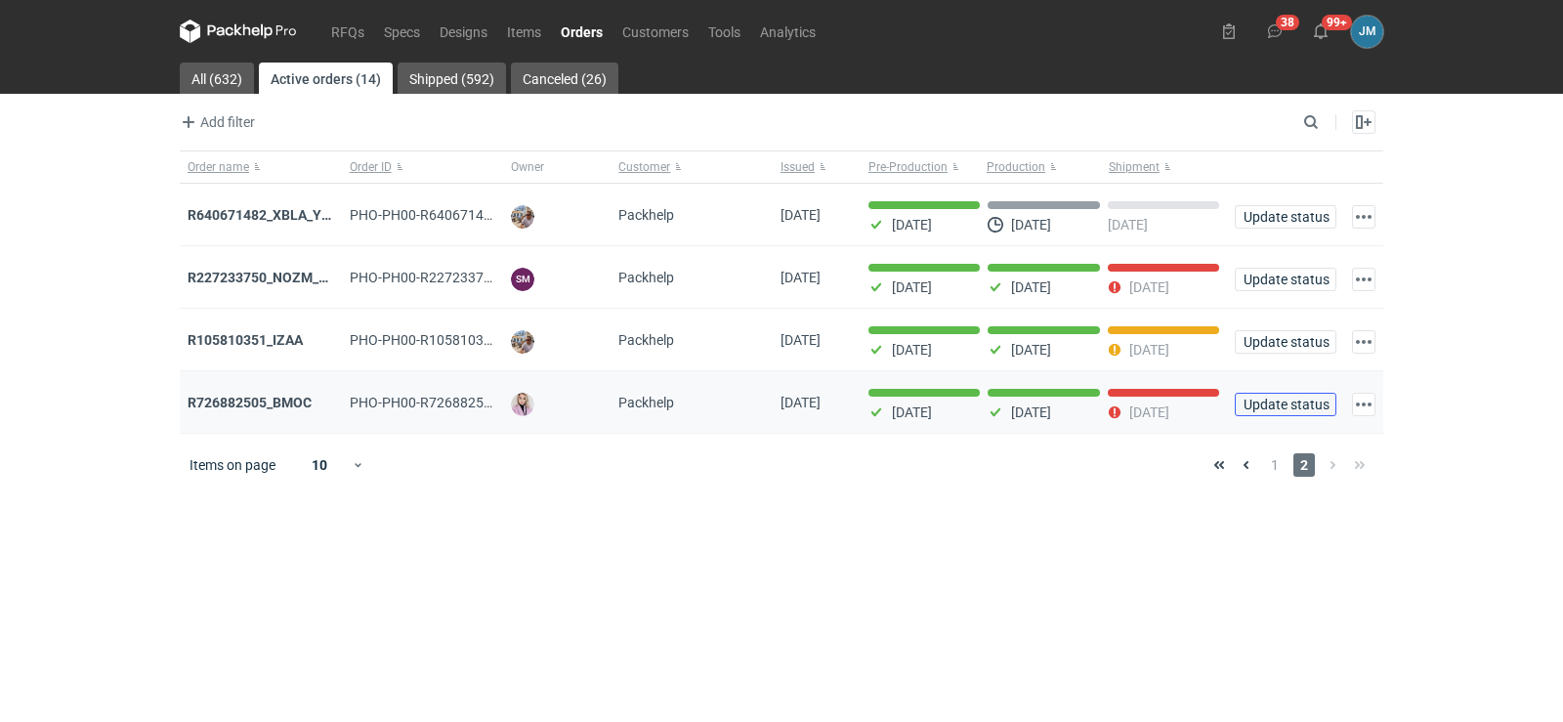
click at [1266, 411] on span "Update status" at bounding box center [1286, 405] width 84 height 14
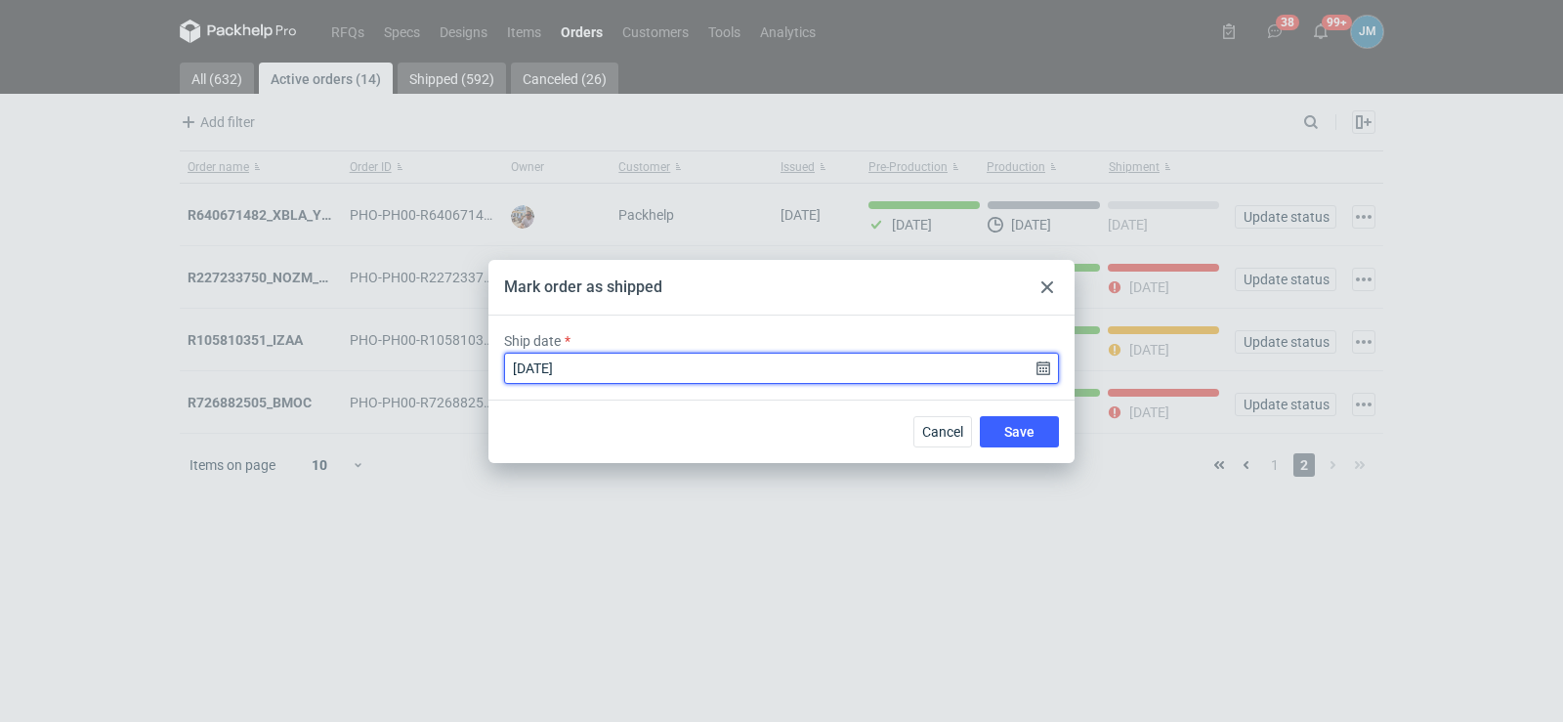
click at [777, 365] on input "[DATE]" at bounding box center [781, 368] width 555 height 31
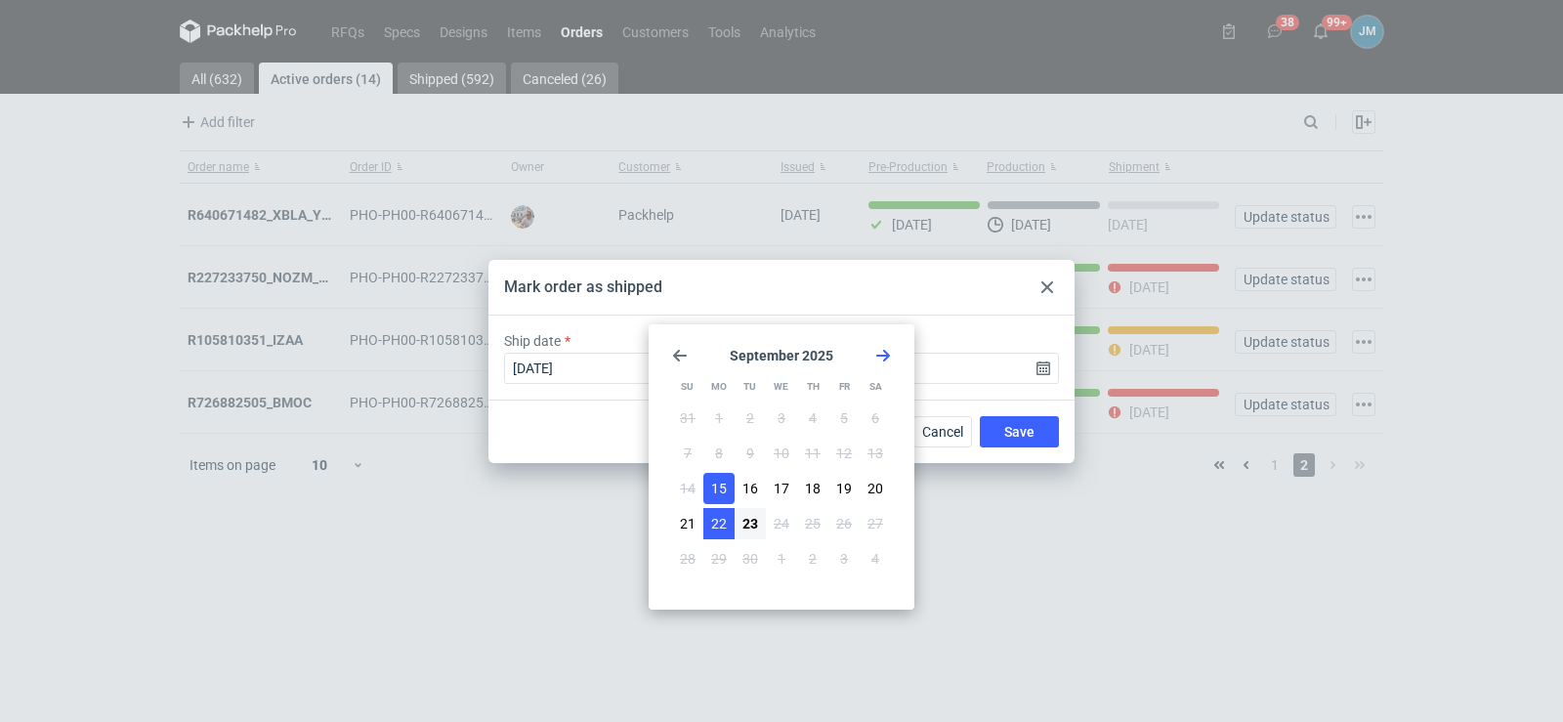
click at [728, 533] on button "22" at bounding box center [718, 523] width 31 height 31
type input "[DATE]"
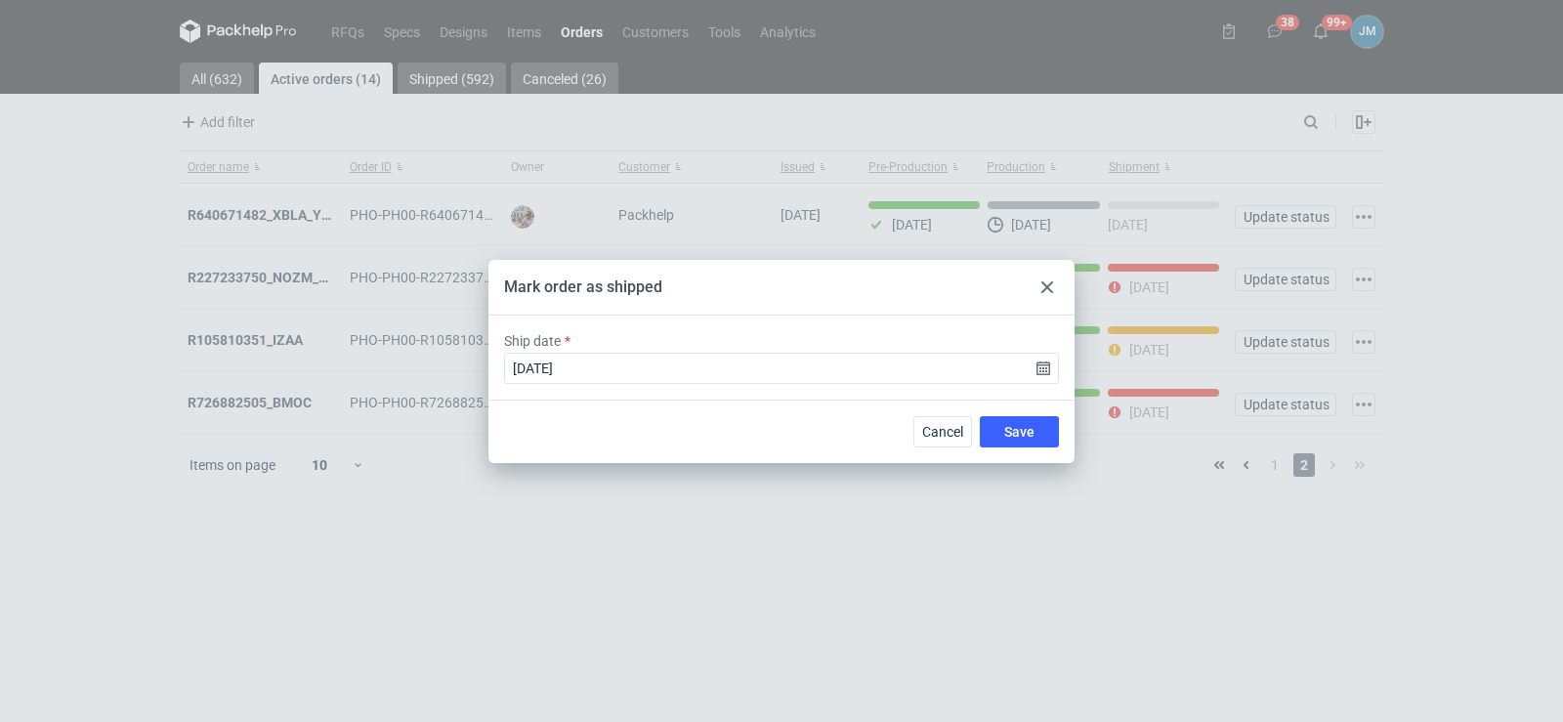
click at [997, 412] on div "Cancel Save" at bounding box center [781, 431] width 586 height 63
click at [1002, 428] on button "Save" at bounding box center [1019, 431] width 79 height 31
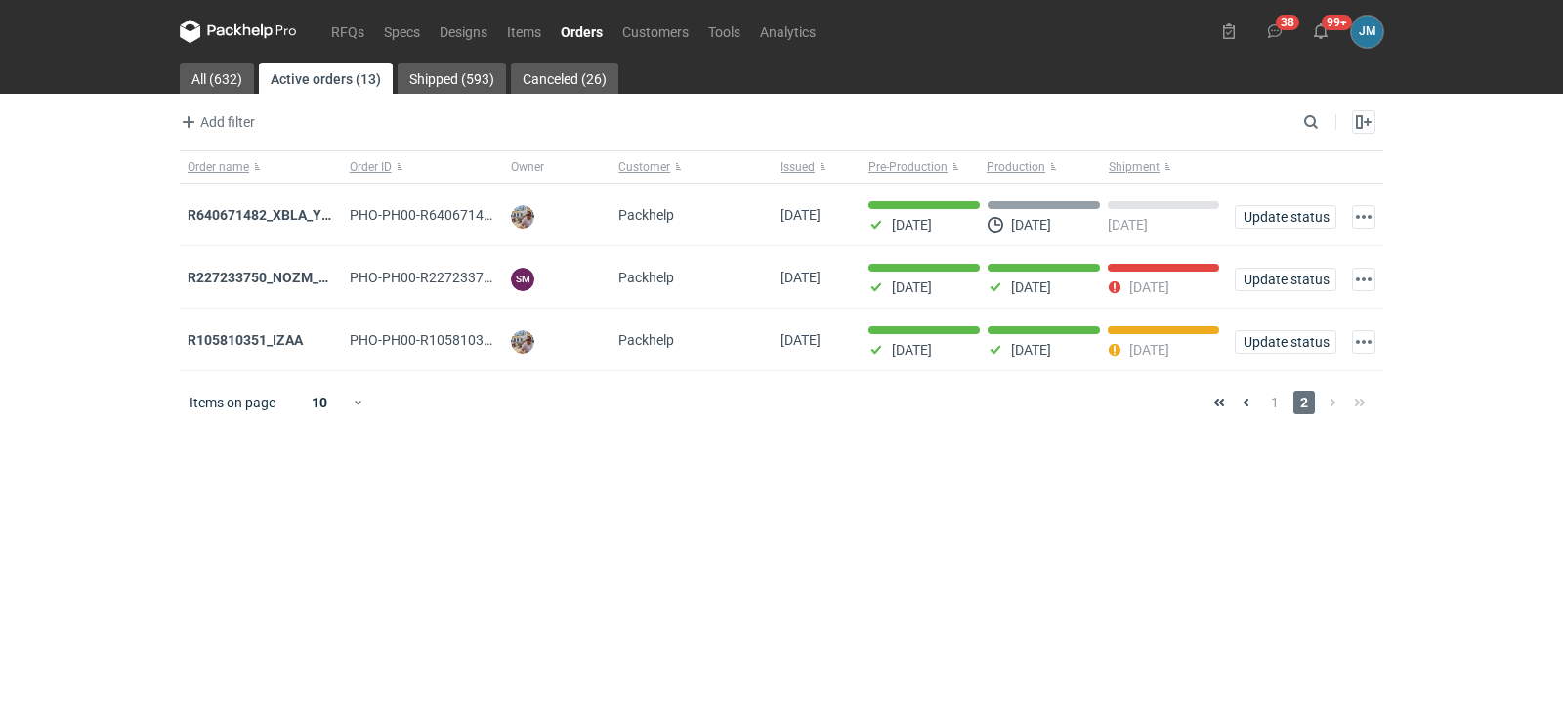
click at [245, 20] on icon at bounding box center [238, 31] width 117 height 23
